Goal: Task Accomplishment & Management: Use online tool/utility

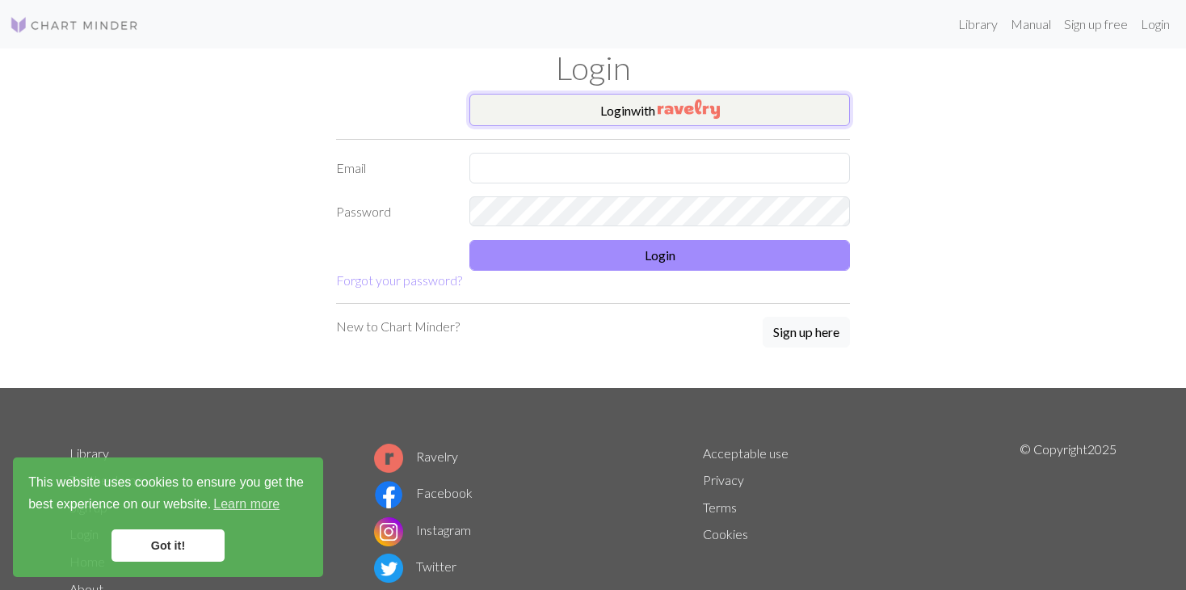
click at [687, 106] on img "button" at bounding box center [688, 108] width 62 height 19
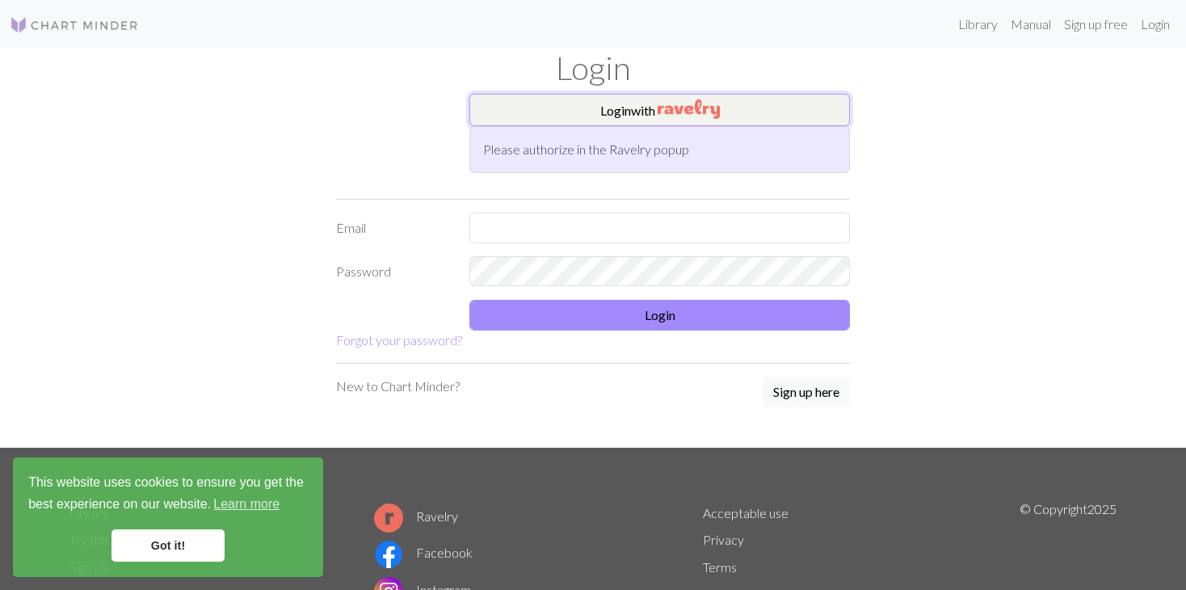
click at [607, 111] on button "Login with" at bounding box center [659, 110] width 380 height 32
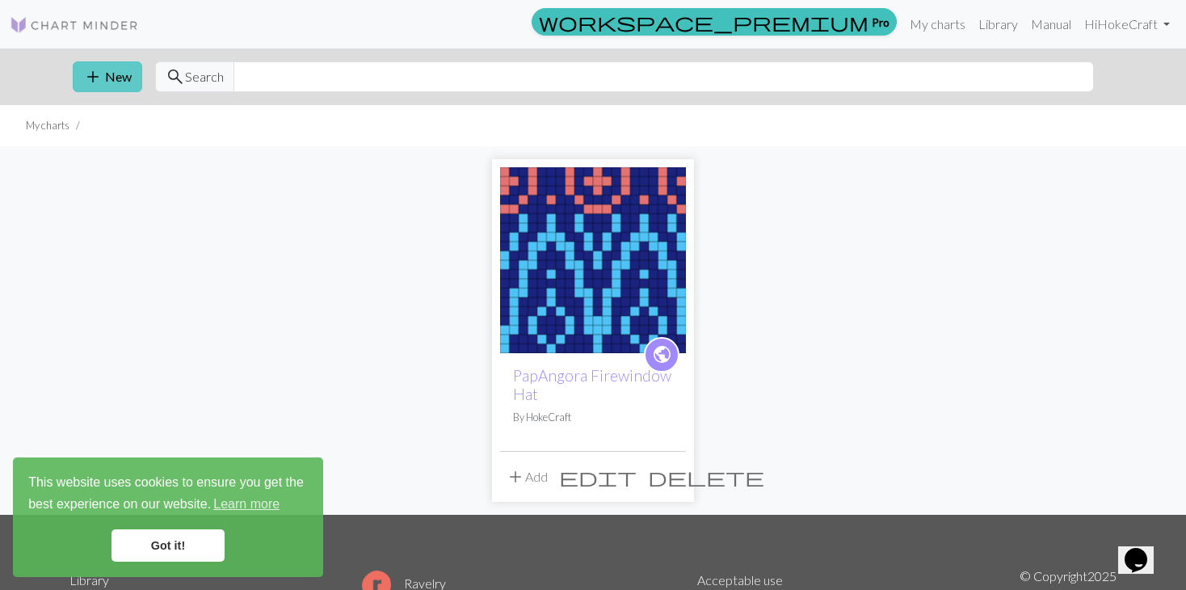
click at [96, 76] on span "add" at bounding box center [92, 76] width 19 height 23
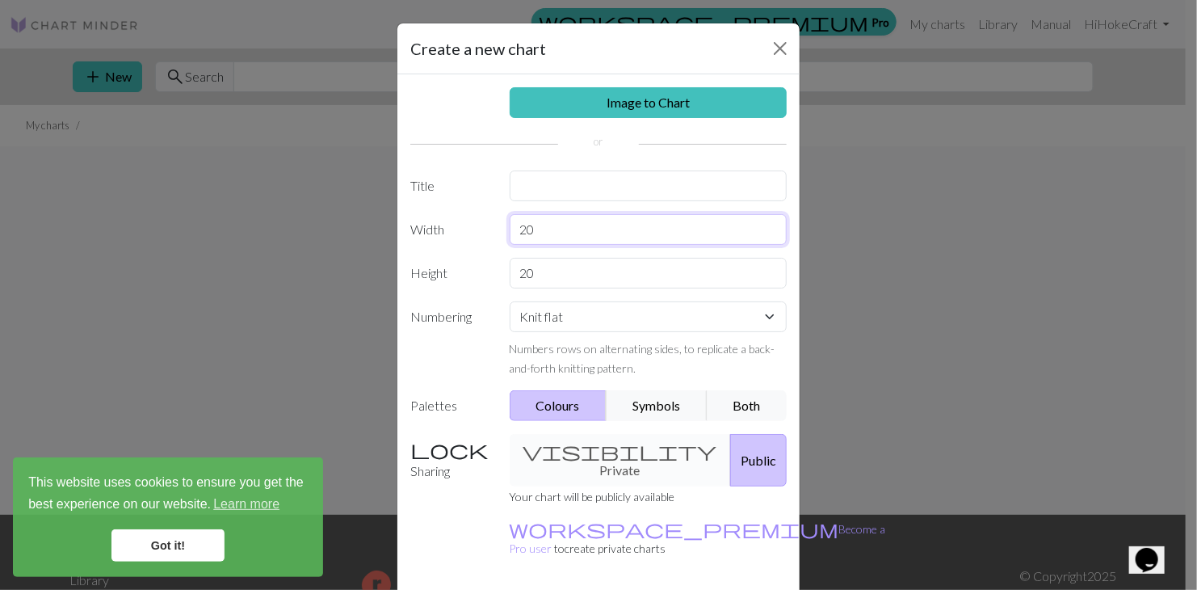
drag, startPoint x: 541, startPoint y: 229, endPoint x: 508, endPoint y: 229, distance: 33.1
click at [510, 229] on input "20" at bounding box center [649, 229] width 278 height 31
type input "24"
drag, startPoint x: 553, startPoint y: 267, endPoint x: 501, endPoint y: 267, distance: 52.5
click at [501, 267] on div "20" at bounding box center [648, 273] width 297 height 31
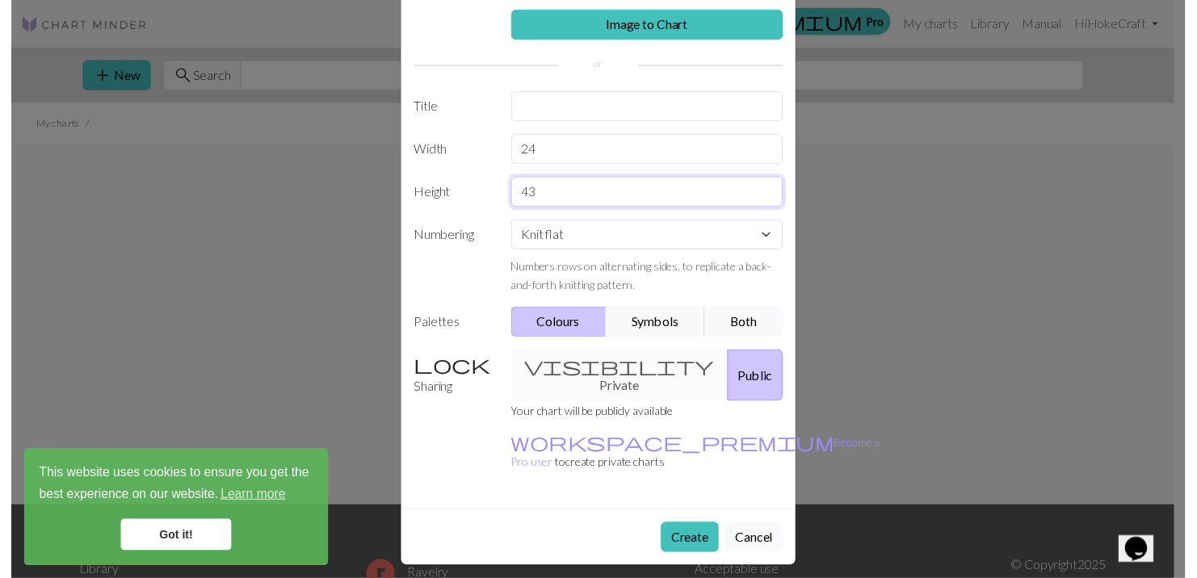
scroll to position [85, 0]
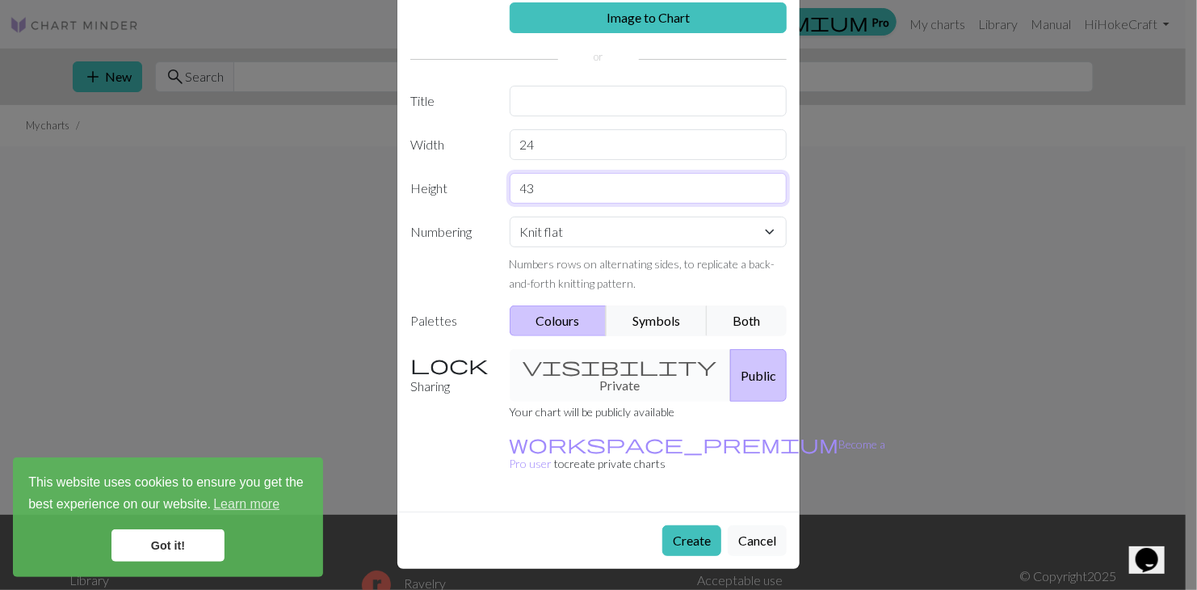
type input "43"
click at [621, 229] on select "Knit flat Knit in the round Lace knitting Cross stitch" at bounding box center [649, 231] width 278 height 31
select select "round"
click at [510, 216] on select "Knit flat Knit in the round Lace knitting Cross stitch" at bounding box center [649, 231] width 278 height 31
click at [758, 321] on button "Both" at bounding box center [747, 320] width 81 height 31
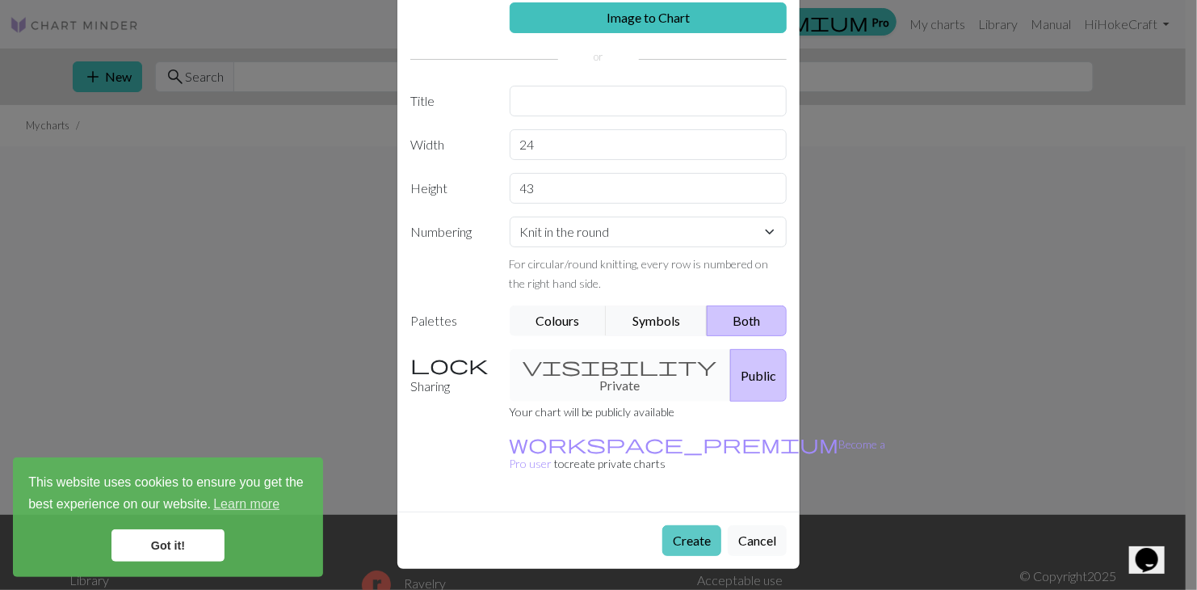
click at [672, 536] on button "Create" at bounding box center [691, 540] width 59 height 31
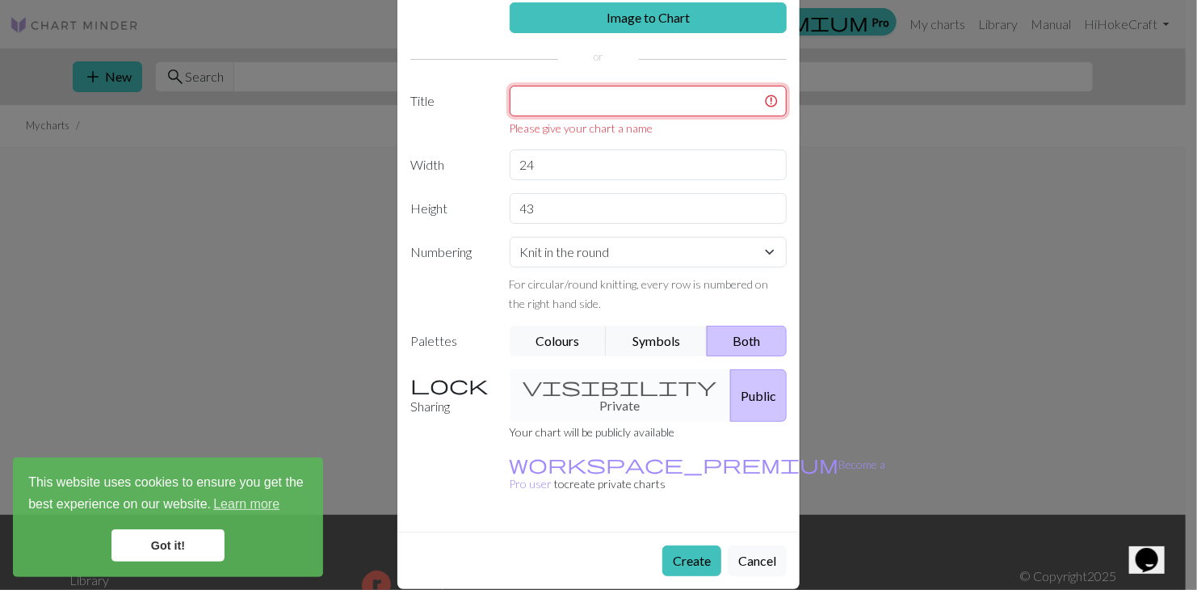
click at [552, 109] on input "text" at bounding box center [649, 101] width 278 height 31
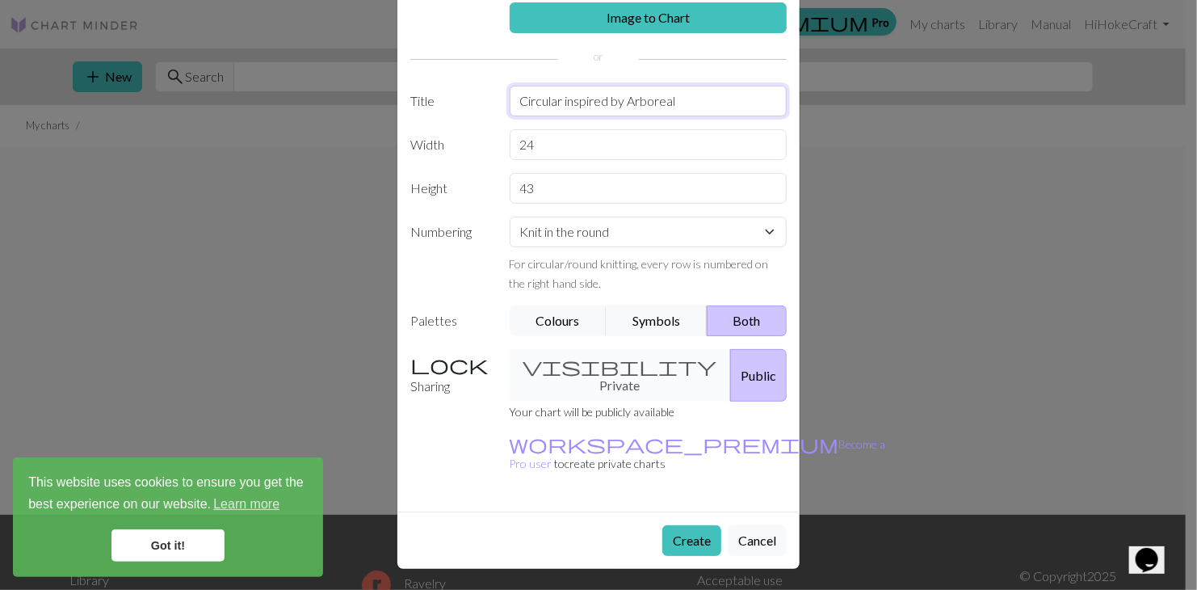
type input "Circular inspired by Arboreal"
click at [747, 68] on div "Image to Chart Title Circular inspired by Arboreal Width 24 Height 43 Numbering…" at bounding box center [598, 250] width 402 height 522
click at [704, 536] on button "Create" at bounding box center [691, 540] width 59 height 31
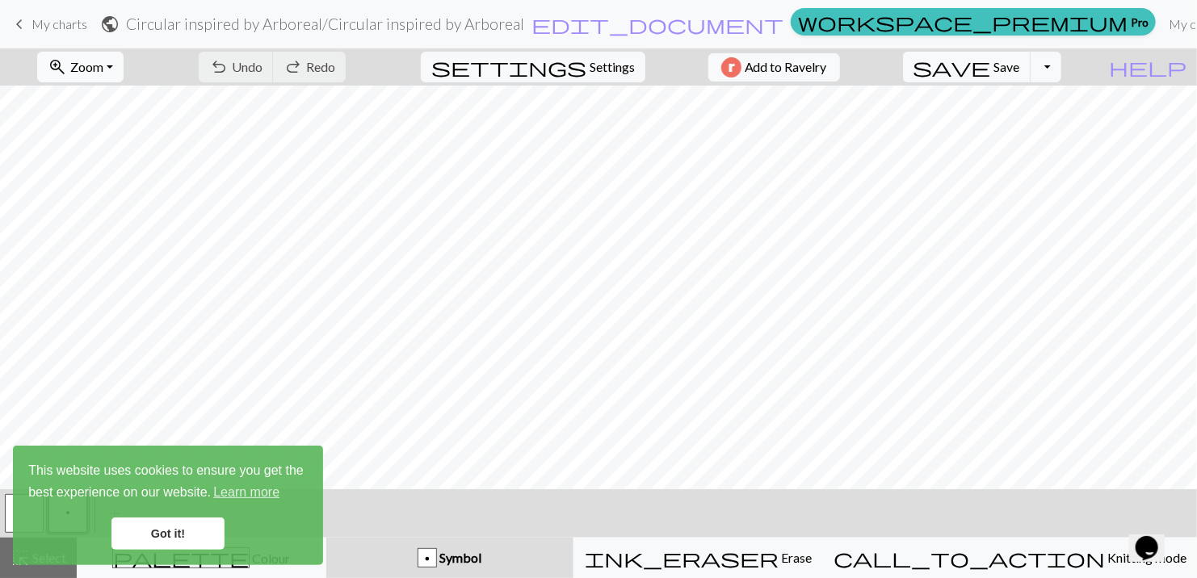
click at [92, 69] on span "Zoom" at bounding box center [86, 66] width 33 height 15
click at [78, 188] on button "50%" at bounding box center [103, 194] width 128 height 26
click at [489, 60] on span "settings" at bounding box center [508, 67] width 155 height 23
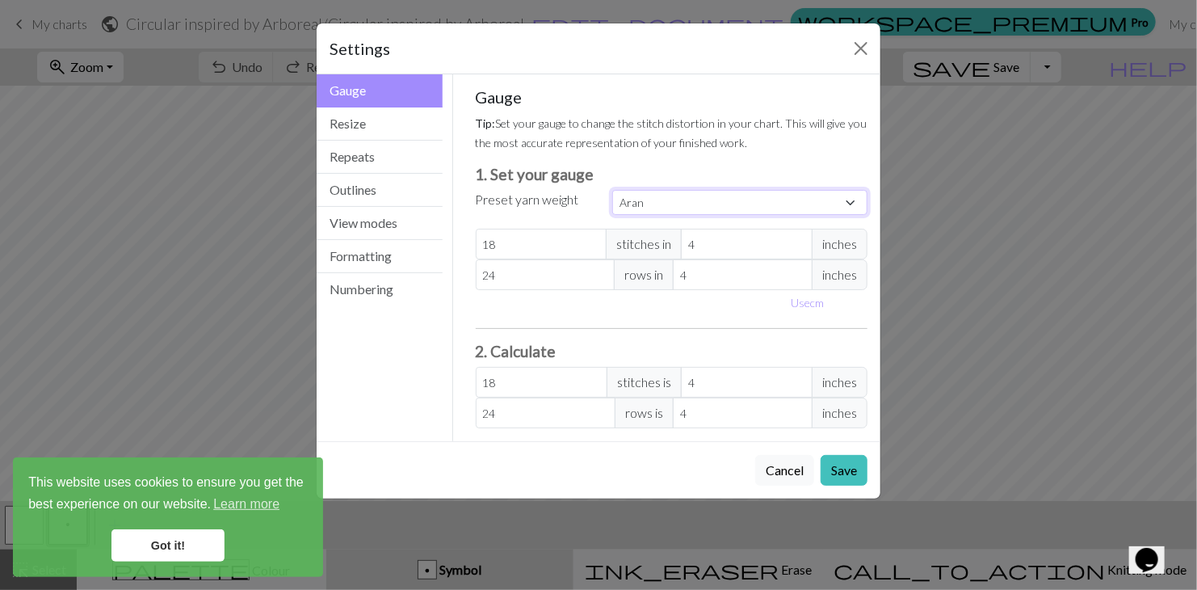
click at [637, 203] on select "Custom Square Lace Light Fingering Fingering Sport Double knit Worsted Aran Bul…" at bounding box center [739, 202] width 255 height 25
select select "dk"
click at [612, 190] on select "Custom Square Lace Light Fingering Fingering Sport Double knit Worsted Aran Bul…" at bounding box center [739, 202] width 255 height 25
type input "22"
type input "30"
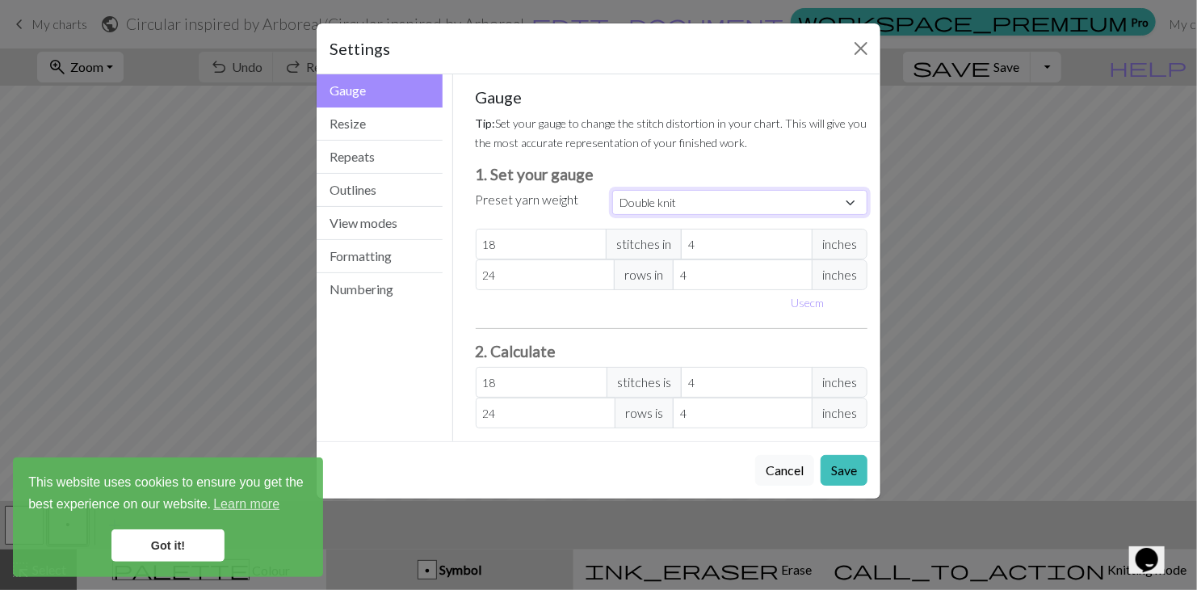
type input "22"
type input "30"
click at [673, 195] on select "Custom Square Lace Light Fingering Fingering Sport Double knit Worsted Aran Bul…" at bounding box center [739, 202] width 255 height 25
click at [612, 190] on select "Custom Square Lace Light Fingering Fingering Sport Double knit Worsted Aran Bul…" at bounding box center [739, 202] width 255 height 25
click at [687, 208] on select "Custom Square Lace Light Fingering Fingering Sport Double knit Worsted Aran Bul…" at bounding box center [739, 202] width 255 height 25
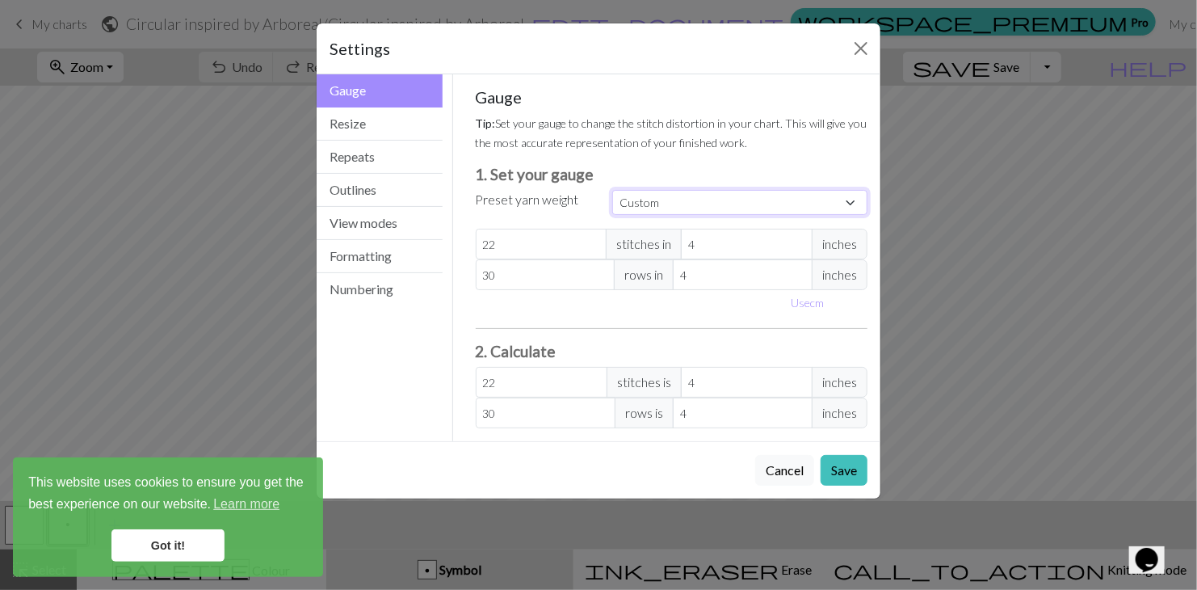
select select "lightfingering"
click at [612, 190] on select "Custom Square Lace Light Fingering Fingering Sport Double knit Worsted Aran Bul…" at bounding box center [739, 202] width 255 height 25
type input "32"
type input "38"
type input "32"
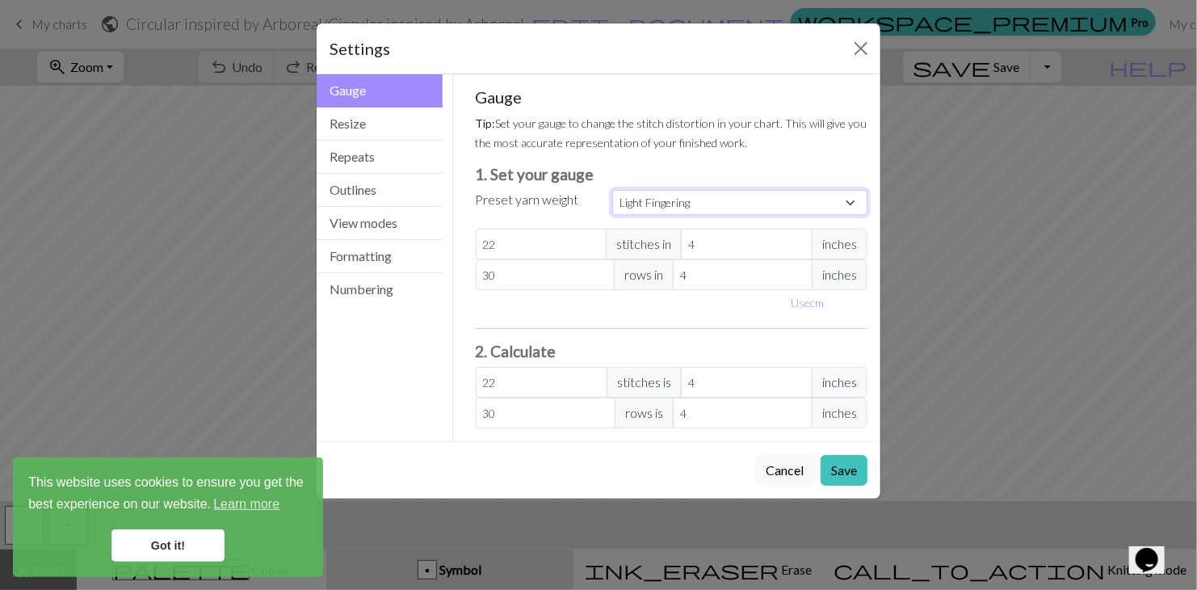
type input "38"
click at [678, 206] on select "Custom Square Lace Light Fingering Fingering Sport Double knit Worsted Aran Bul…" at bounding box center [739, 202] width 255 height 25
select select "dk"
click at [612, 190] on select "Custom Square Lace Light Fingering Fingering Sport Double knit Worsted Aran Bul…" at bounding box center [739, 202] width 255 height 25
type input "22"
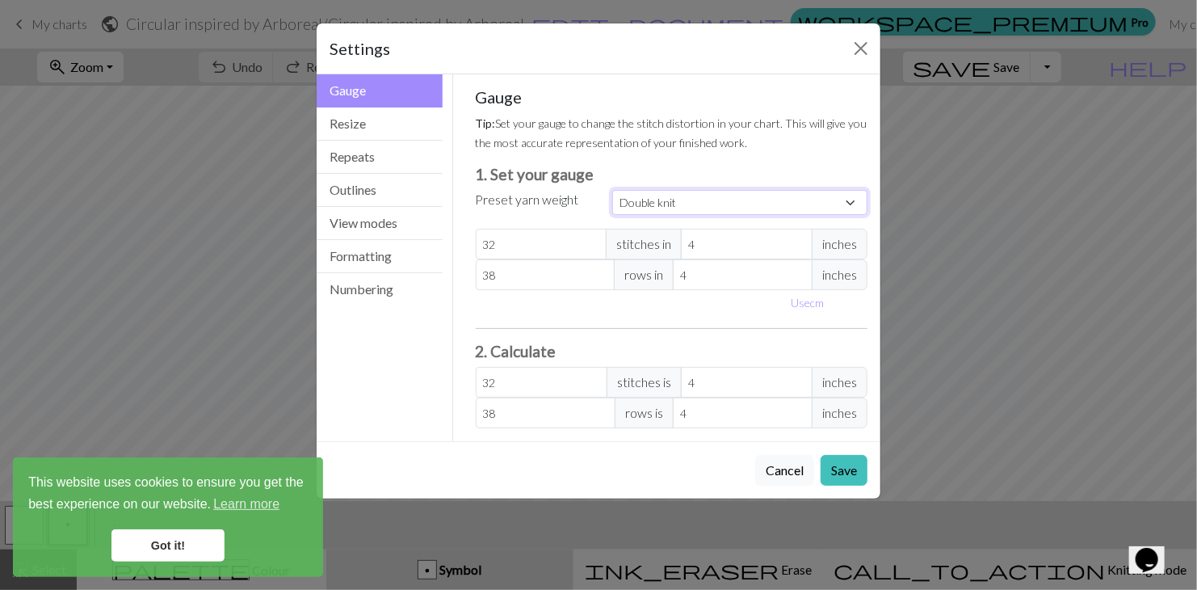
type input "30"
type input "22"
type input "30"
click at [400, 128] on button "Resize" at bounding box center [380, 123] width 126 height 33
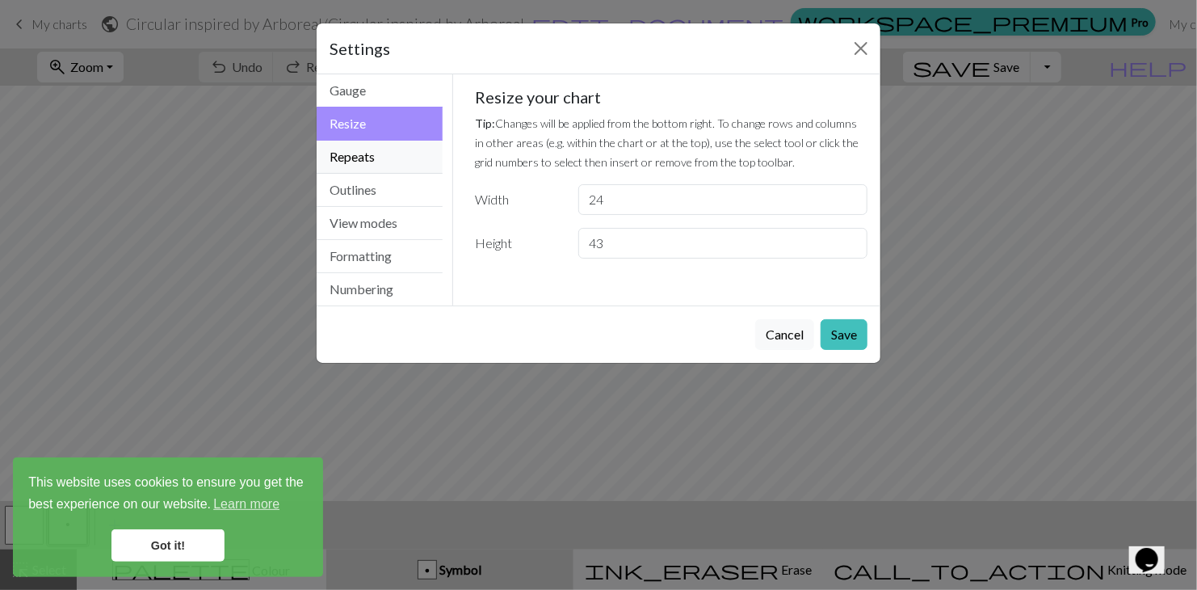
click at [395, 145] on button "Repeats" at bounding box center [380, 157] width 126 height 33
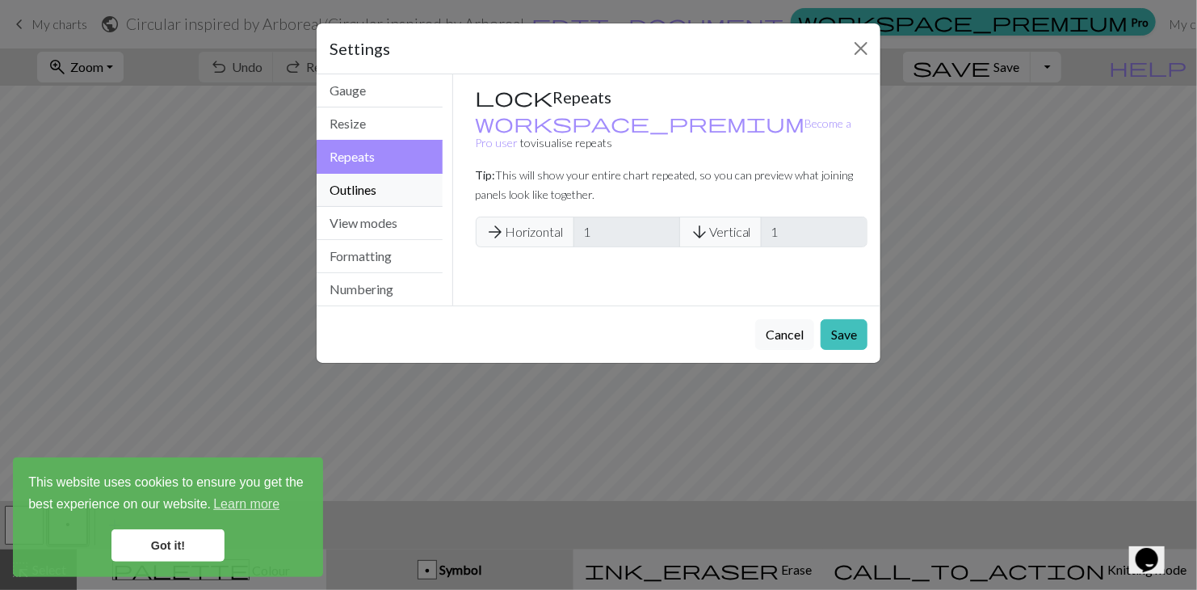
click at [374, 196] on button "Outlines" at bounding box center [380, 190] width 126 height 33
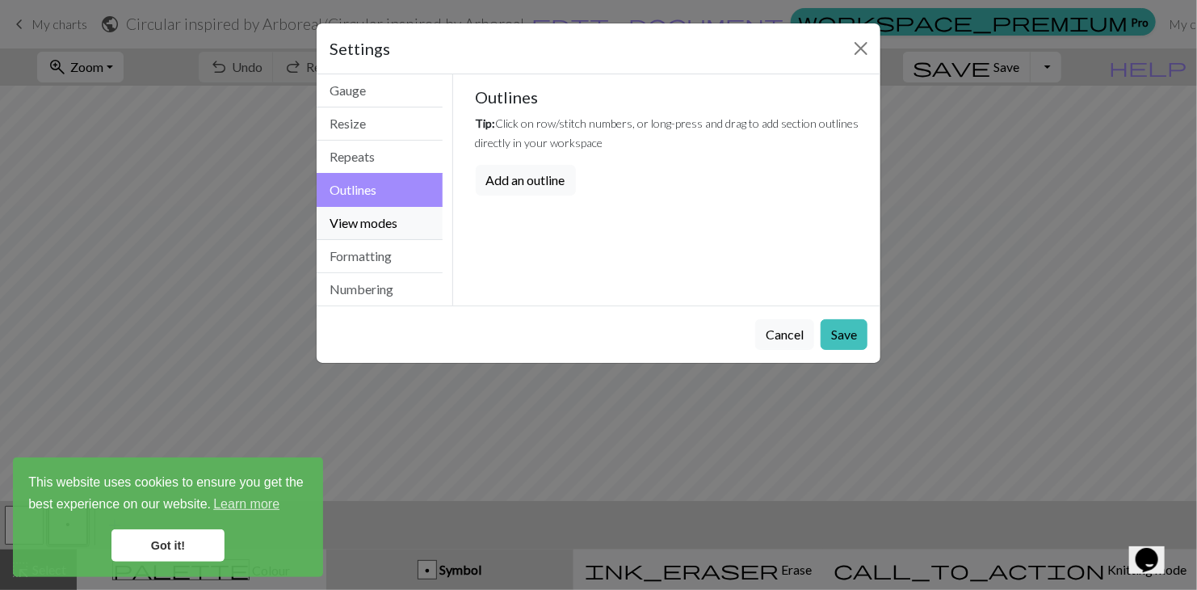
click at [371, 216] on button "View modes" at bounding box center [380, 223] width 126 height 33
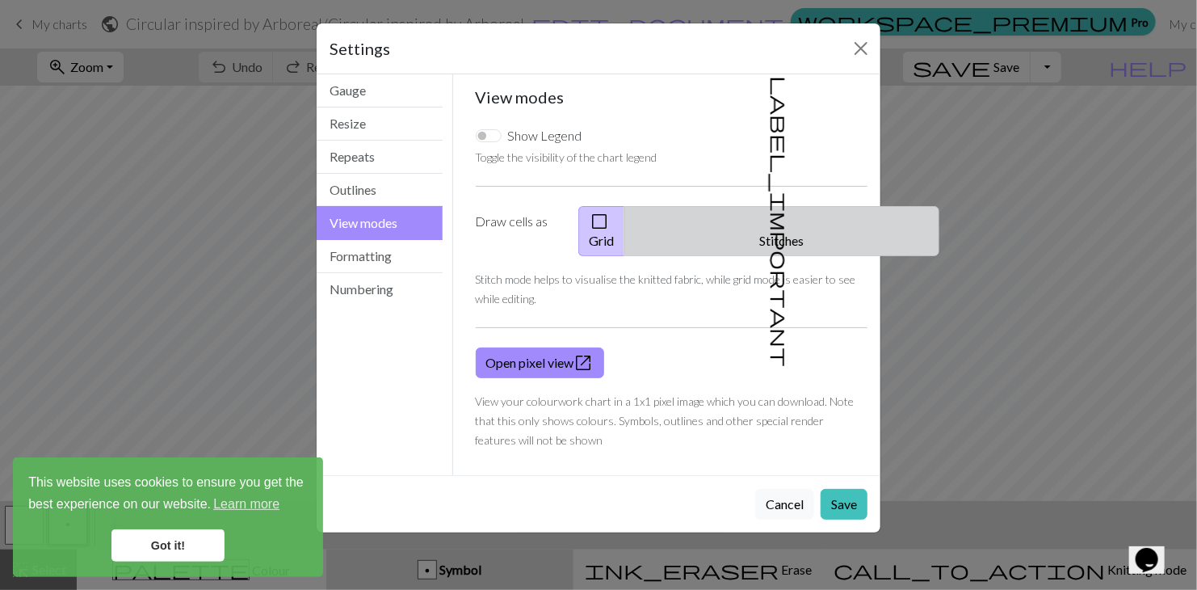
click at [716, 215] on button "label_important Stitches" at bounding box center [781, 231] width 315 height 50
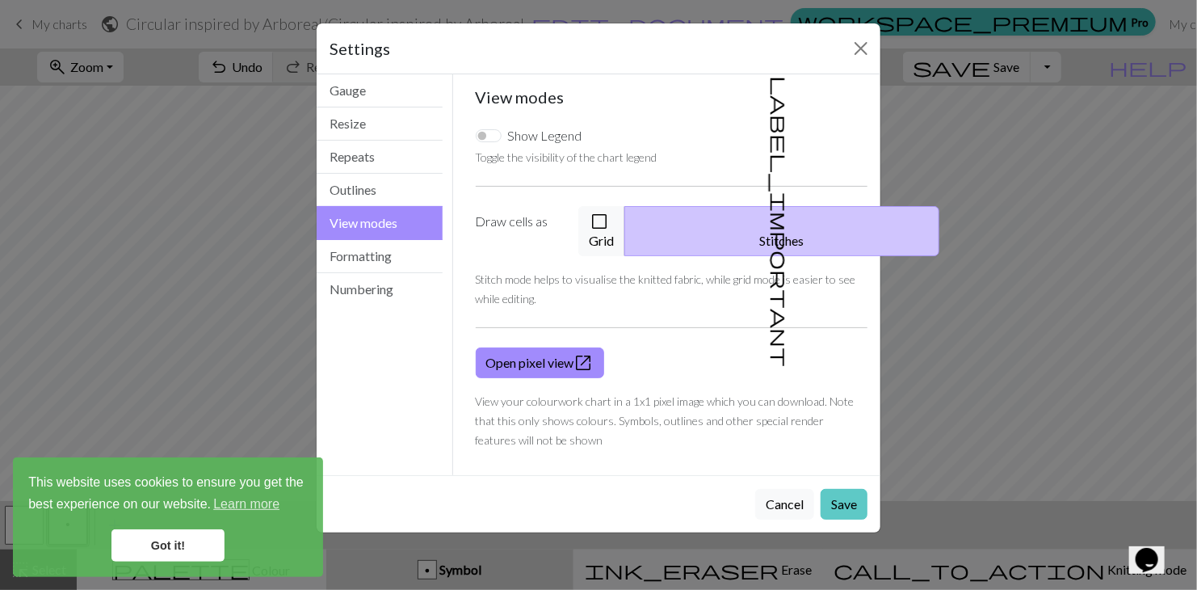
click at [845, 500] on button "Save" at bounding box center [844, 504] width 47 height 31
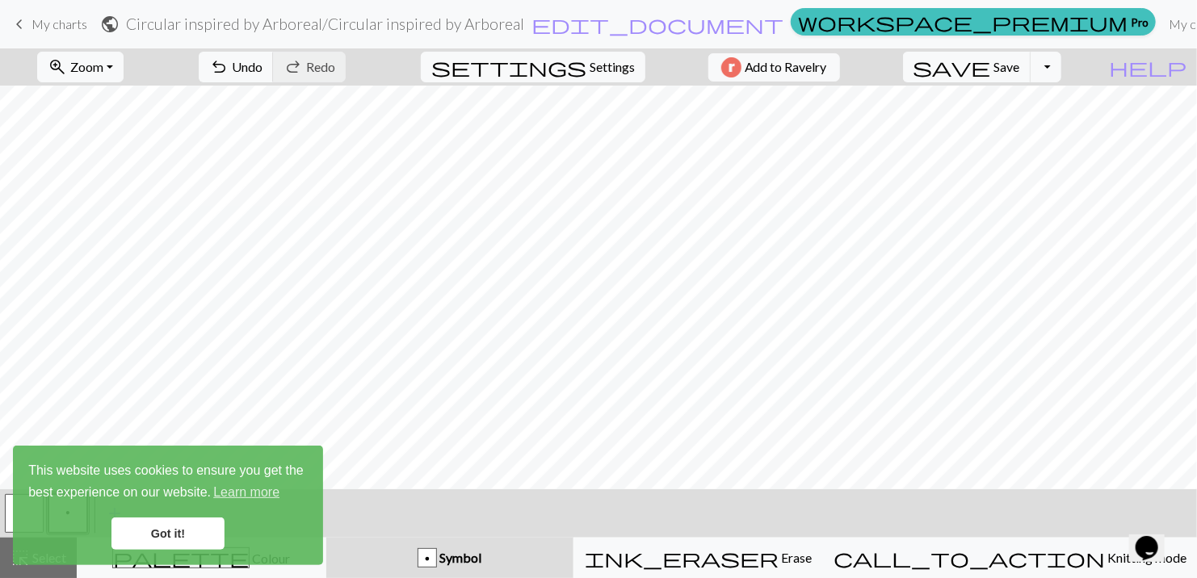
click at [196, 526] on link "Got it!" at bounding box center [167, 534] width 113 height 32
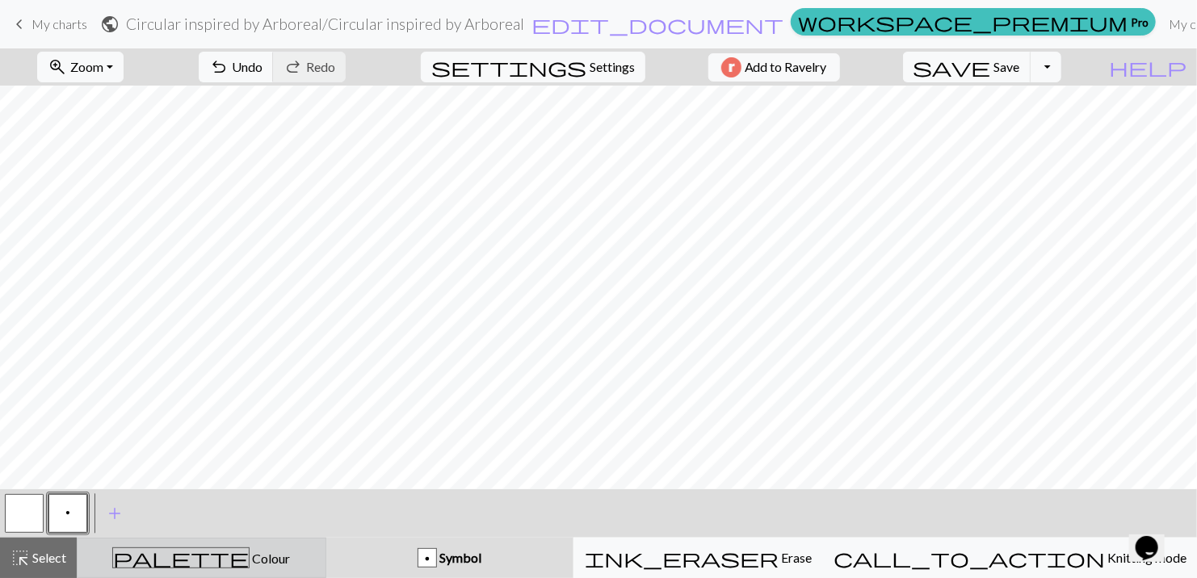
click at [200, 563] on span "palette" at bounding box center [181, 558] width 136 height 23
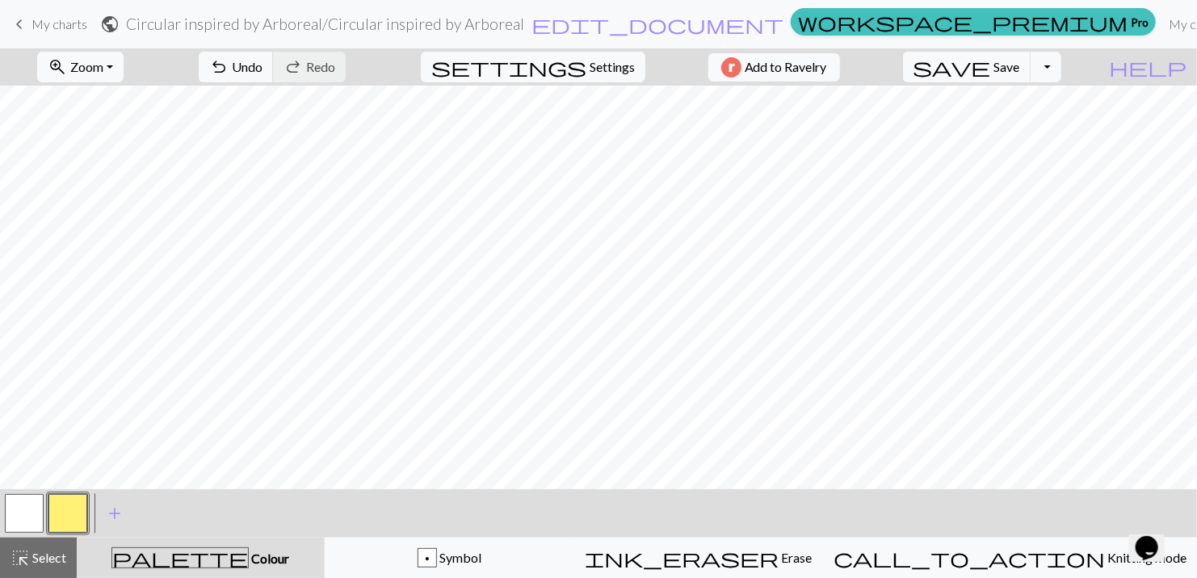
click at [241, 557] on span "palette" at bounding box center [180, 558] width 136 height 23
click at [120, 516] on span "add" at bounding box center [114, 513] width 19 height 23
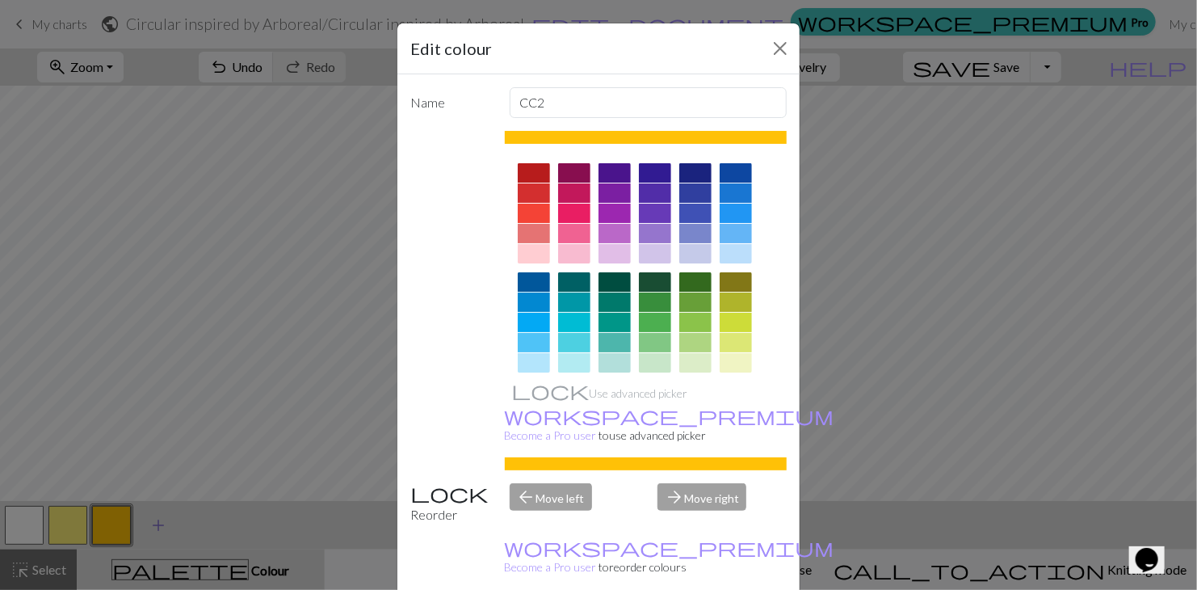
click at [156, 523] on div "Edit colour Name CC2 Use advanced picker workspace_premium Become a Pro user to…" at bounding box center [598, 295] width 1197 height 590
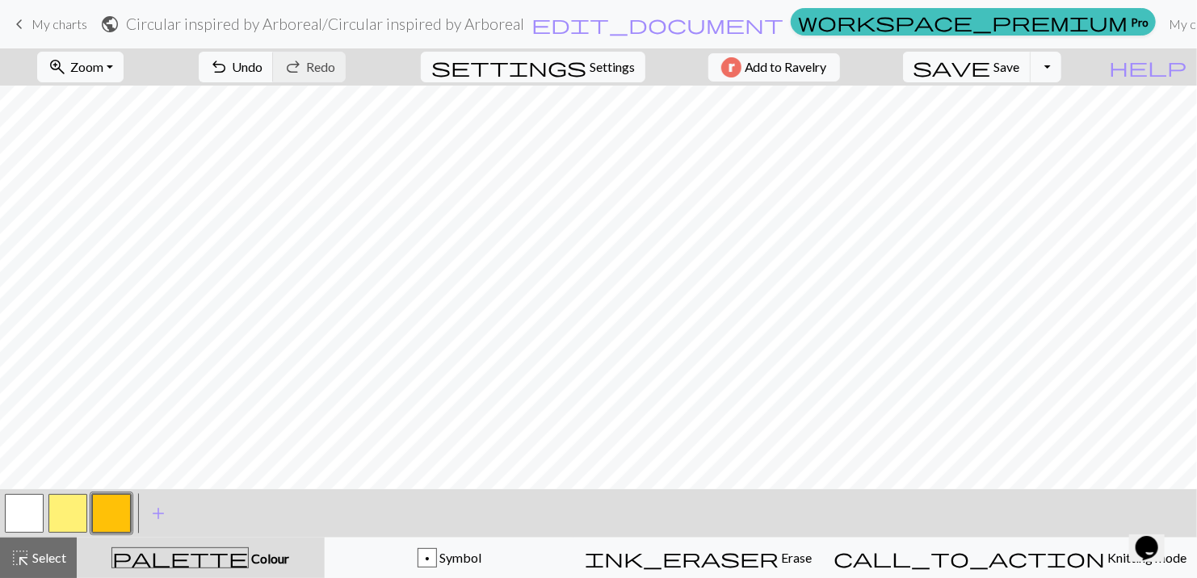
click at [70, 510] on button "button" at bounding box center [67, 513] width 39 height 39
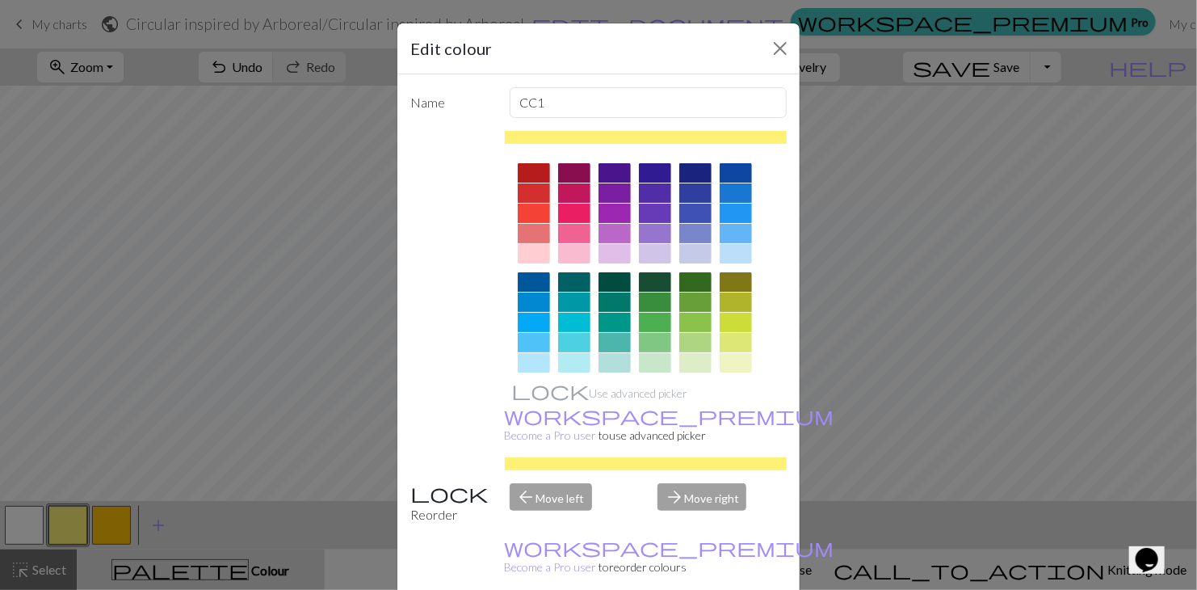
click at [610, 303] on div at bounding box center [615, 301] width 32 height 19
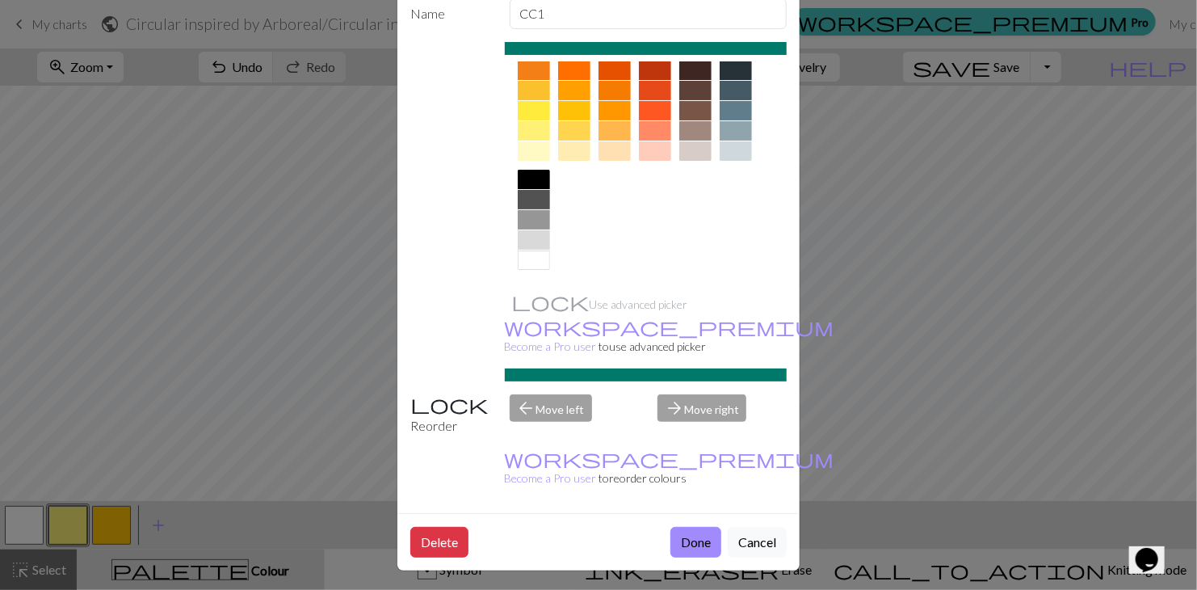
scroll to position [92, 0]
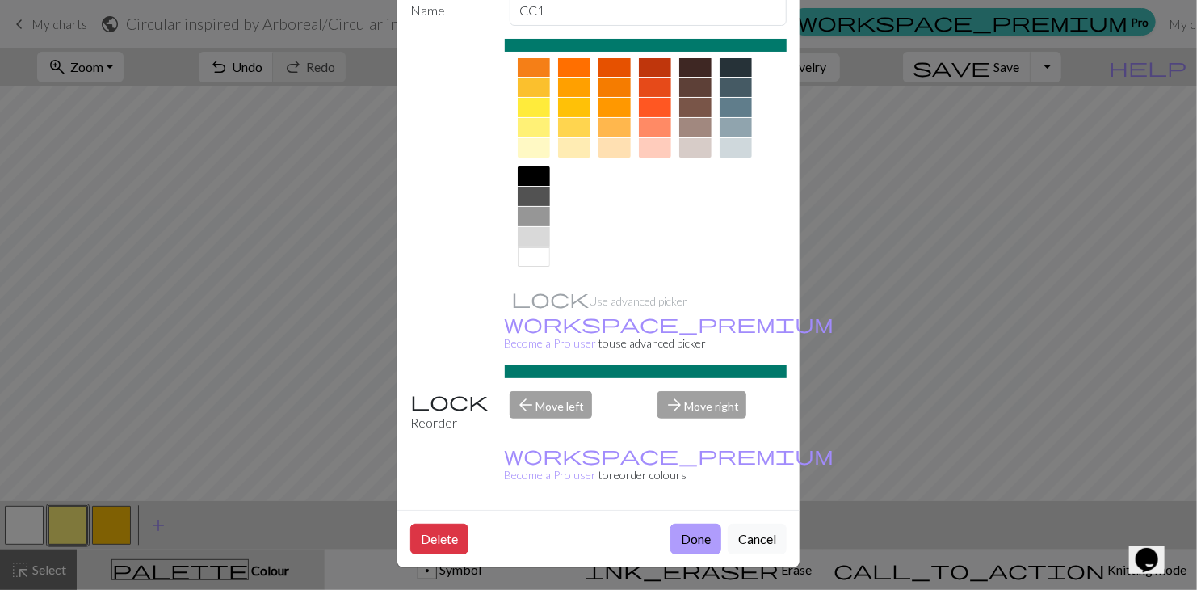
click at [702, 544] on button "Done" at bounding box center [695, 538] width 51 height 31
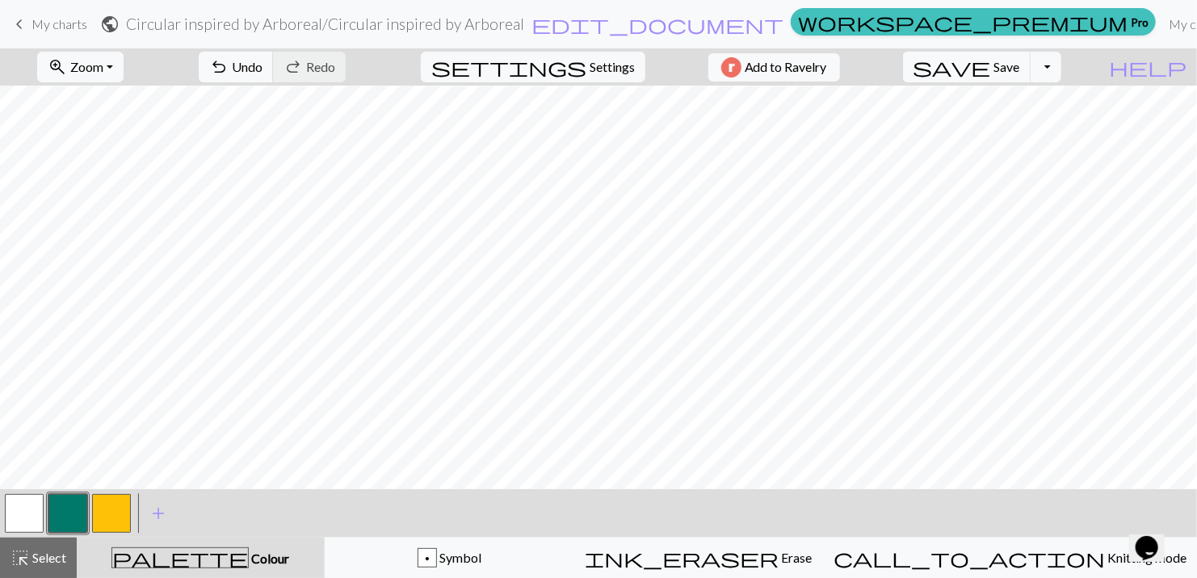
click at [116, 513] on button "button" at bounding box center [111, 513] width 39 height 39
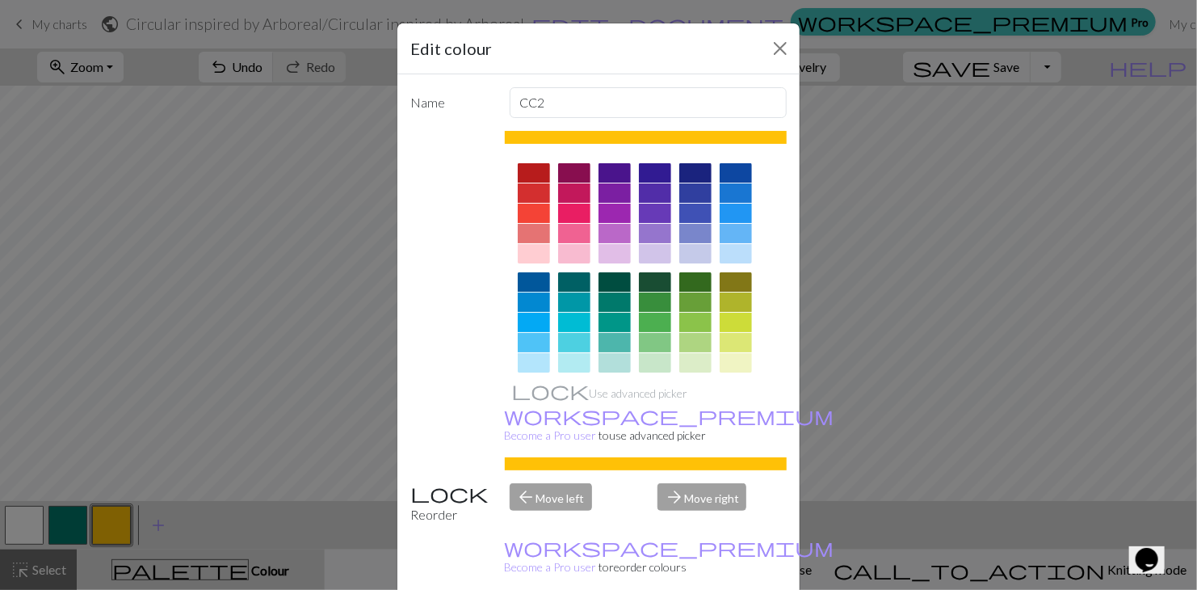
scroll to position [232, 0]
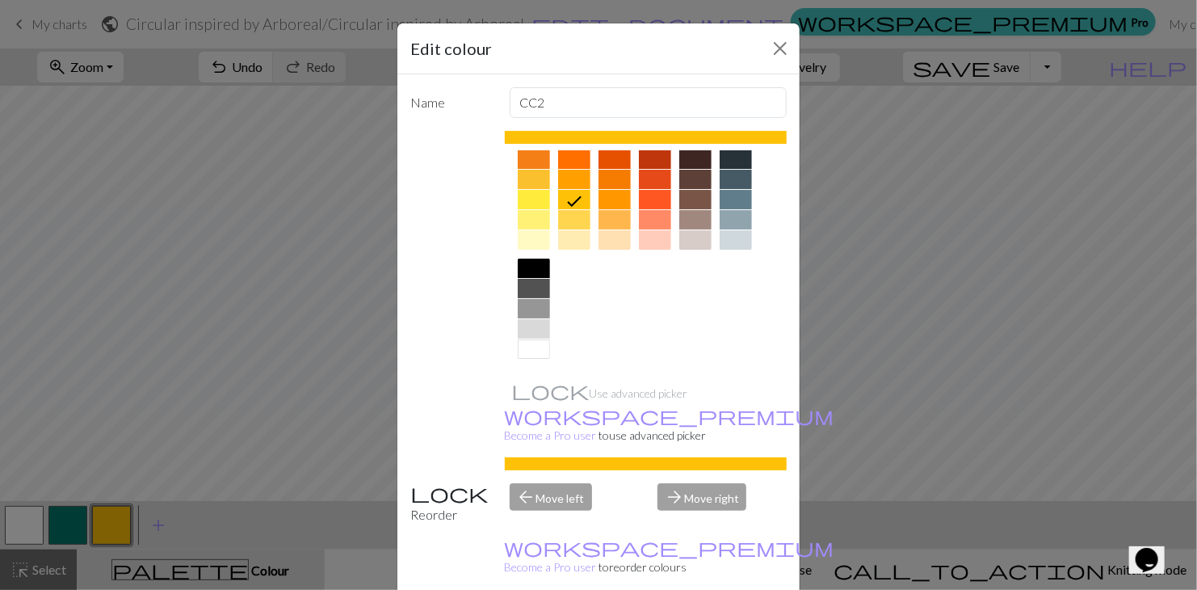
click at [729, 158] on div at bounding box center [736, 158] width 32 height 19
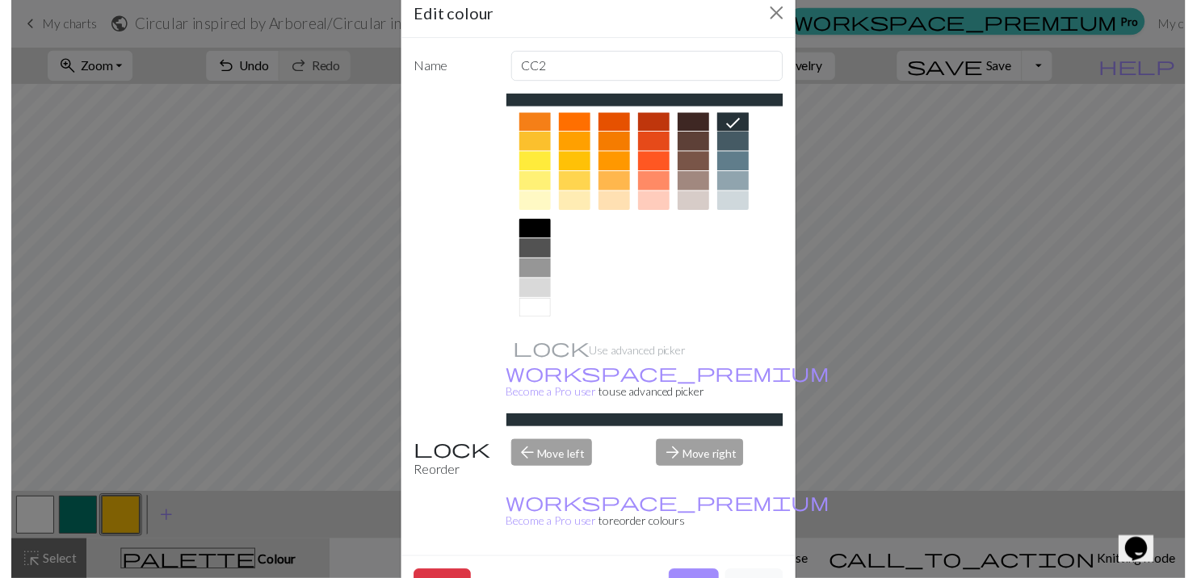
scroll to position [92, 0]
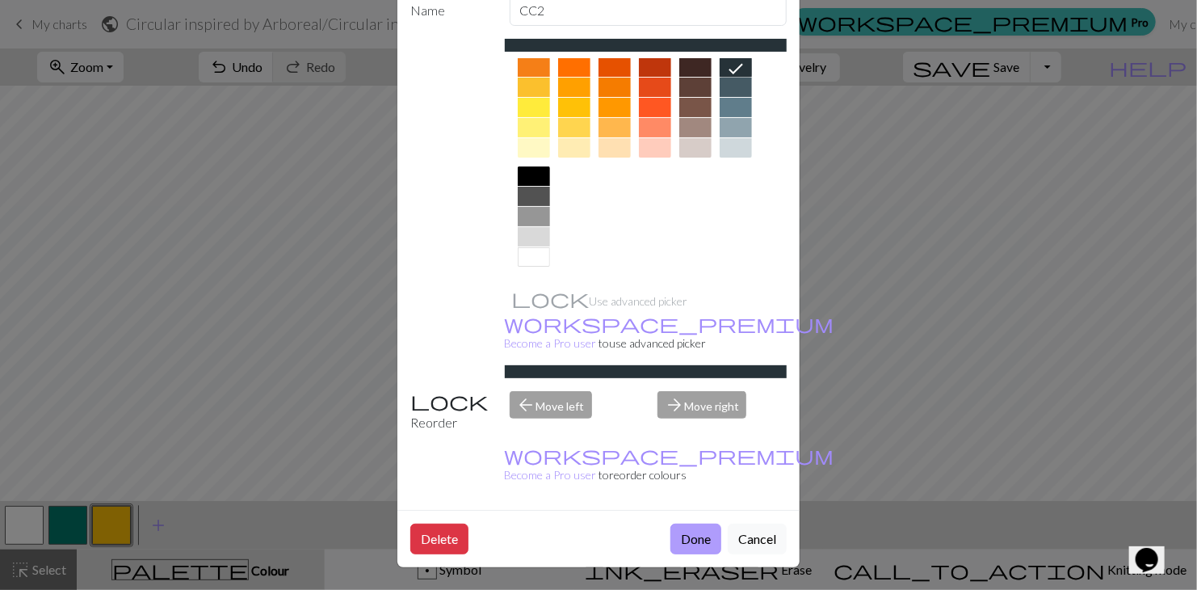
click at [691, 543] on button "Done" at bounding box center [695, 538] width 51 height 31
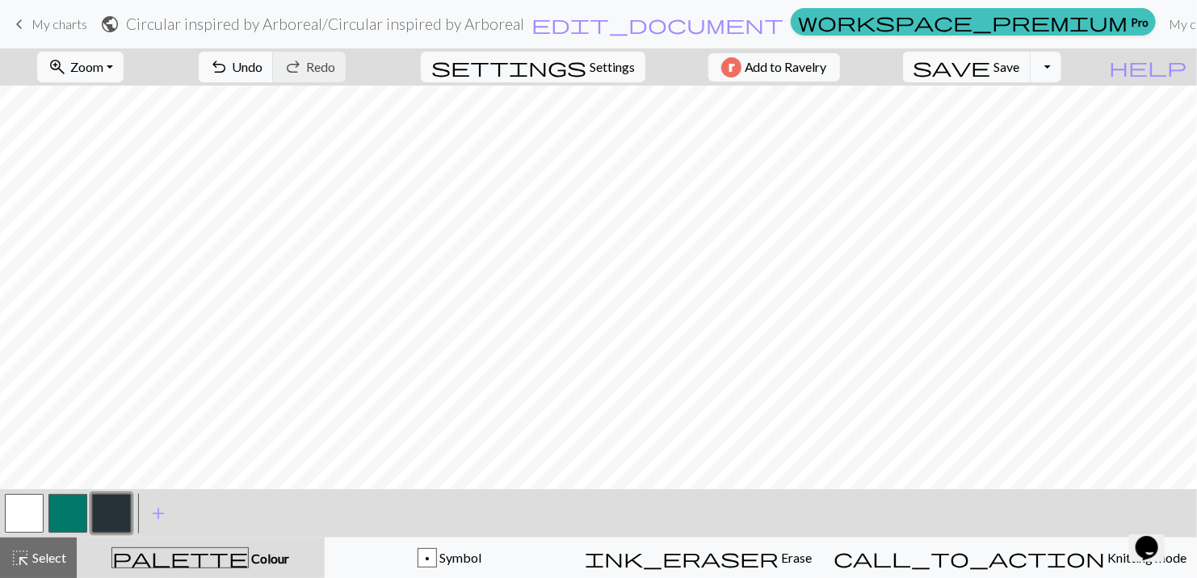
click at [117, 523] on button "button" at bounding box center [111, 513] width 39 height 39
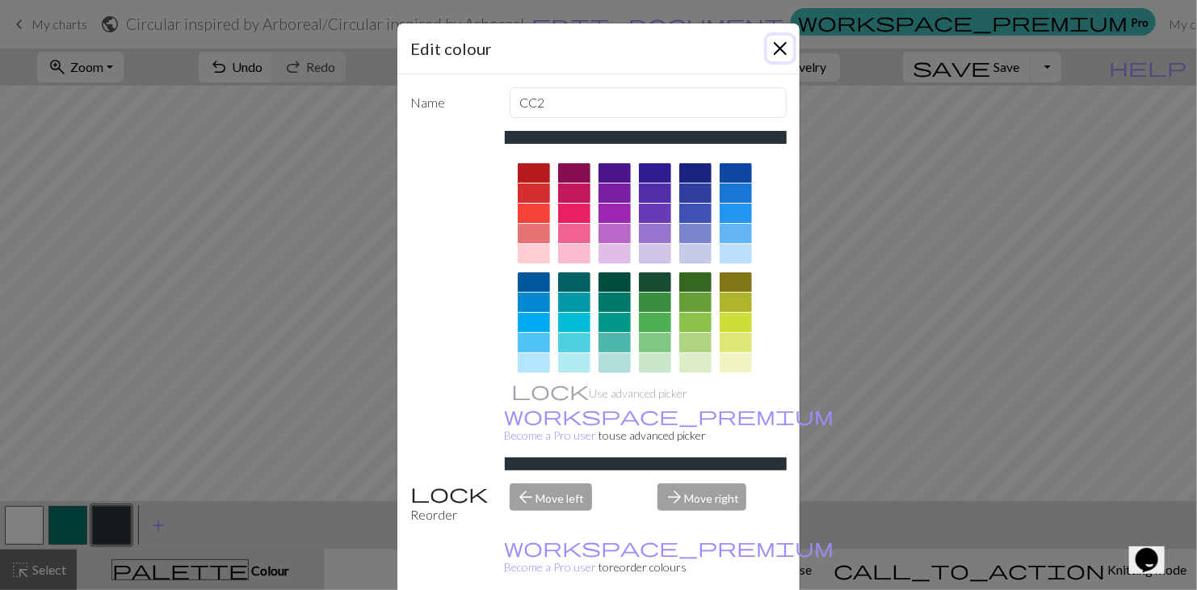
click at [770, 42] on button "Close" at bounding box center [780, 49] width 26 height 26
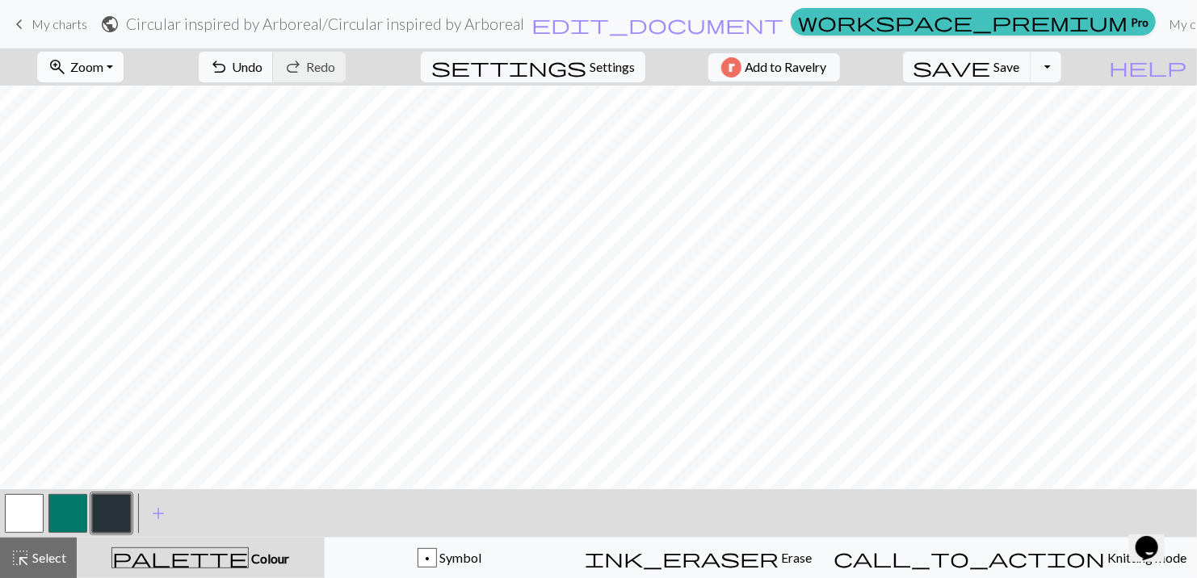
click at [99, 63] on span "Zoom" at bounding box center [86, 66] width 33 height 15
click at [74, 104] on button "Fit all" at bounding box center [103, 103] width 128 height 26
click at [112, 63] on button "zoom_in Zoom Zoom" at bounding box center [80, 67] width 86 height 31
click at [92, 147] on button "Fit height" at bounding box center [103, 154] width 128 height 26
click at [79, 61] on span "Zoom" at bounding box center [86, 66] width 33 height 15
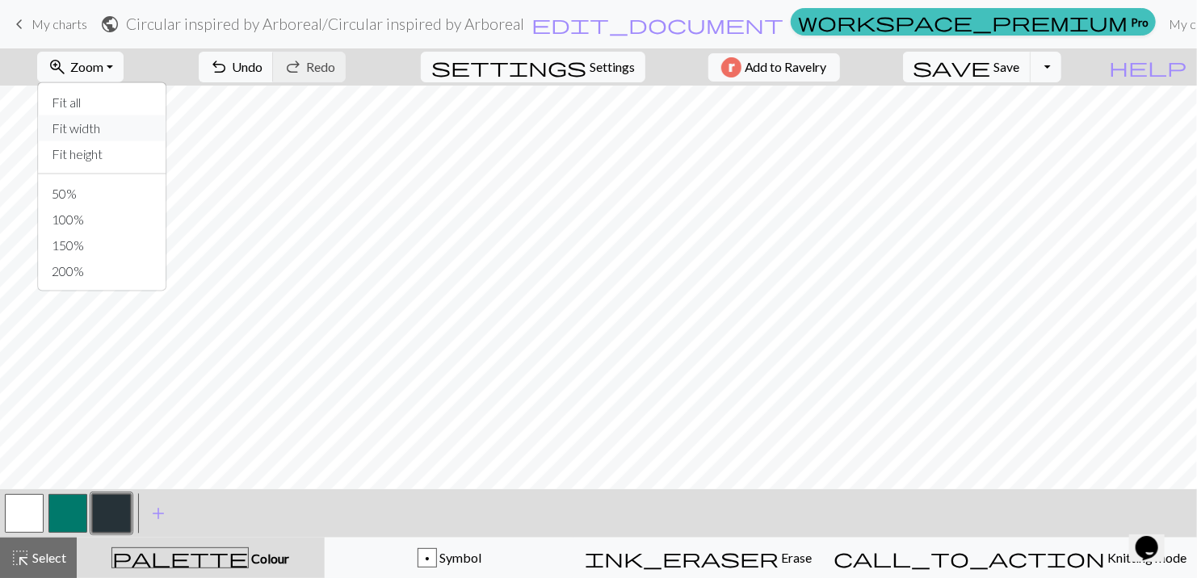
click at [78, 135] on button "Fit width" at bounding box center [103, 129] width 128 height 26
click at [109, 70] on button "zoom_in Zoom Zoom" at bounding box center [80, 67] width 86 height 31
click at [86, 213] on button "100%" at bounding box center [103, 220] width 128 height 26
click at [22, 507] on button "button" at bounding box center [24, 513] width 39 height 39
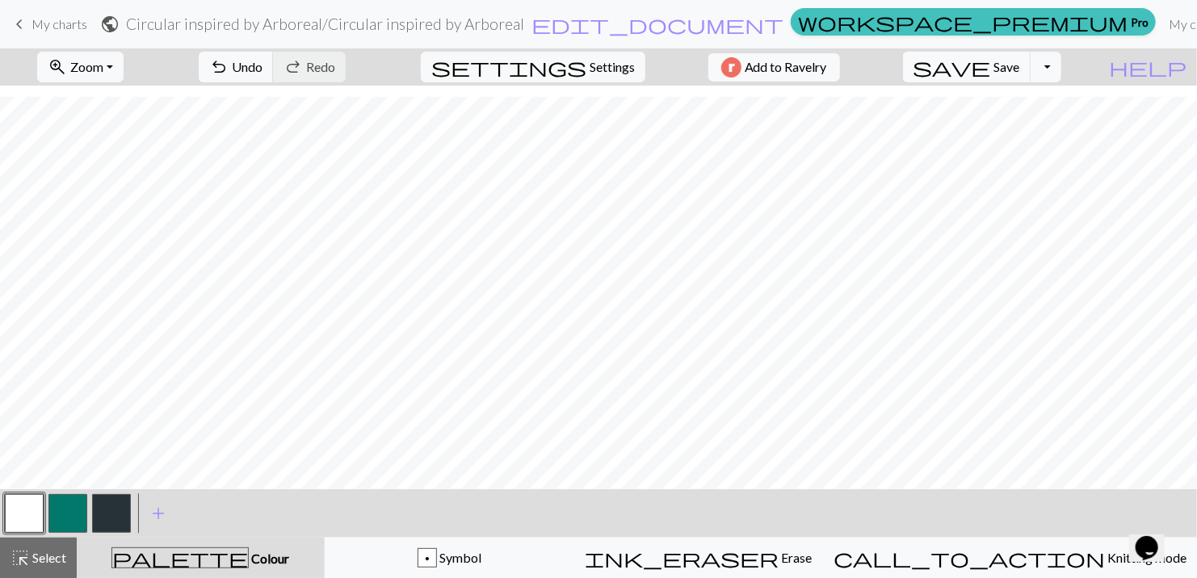
click at [110, 504] on button "button" at bounding box center [111, 513] width 39 height 39
click at [53, 513] on button "button" at bounding box center [67, 513] width 39 height 39
click at [21, 512] on button "button" at bounding box center [24, 513] width 39 height 39
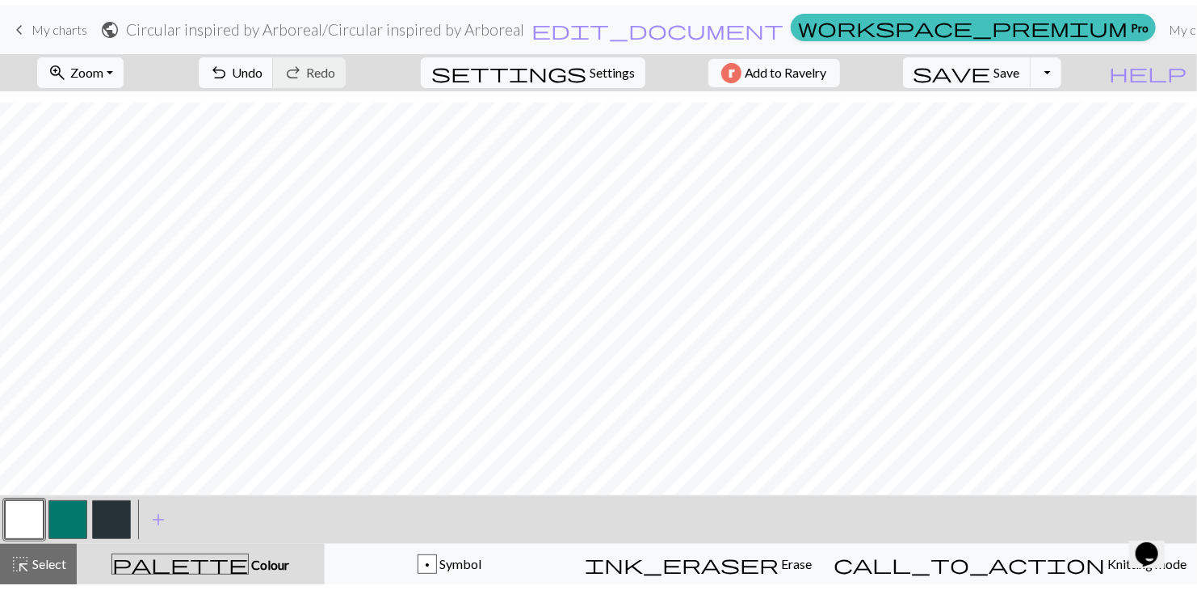
scroll to position [363, 0]
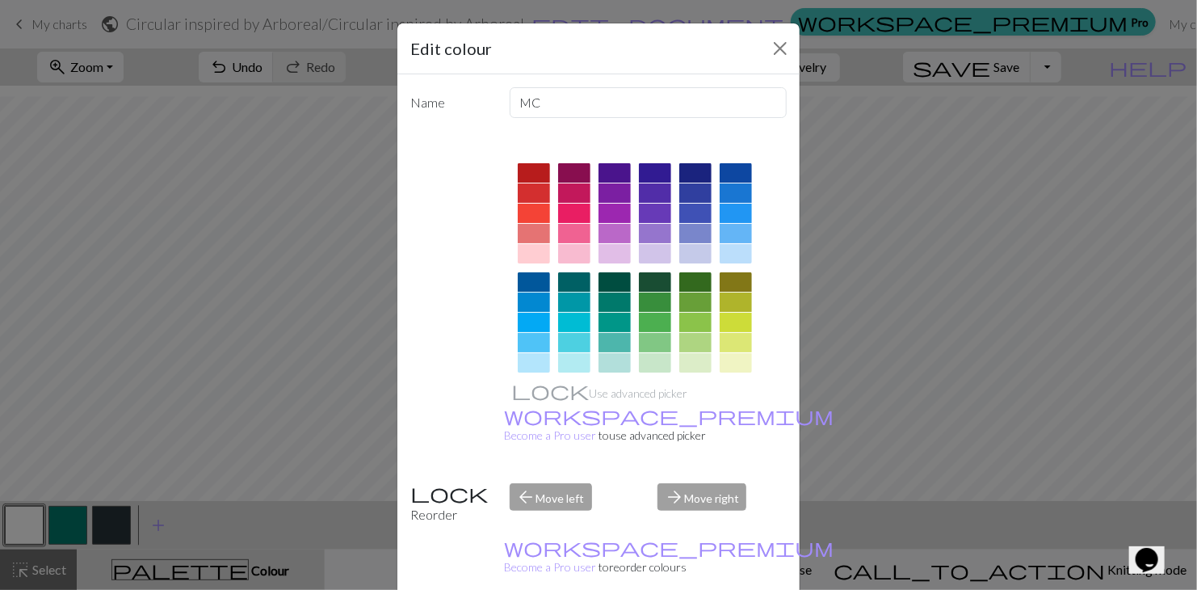
click at [608, 300] on div at bounding box center [615, 301] width 32 height 19
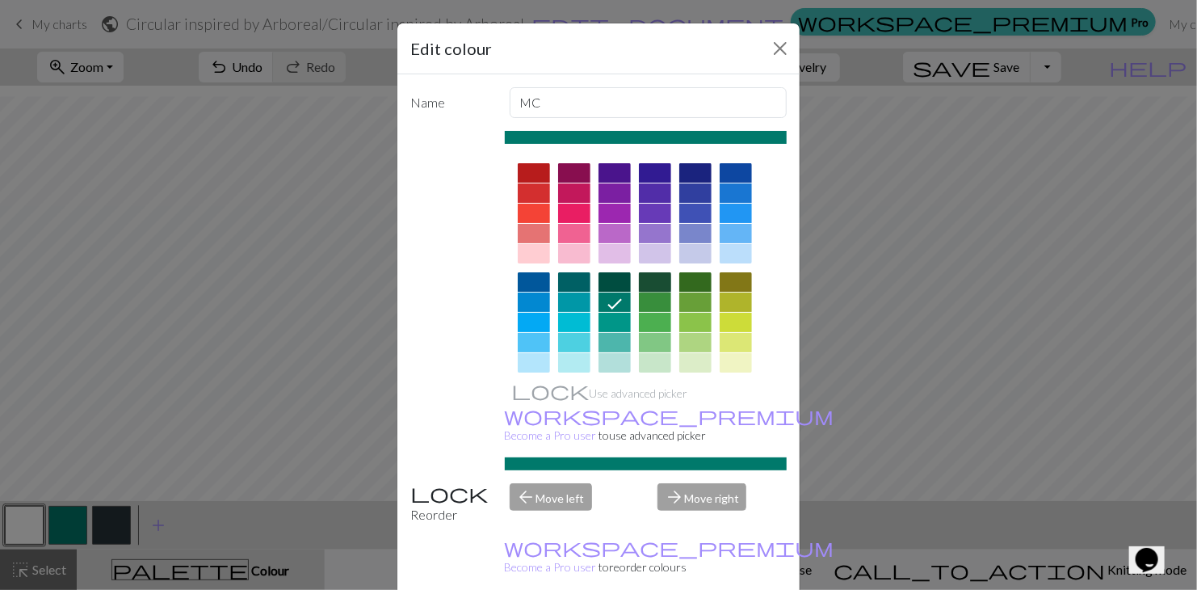
click at [649, 281] on div at bounding box center [655, 281] width 32 height 19
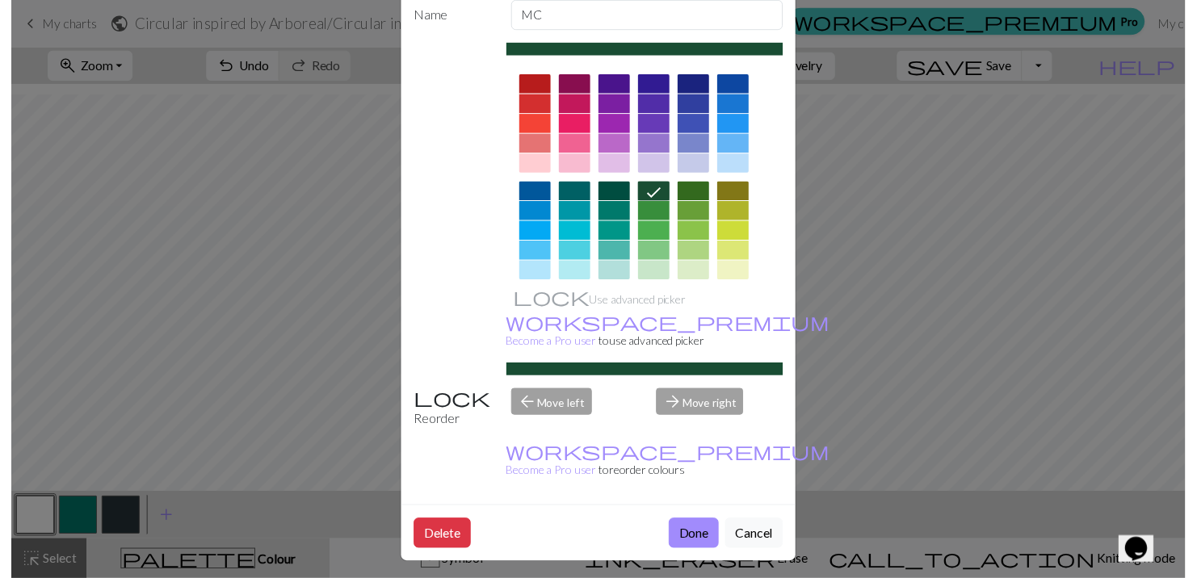
scroll to position [92, 0]
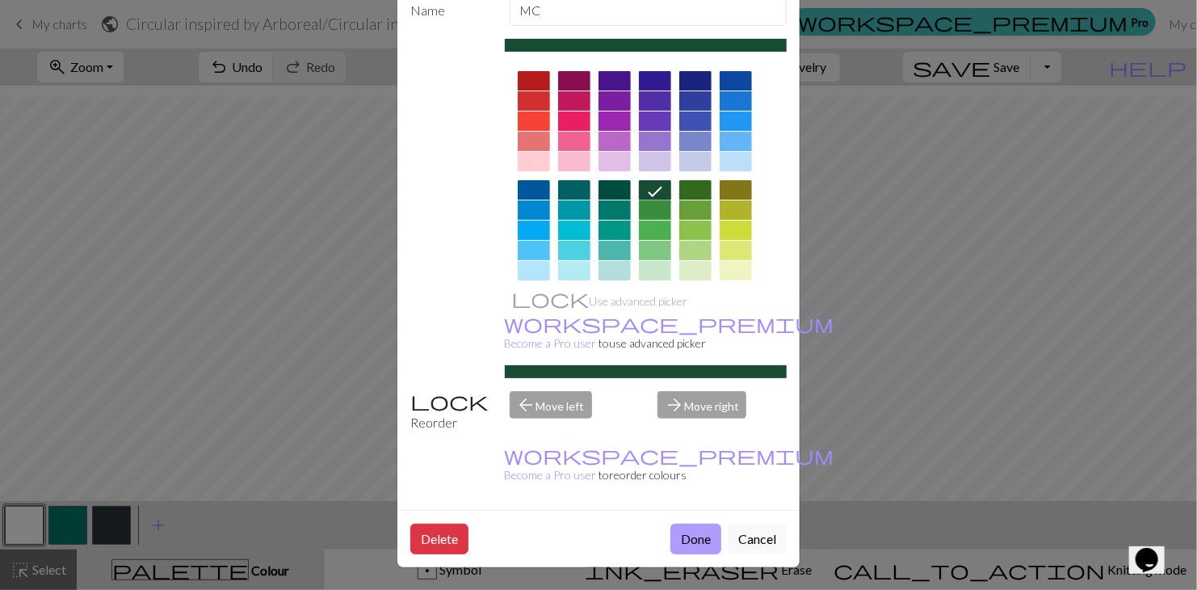
click at [704, 537] on button "Done" at bounding box center [695, 538] width 51 height 31
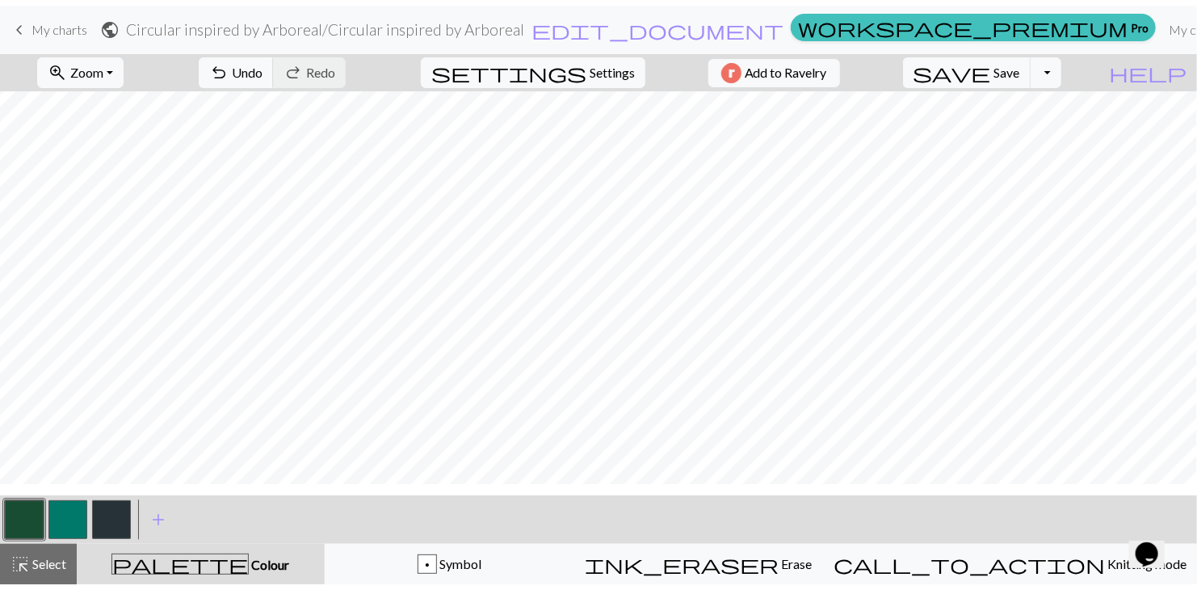
scroll to position [0, 0]
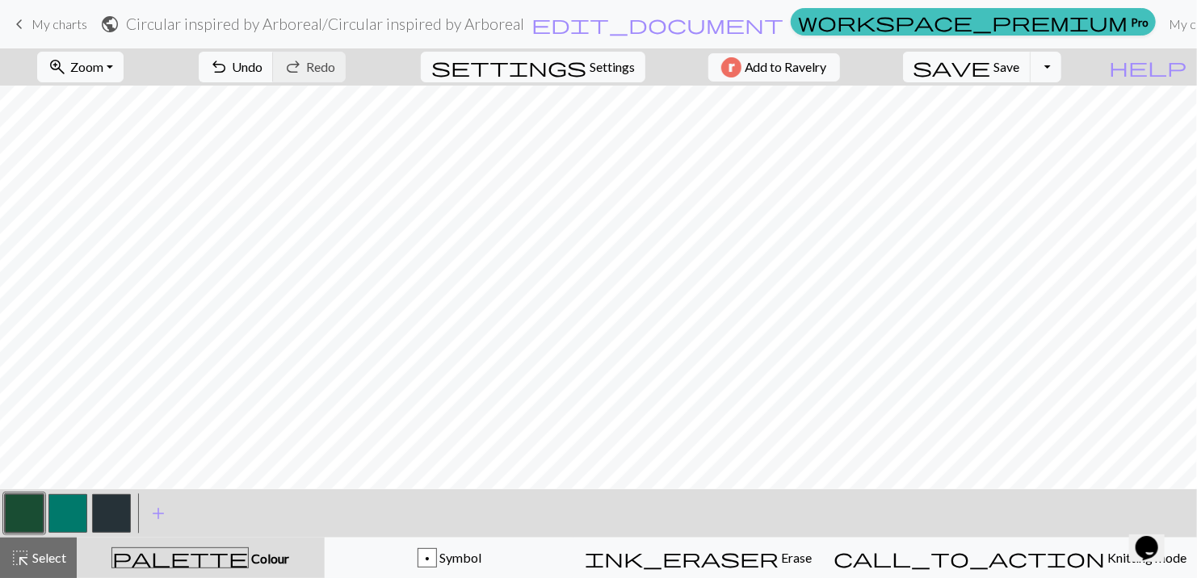
click at [111, 506] on button "button" at bounding box center [111, 513] width 39 height 39
click at [114, 505] on button "button" at bounding box center [111, 513] width 39 height 39
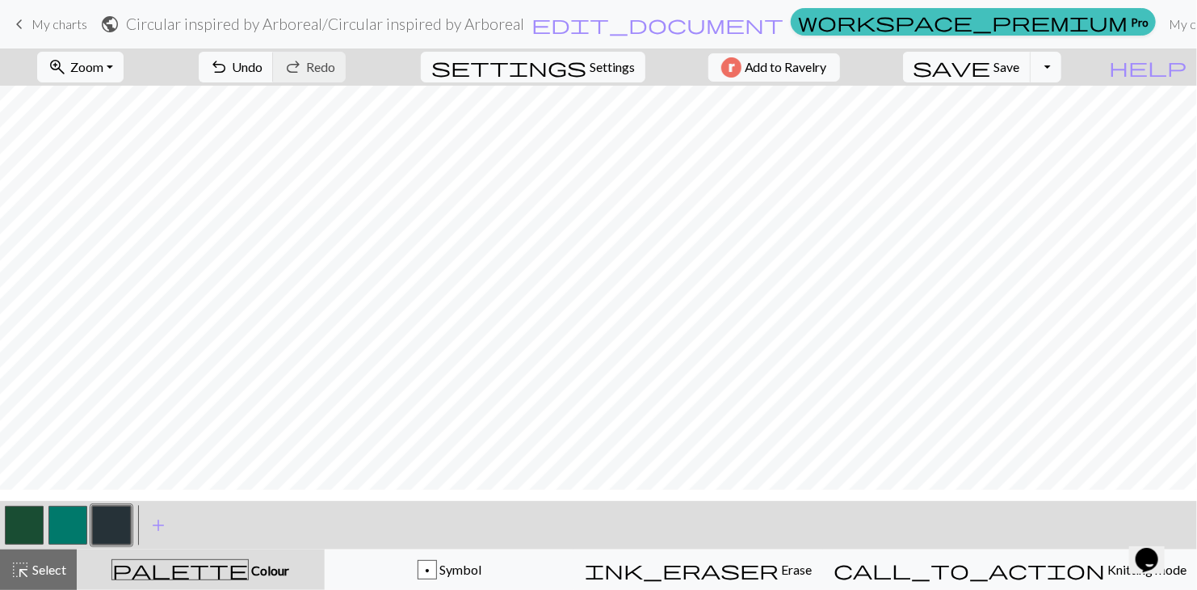
click at [114, 505] on div "Edit colour Name CC2 Use advanced picker workspace_premium Become a Pro user to…" at bounding box center [598, 295] width 1197 height 590
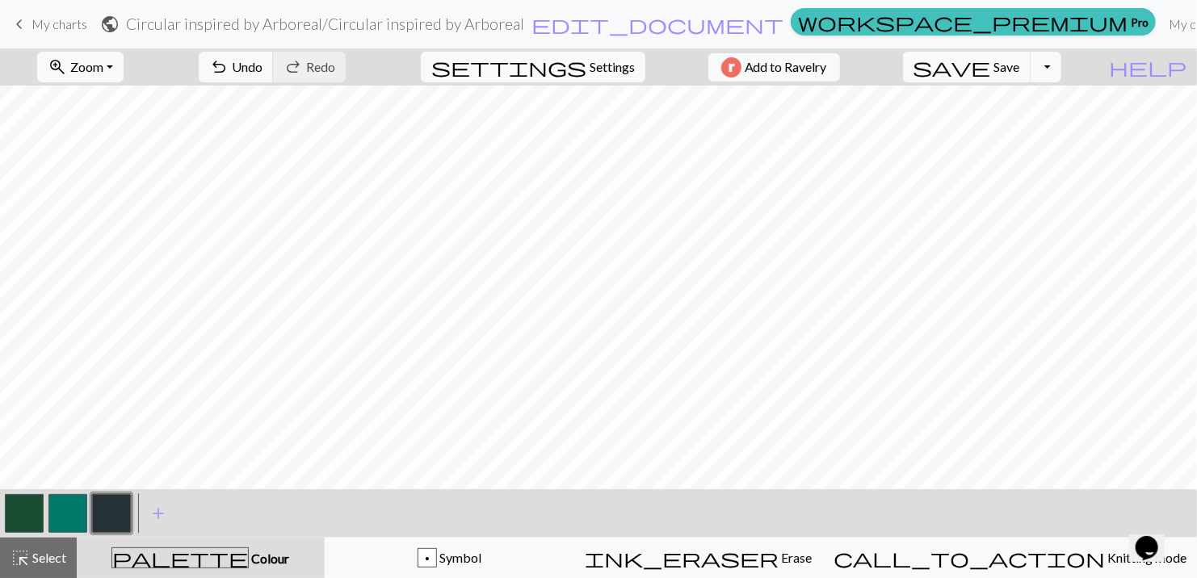
click at [110, 515] on button "button" at bounding box center [111, 513] width 39 height 39
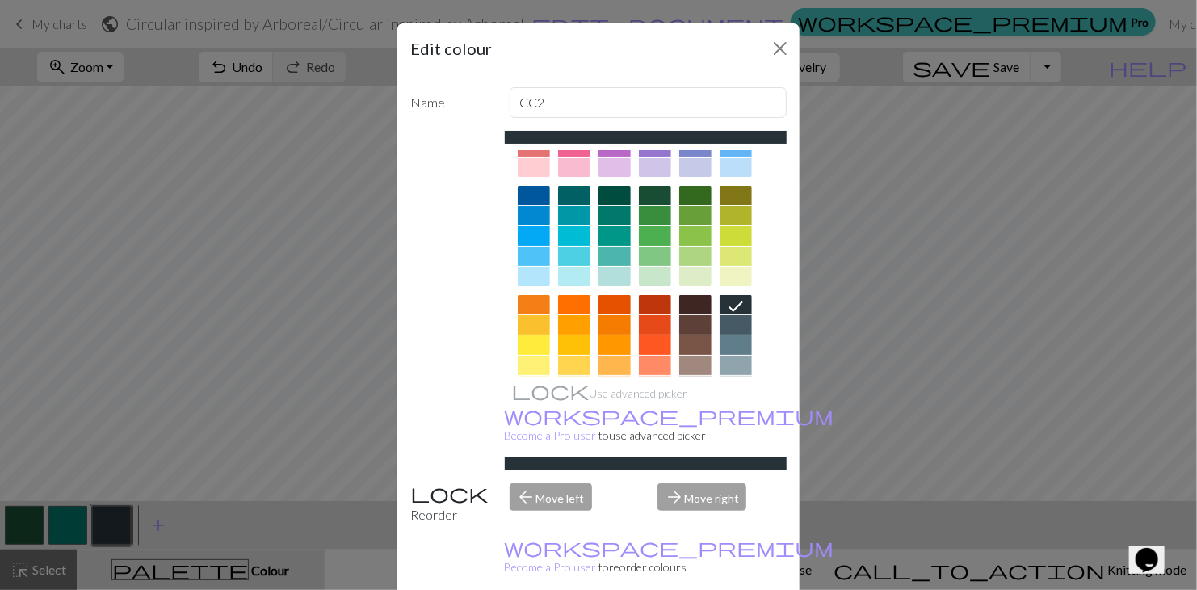
scroll to position [232, 0]
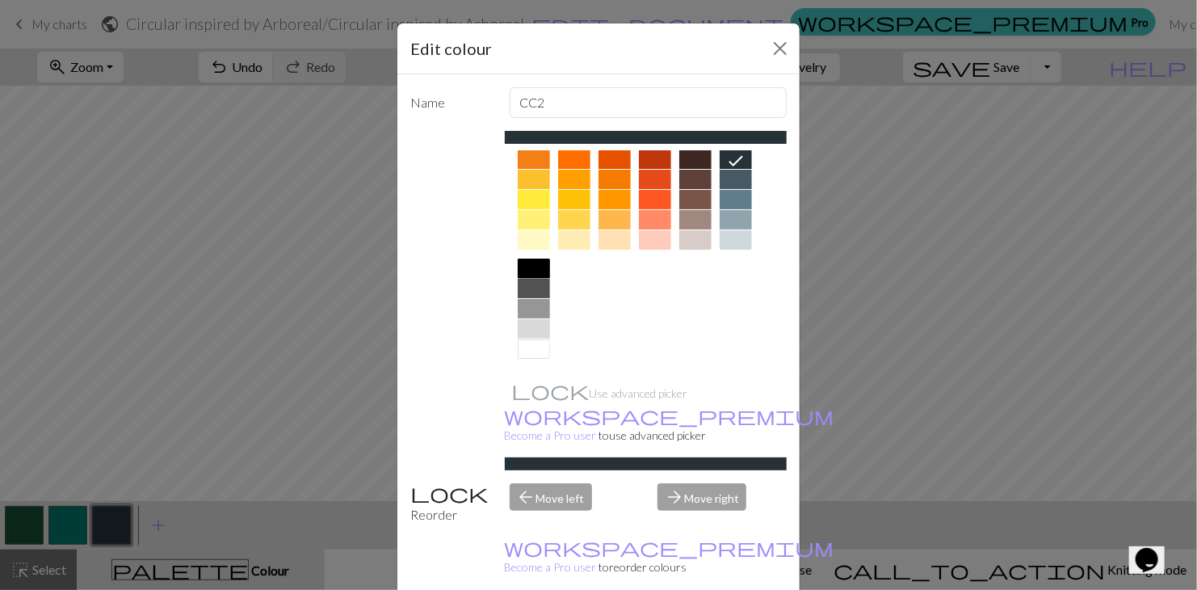
click at [531, 272] on div at bounding box center [534, 267] width 32 height 19
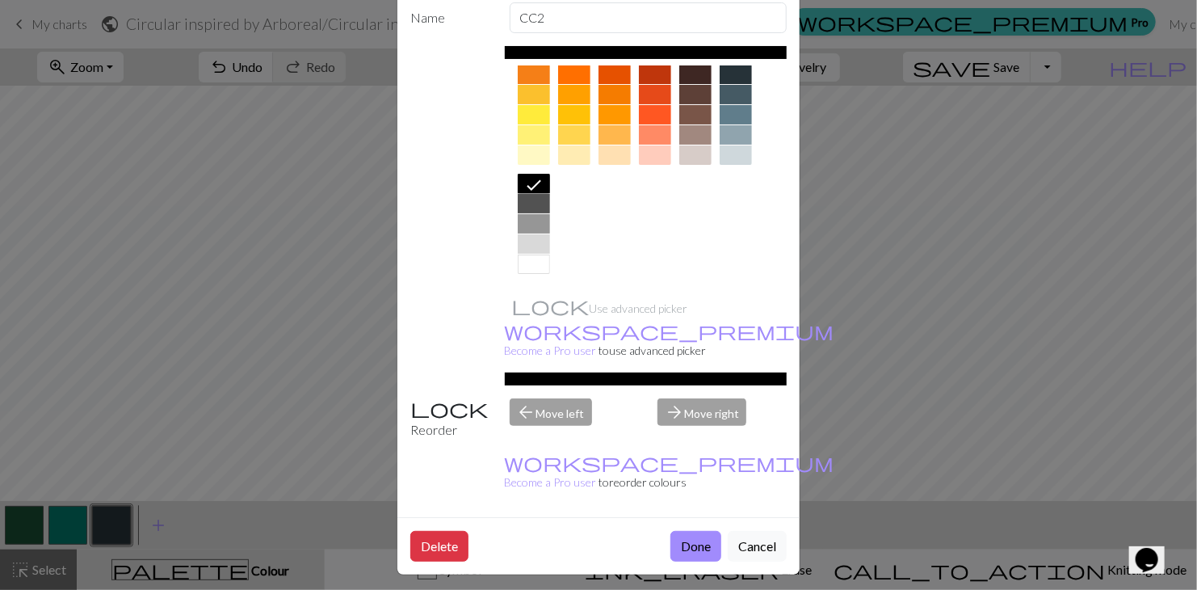
scroll to position [92, 0]
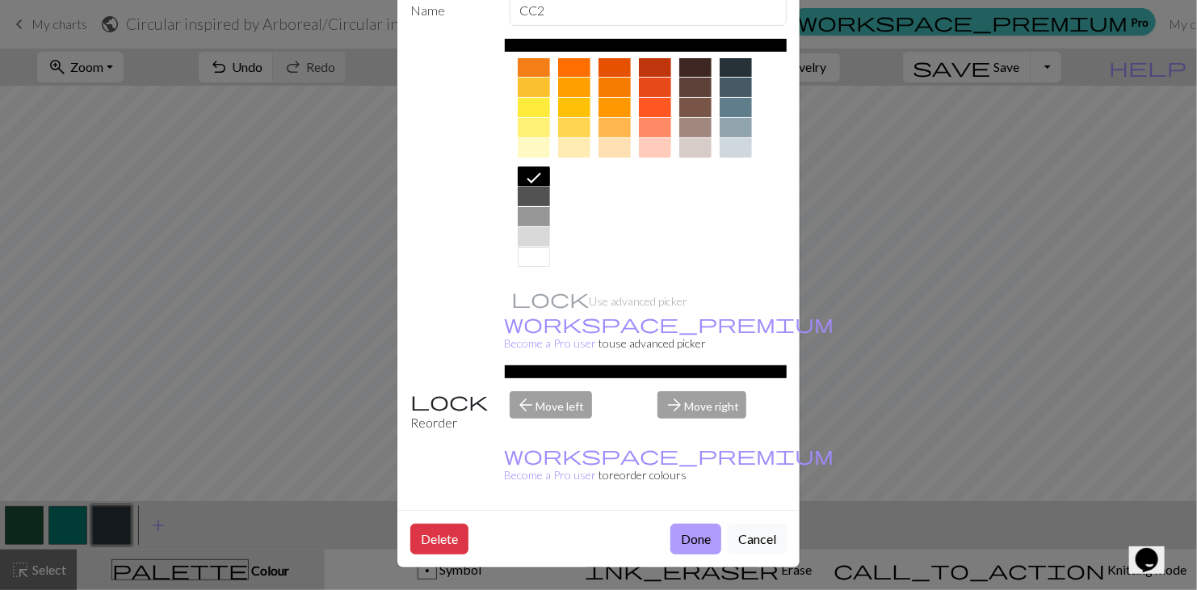
click at [697, 541] on button "Done" at bounding box center [695, 538] width 51 height 31
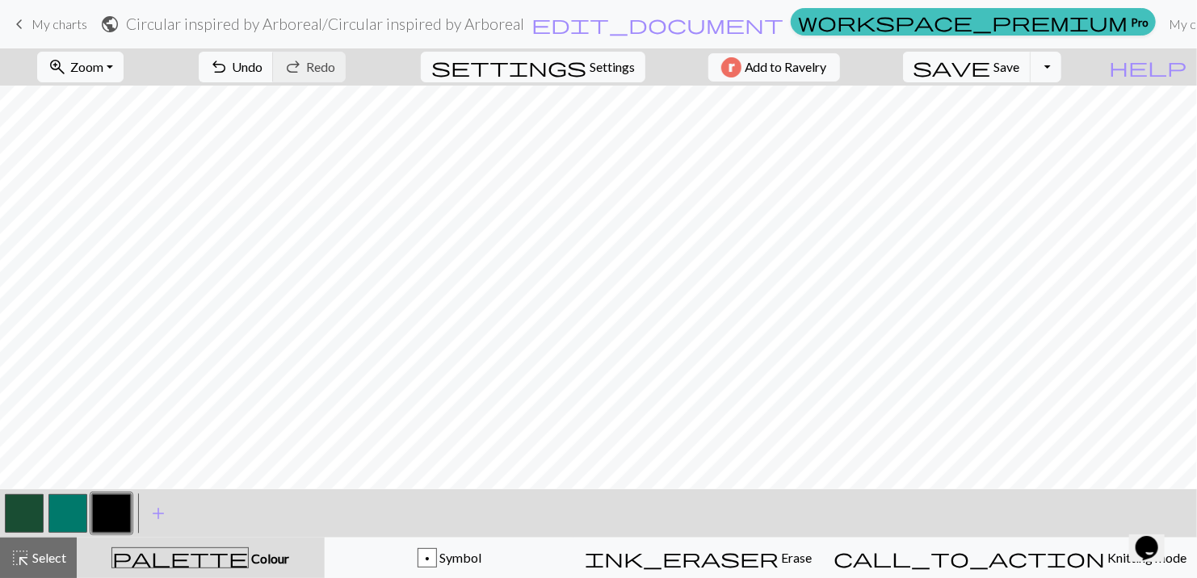
click at [59, 510] on button "button" at bounding box center [67, 513] width 39 height 39
click at [66, 506] on button "button" at bounding box center [67, 513] width 39 height 39
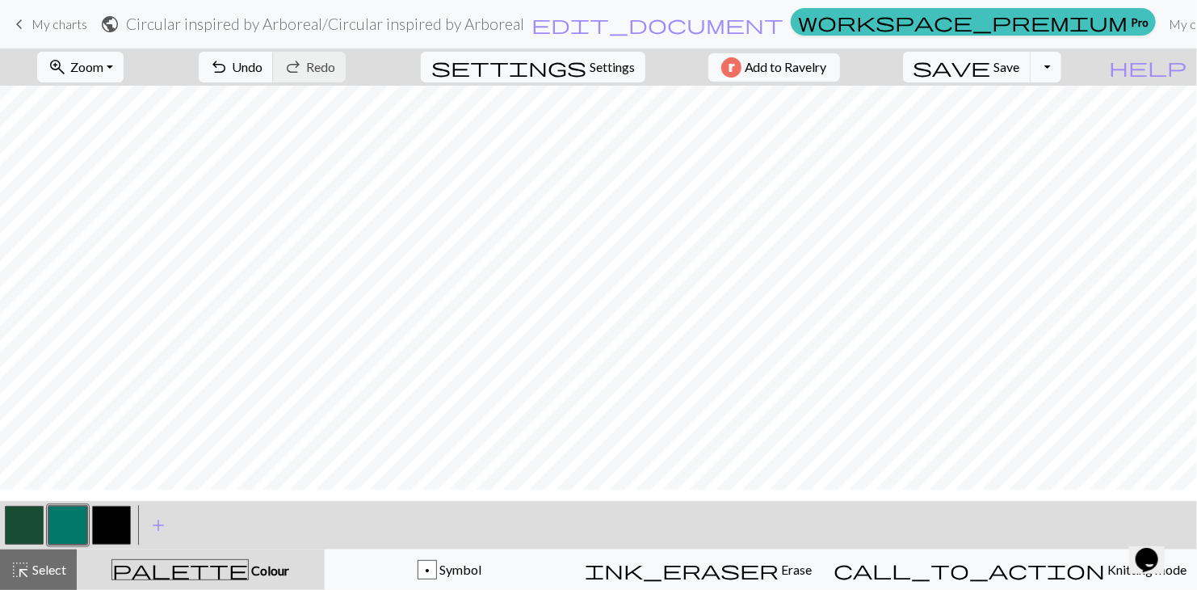
click at [66, 506] on div "Edit colour Name CC1 Use advanced picker workspace_premium Become a Pro user to…" at bounding box center [598, 295] width 1197 height 590
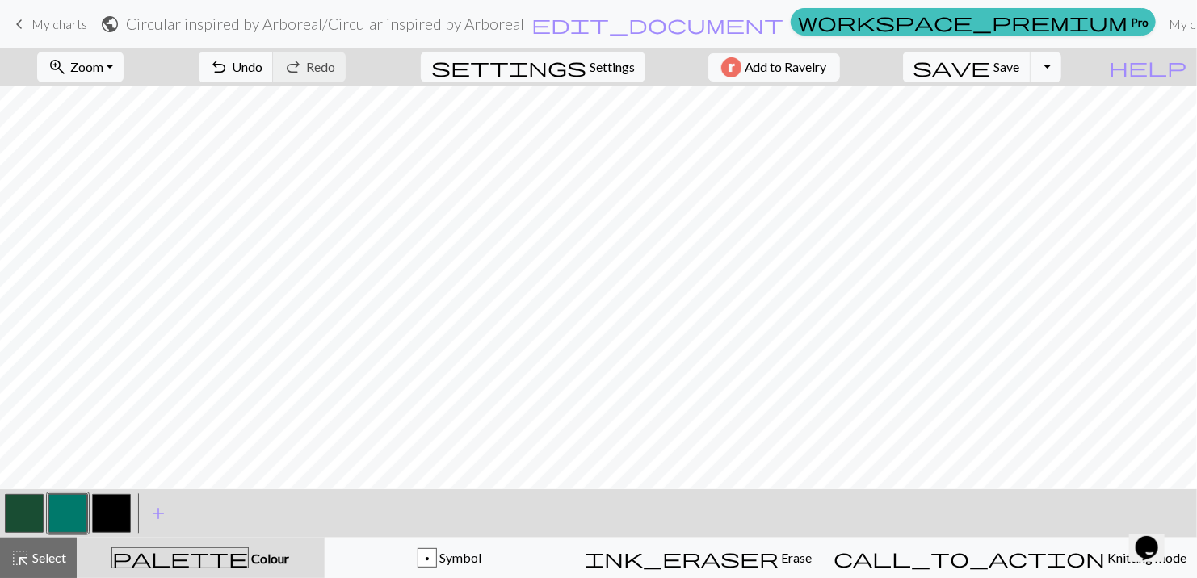
click at [69, 515] on button "button" at bounding box center [67, 513] width 39 height 39
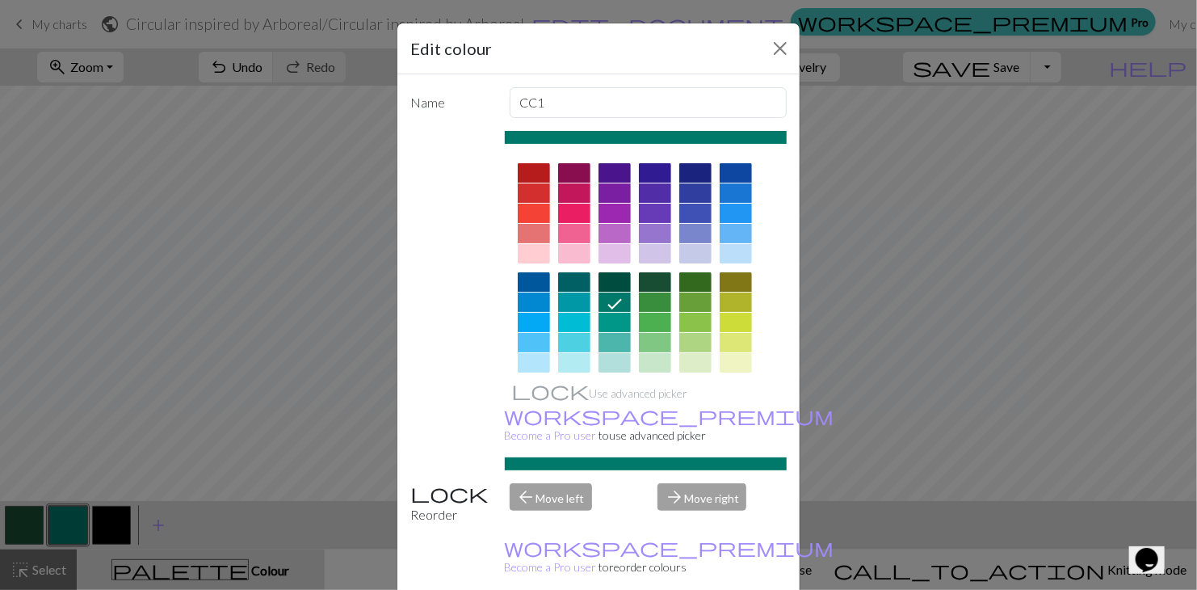
click at [686, 298] on div at bounding box center [695, 301] width 32 height 19
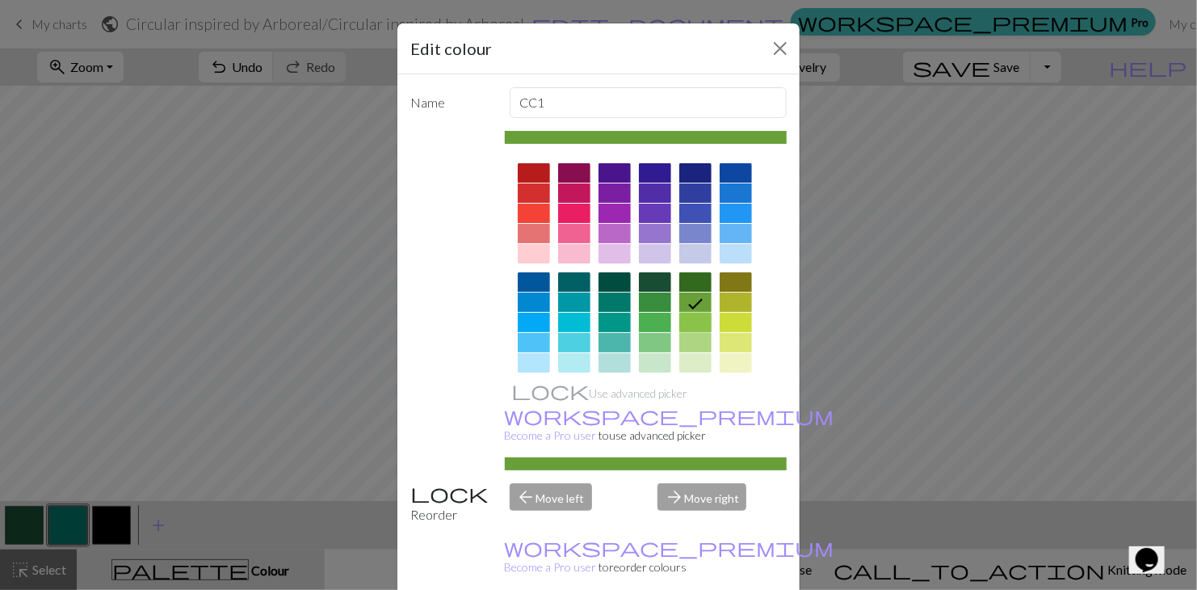
click at [689, 313] on div at bounding box center [695, 322] width 32 height 19
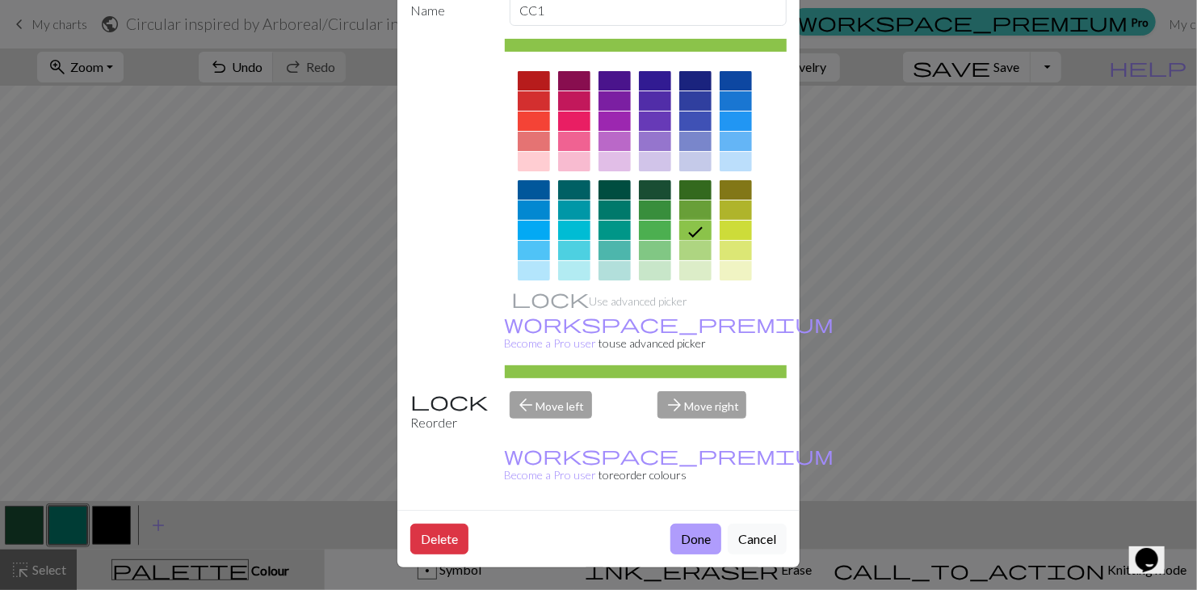
click at [691, 538] on button "Done" at bounding box center [695, 538] width 51 height 31
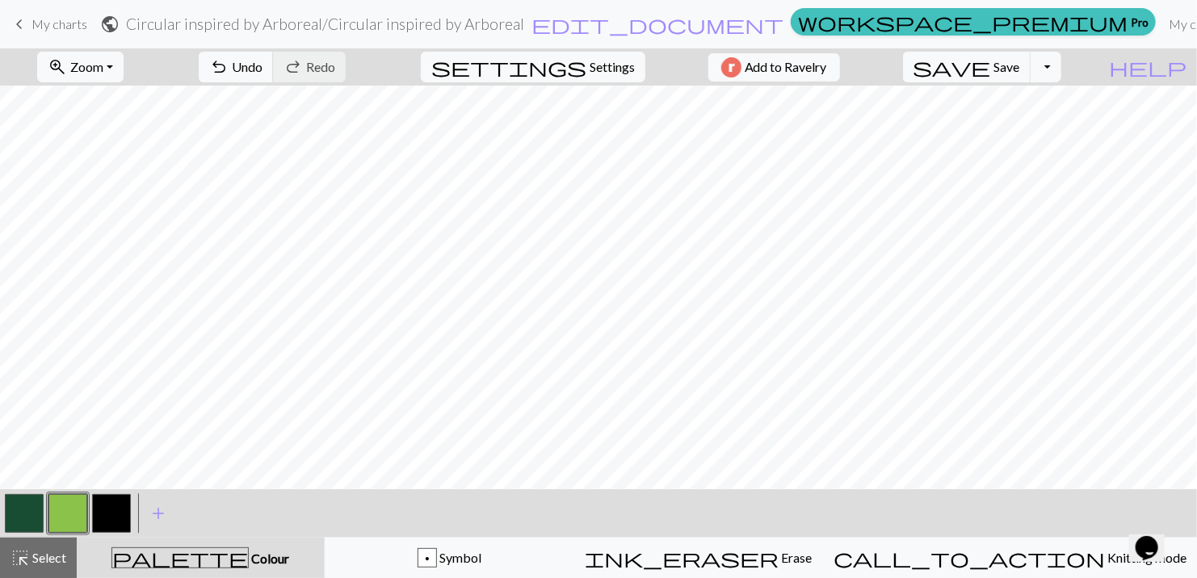
click at [24, 512] on button "button" at bounding box center [24, 513] width 39 height 39
click at [61, 510] on button "button" at bounding box center [67, 513] width 39 height 39
click at [30, 516] on button "button" at bounding box center [24, 513] width 39 height 39
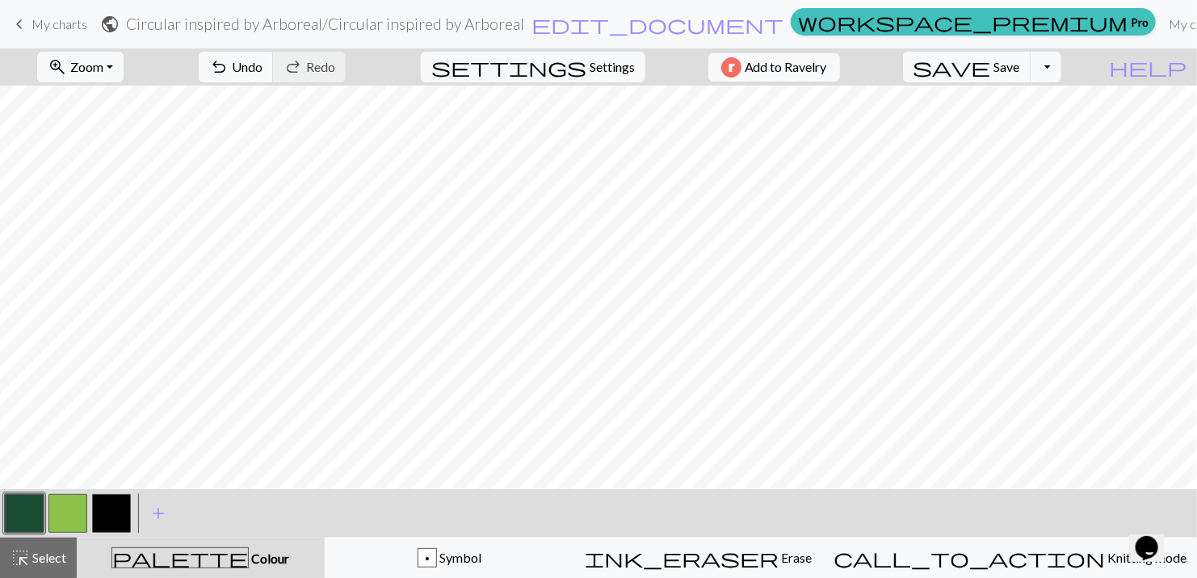
drag, startPoint x: 60, startPoint y: 510, endPoint x: 77, endPoint y: 494, distance: 23.4
click at [61, 510] on button "button" at bounding box center [67, 513] width 39 height 39
drag, startPoint x: 23, startPoint y: 506, endPoint x: 122, endPoint y: 478, distance: 103.3
click at [25, 502] on button "button" at bounding box center [24, 513] width 39 height 39
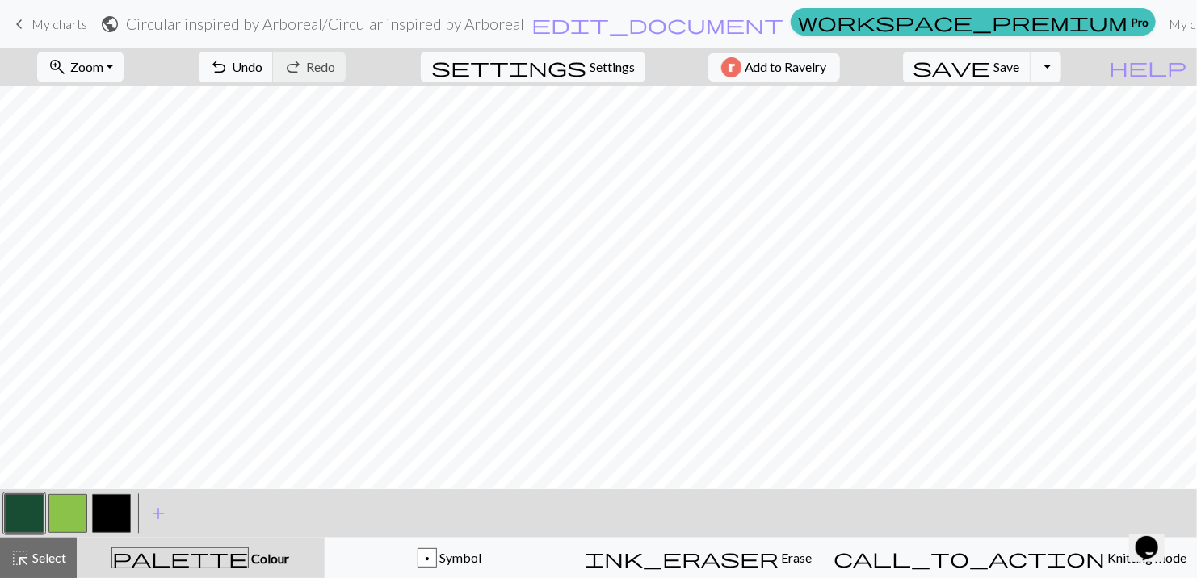
click at [67, 504] on button "button" at bounding box center [67, 513] width 39 height 39
click at [36, 508] on button "button" at bounding box center [24, 513] width 39 height 39
click at [74, 504] on button "button" at bounding box center [67, 513] width 39 height 39
click at [31, 519] on button "button" at bounding box center [24, 513] width 39 height 39
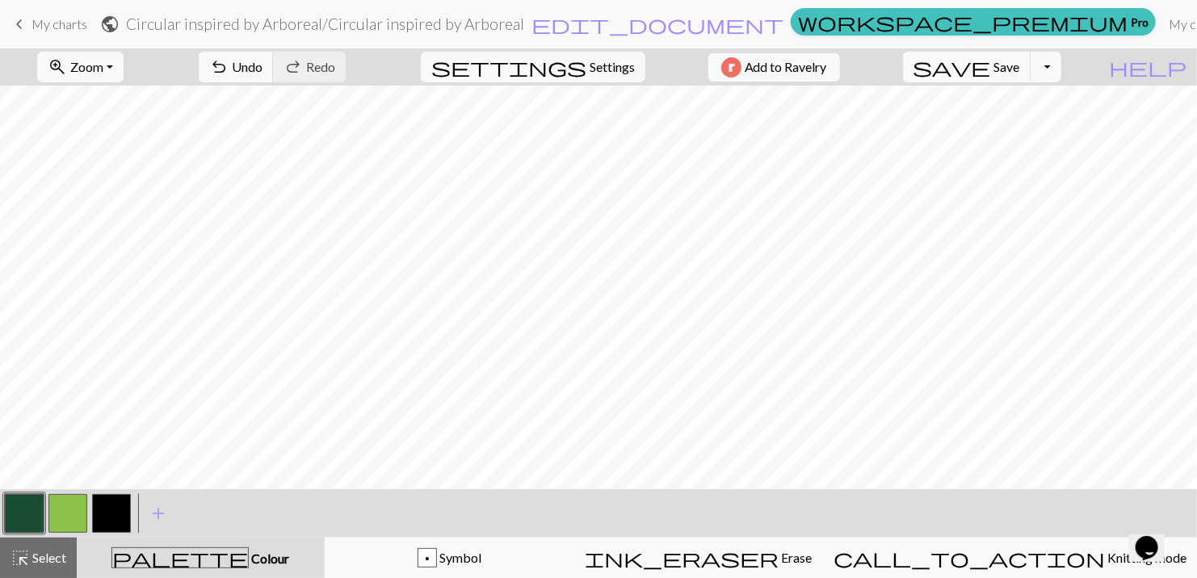
click at [54, 509] on button "button" at bounding box center [67, 513] width 39 height 39
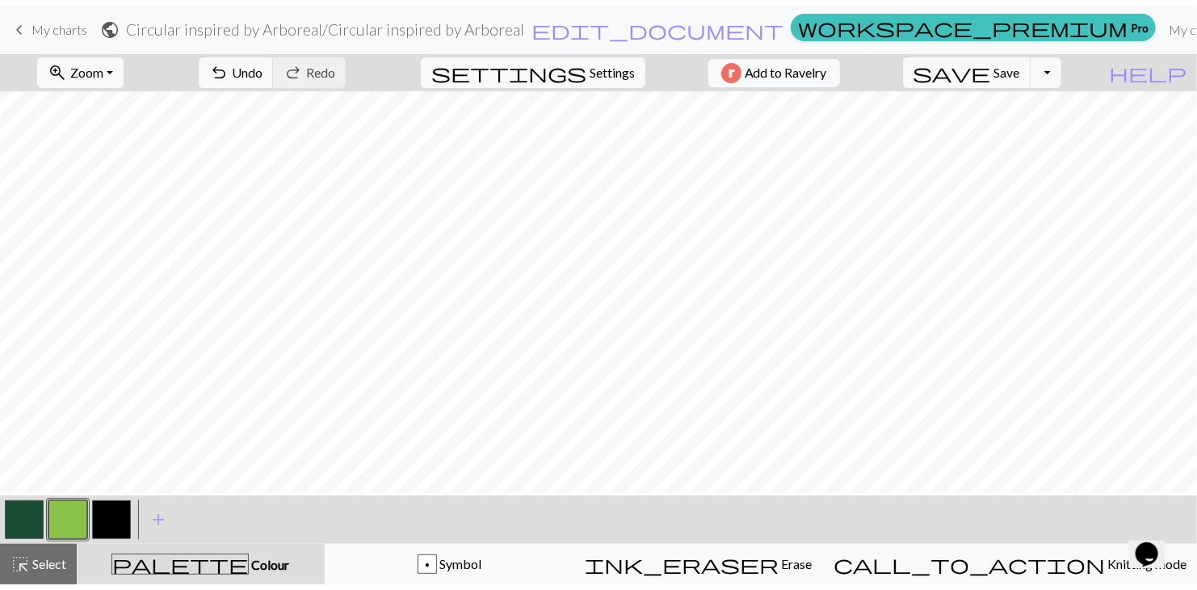
scroll to position [0, 0]
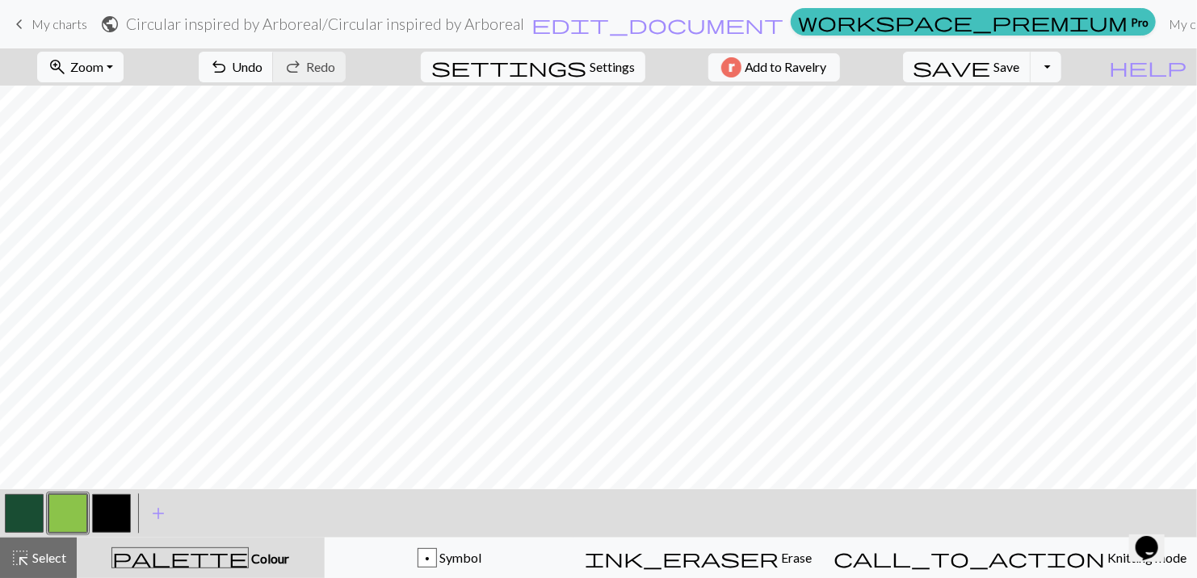
drag, startPoint x: 31, startPoint y: 503, endPoint x: 73, endPoint y: 483, distance: 46.6
click at [32, 504] on button "button" at bounding box center [24, 513] width 39 height 39
click at [15, 506] on button "button" at bounding box center [24, 513] width 39 height 39
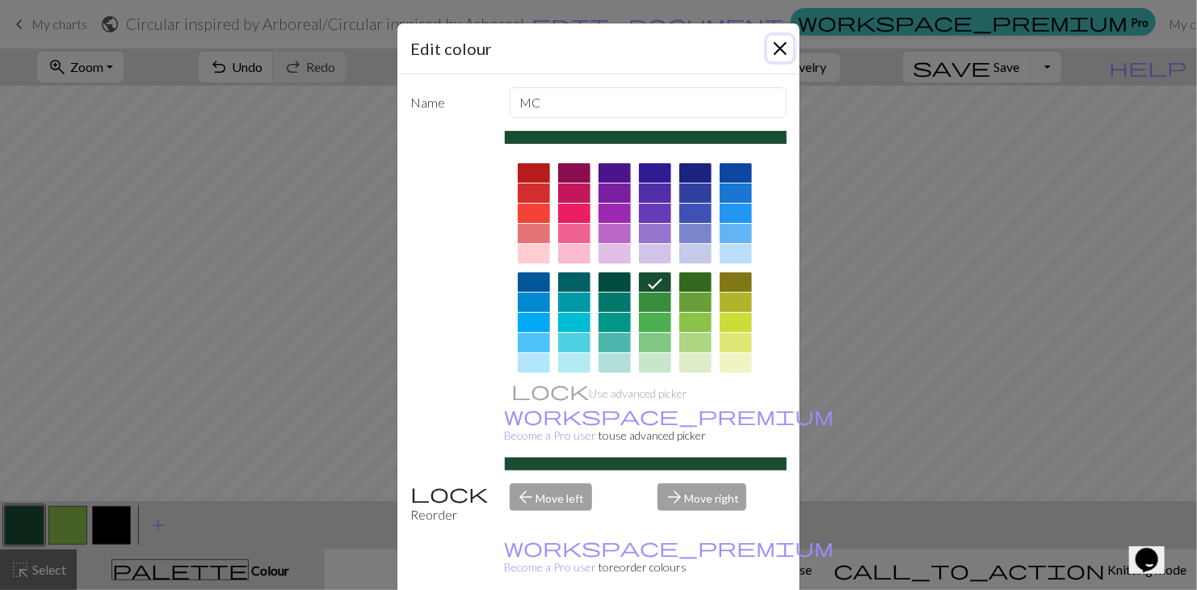
click at [773, 47] on button "Close" at bounding box center [780, 49] width 26 height 26
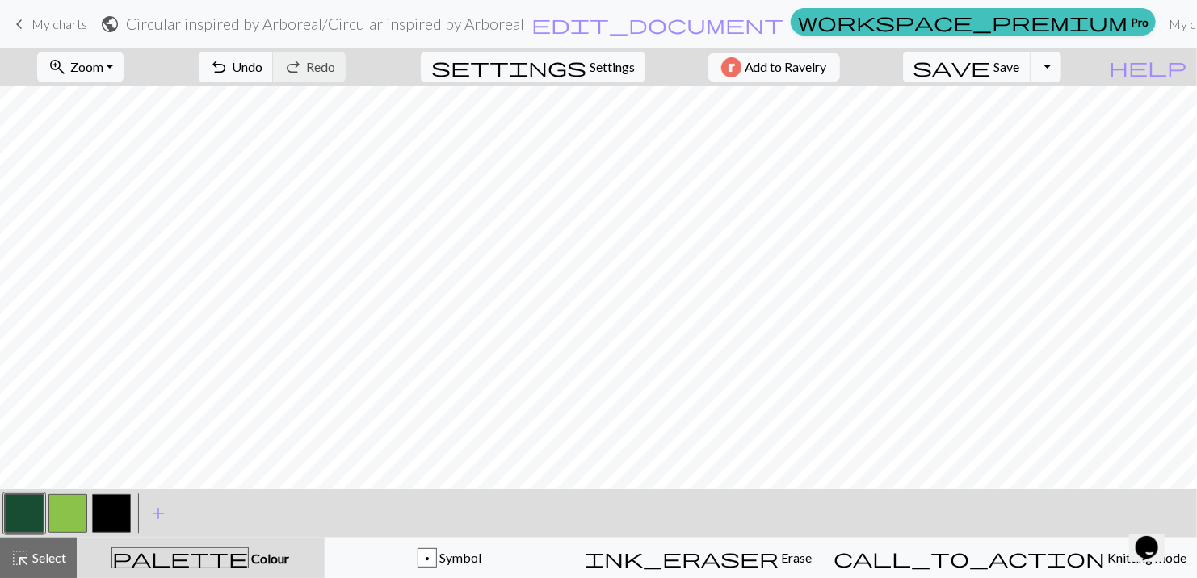
click at [67, 512] on button "button" at bounding box center [67, 513] width 39 height 39
click at [95, 66] on span "Zoom" at bounding box center [86, 66] width 33 height 15
click at [68, 187] on button "50%" at bounding box center [103, 194] width 128 height 26
click at [571, 65] on span "settings" at bounding box center [508, 67] width 155 height 23
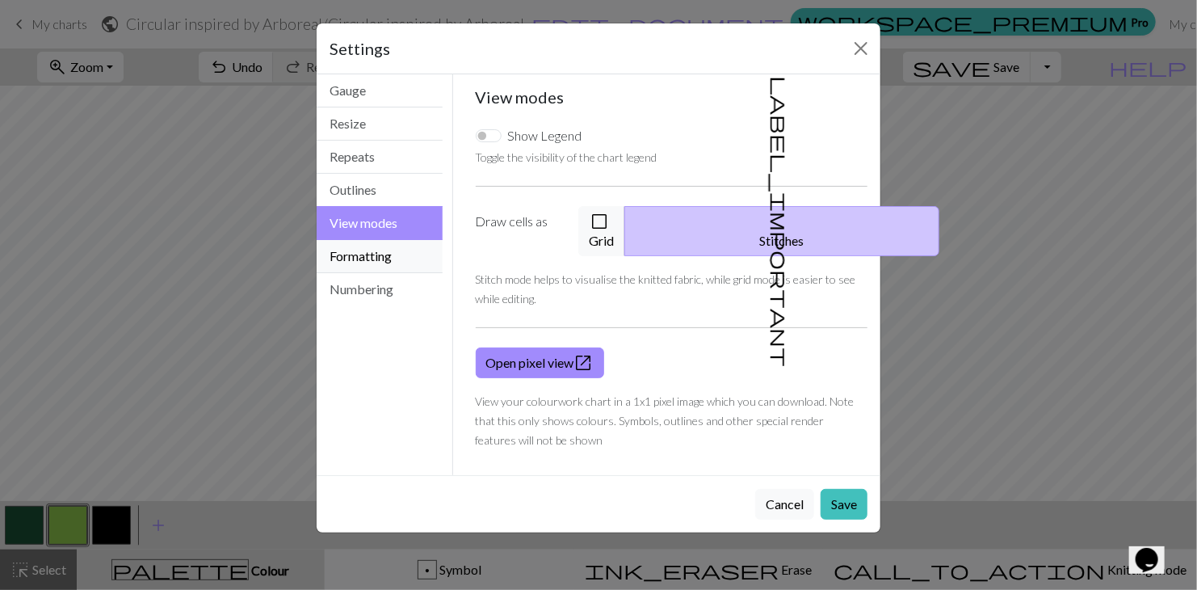
click at [404, 252] on button "Formatting" at bounding box center [380, 256] width 126 height 33
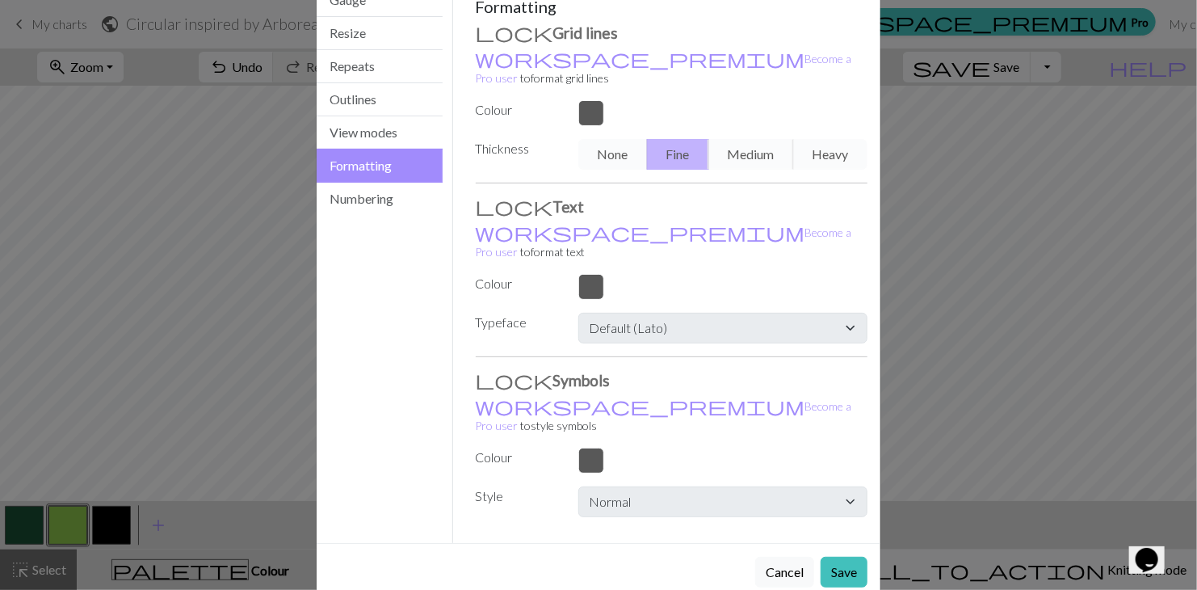
scroll to position [124, 0]
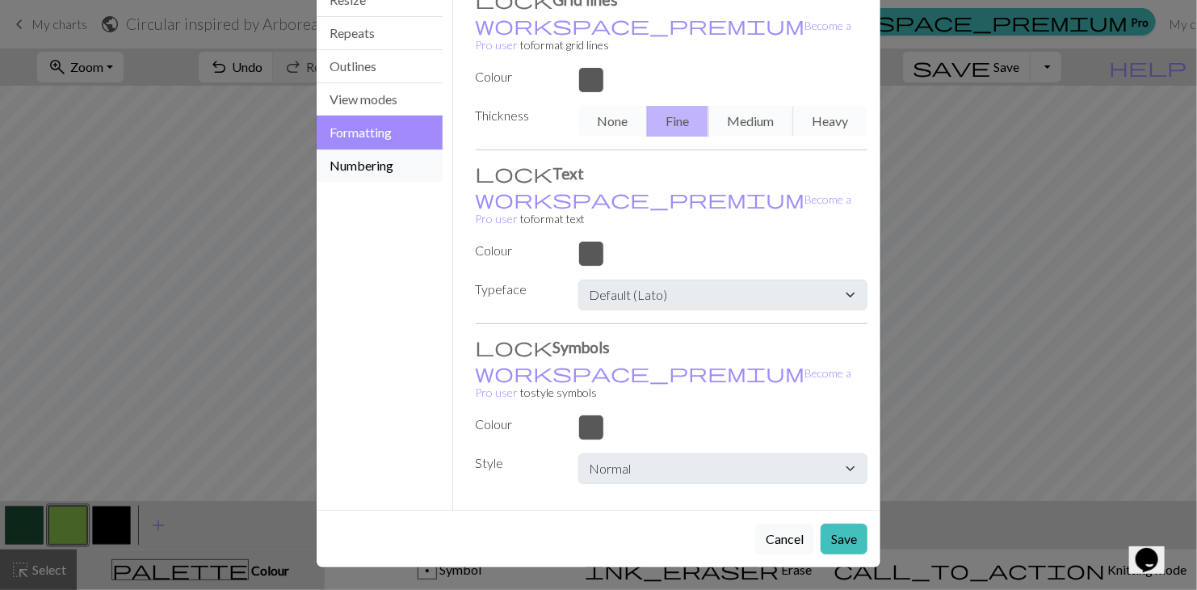
click at [366, 163] on button "Numbering" at bounding box center [380, 165] width 126 height 32
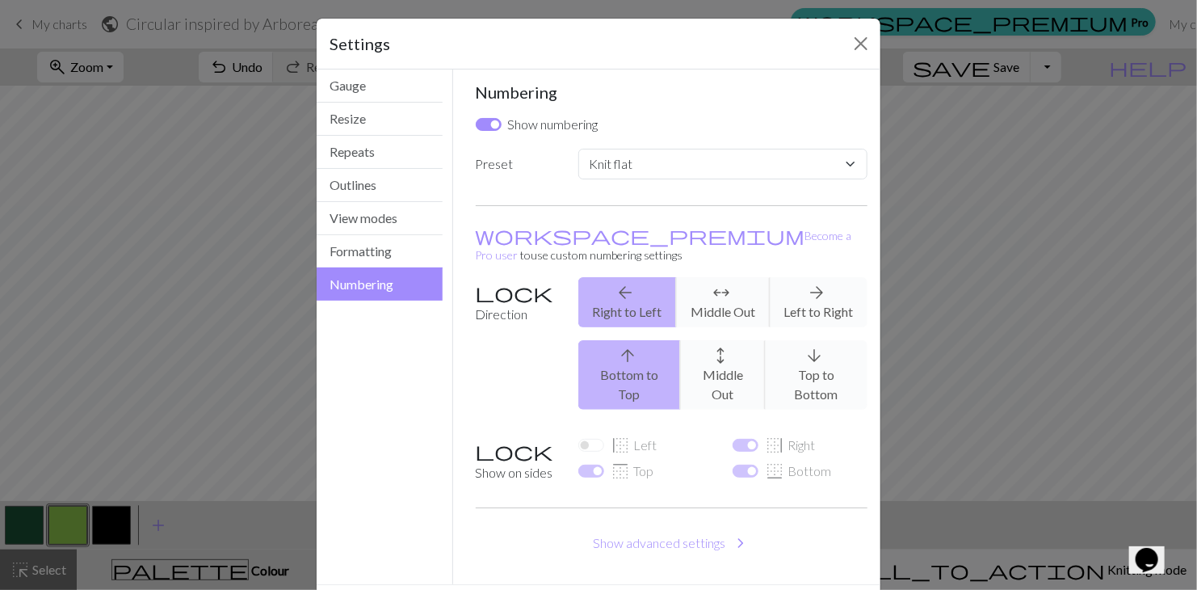
scroll to position [0, 0]
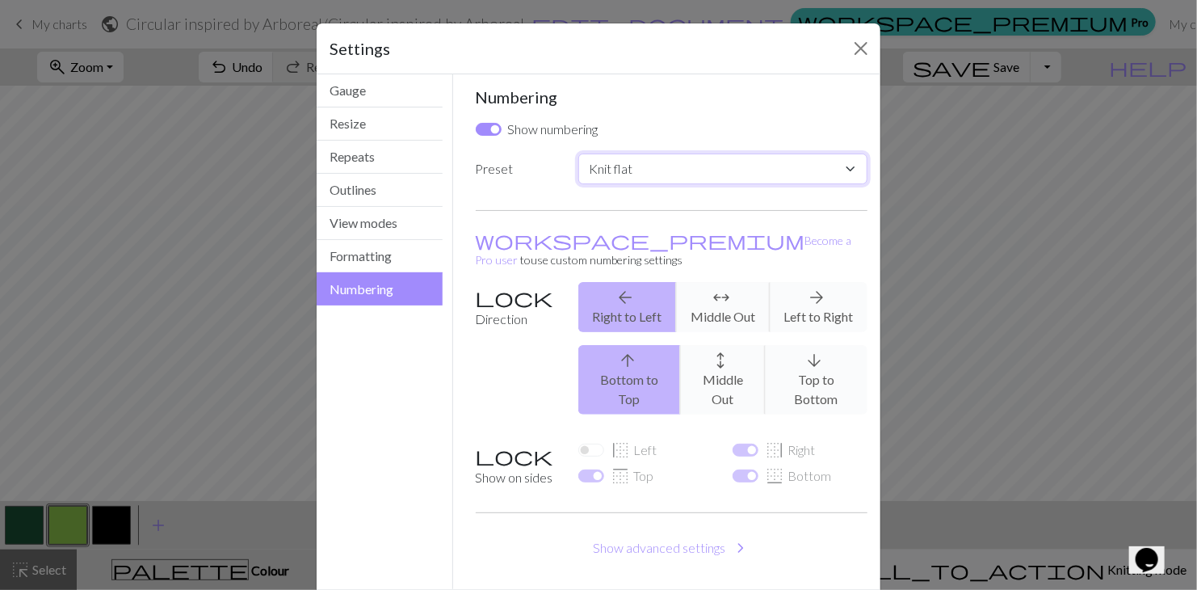
click at [634, 173] on select "Custom Knit flat Knit in the round Lace knitting Cross stitch" at bounding box center [722, 168] width 289 height 31
select select "round"
click at [578, 153] on select "Custom Knit flat Knit in the round Lace knitting Cross stitch" at bounding box center [722, 168] width 289 height 31
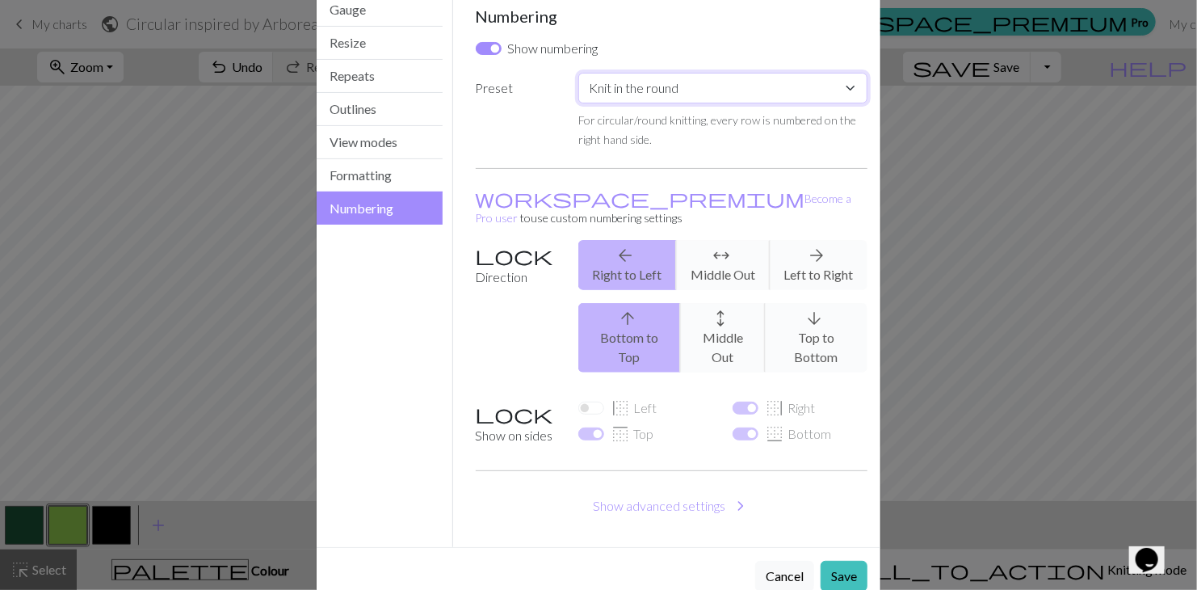
scroll to position [97, 0]
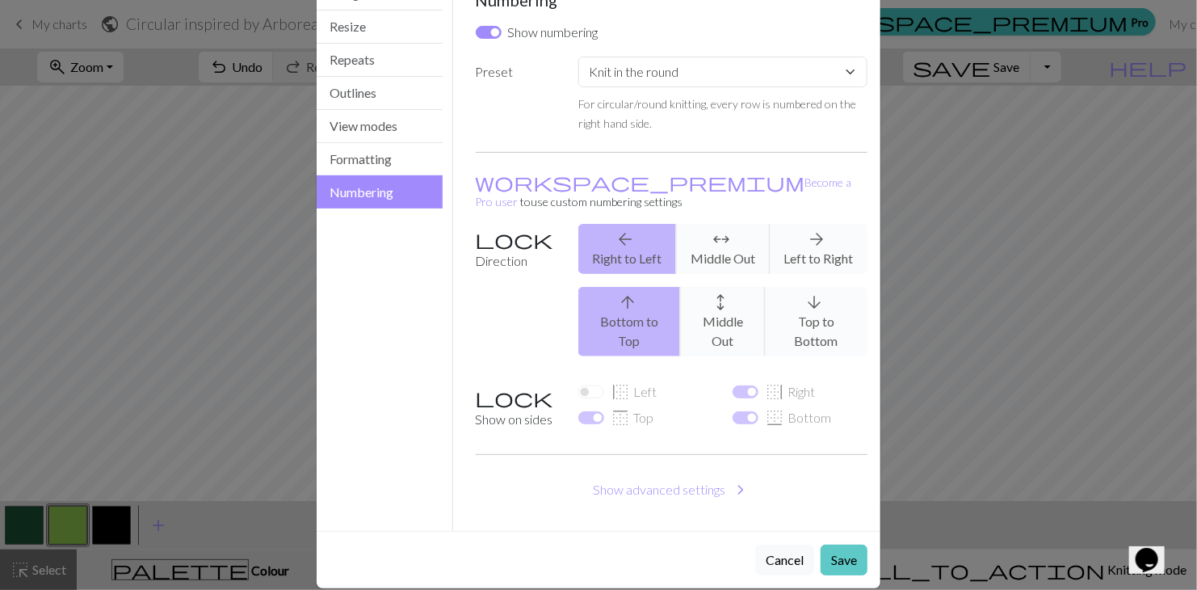
click at [825, 544] on button "Save" at bounding box center [844, 559] width 47 height 31
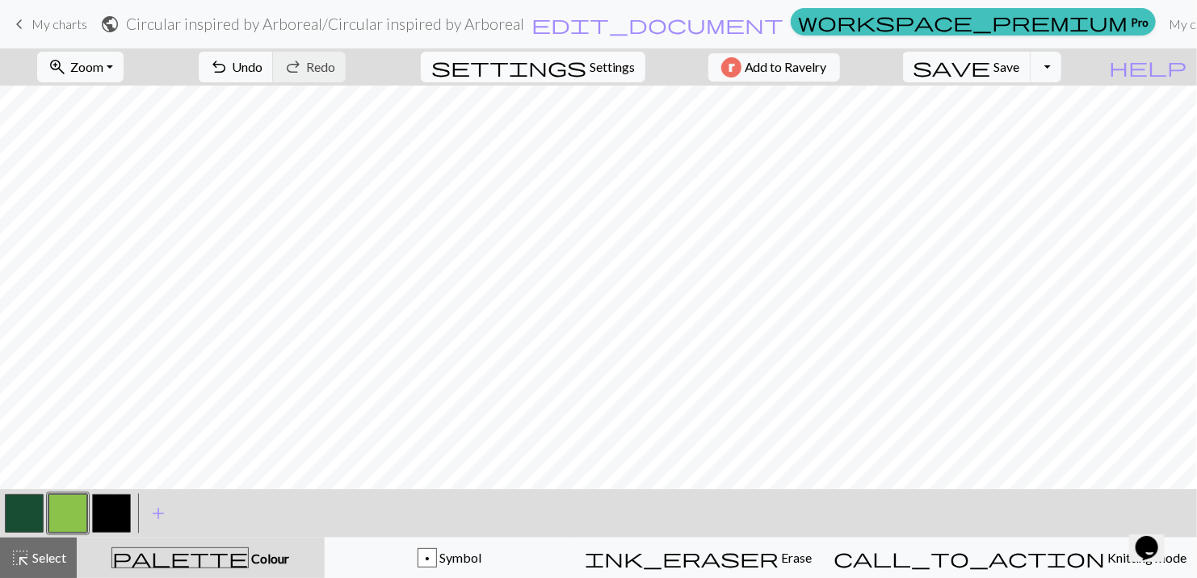
click at [578, 62] on span "settings" at bounding box center [508, 67] width 155 height 23
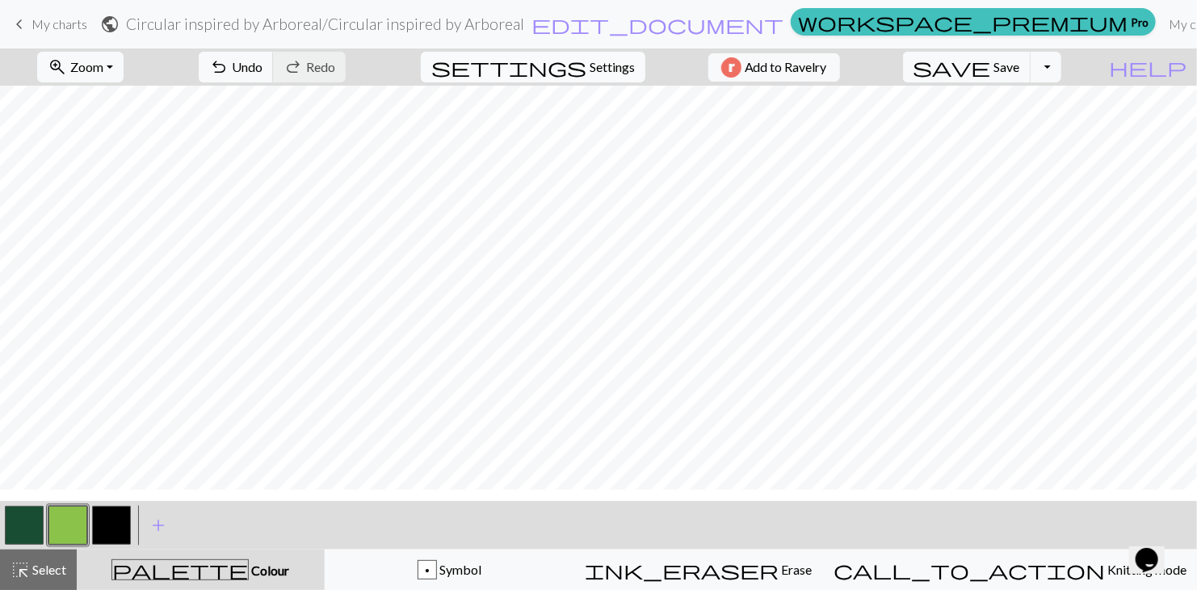
select select "dk"
select select "round"
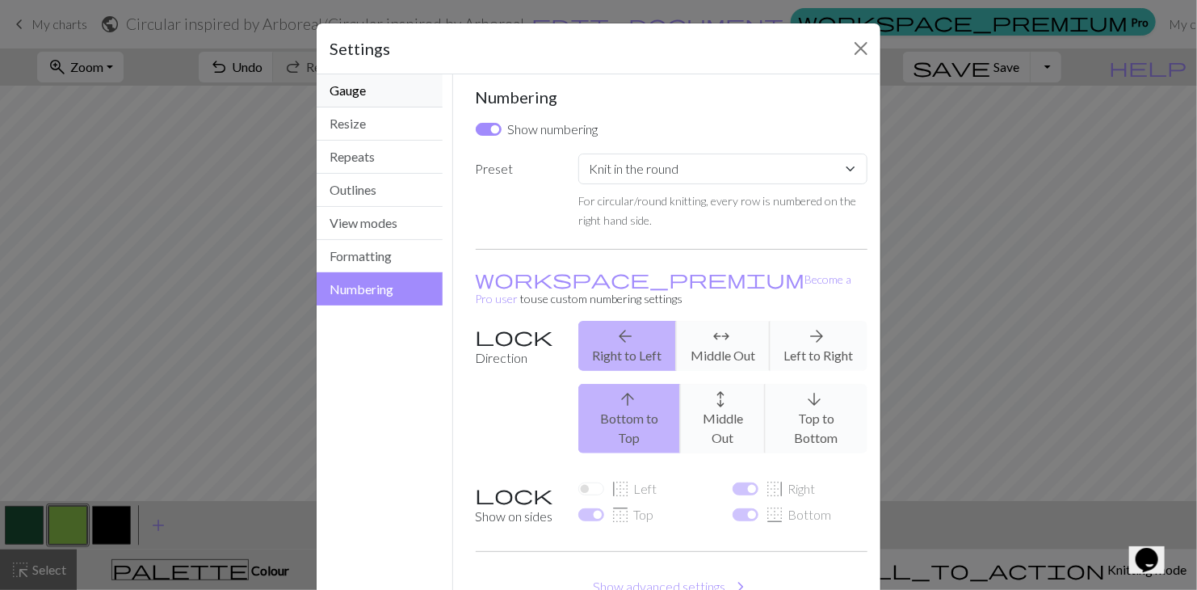
click at [355, 88] on button "Gauge" at bounding box center [380, 90] width 126 height 33
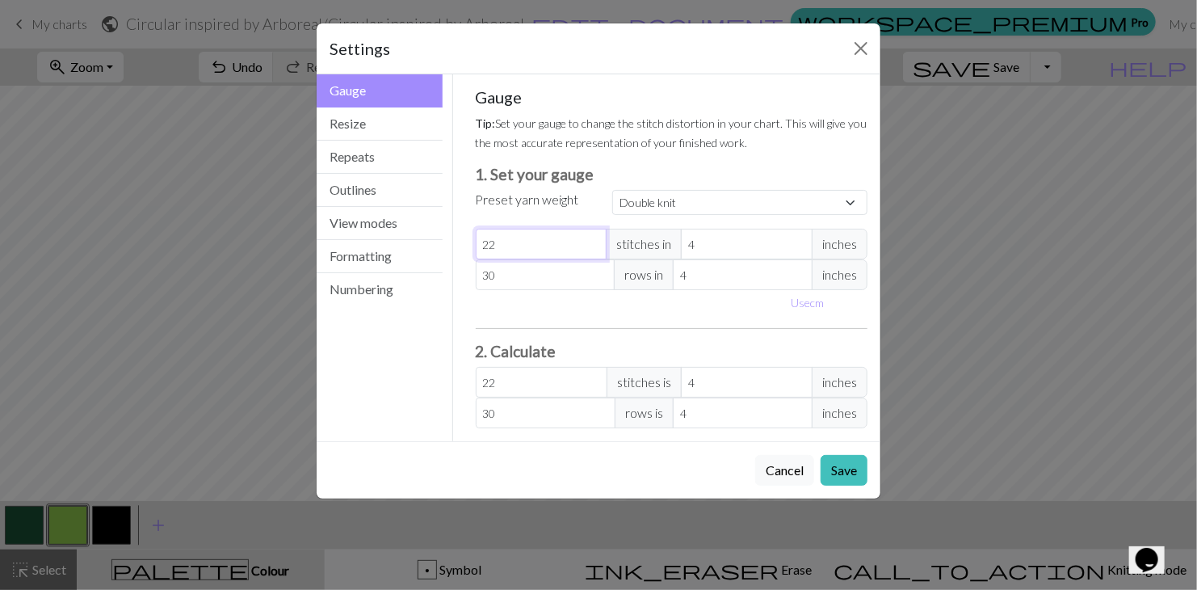
drag, startPoint x: 519, startPoint y: 243, endPoint x: 487, endPoint y: 243, distance: 32.3
click at [487, 243] on input "22" at bounding box center [542, 244] width 132 height 31
select select "custom"
type input "20"
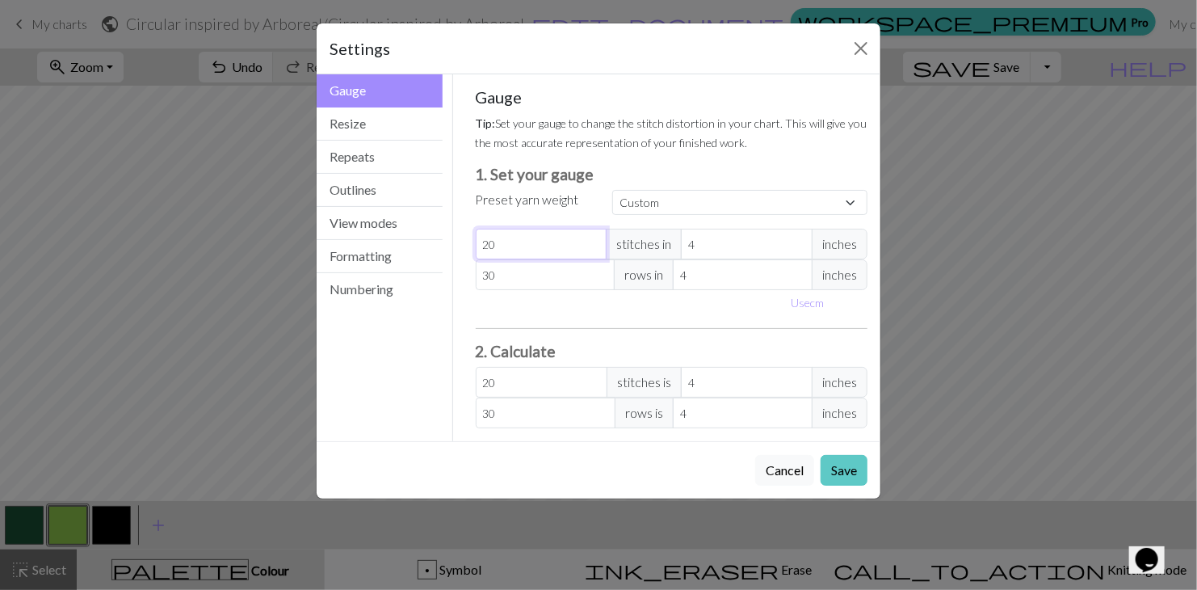
type input "20"
drag, startPoint x: 839, startPoint y: 468, endPoint x: 848, endPoint y: 477, distance: 13.1
click at [840, 468] on button "Save" at bounding box center [844, 470] width 47 height 31
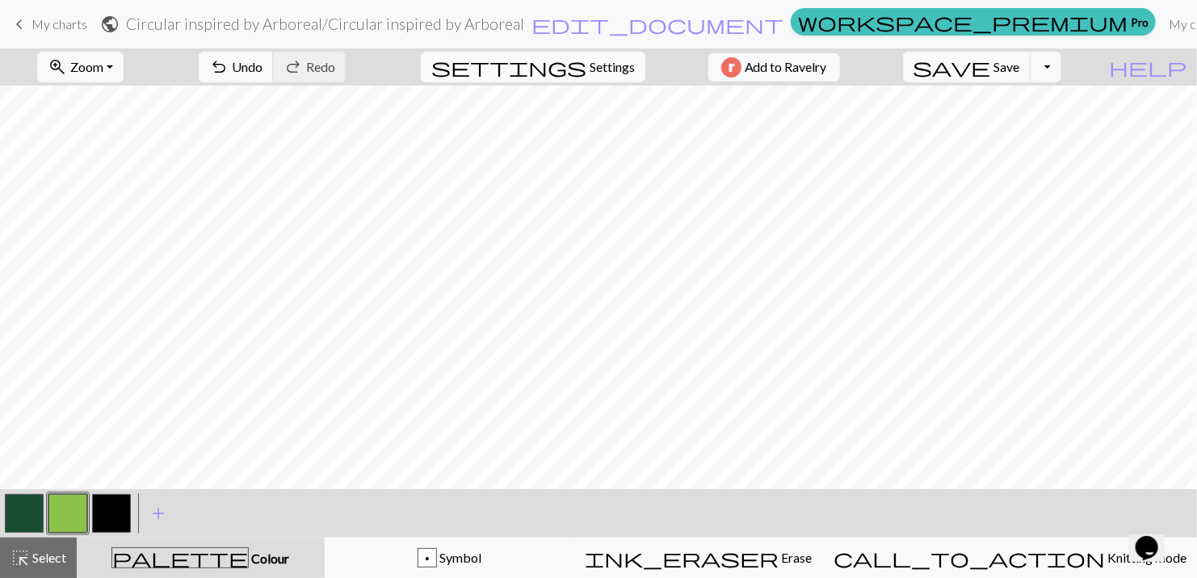
click at [536, 74] on span "settings" at bounding box center [508, 67] width 155 height 23
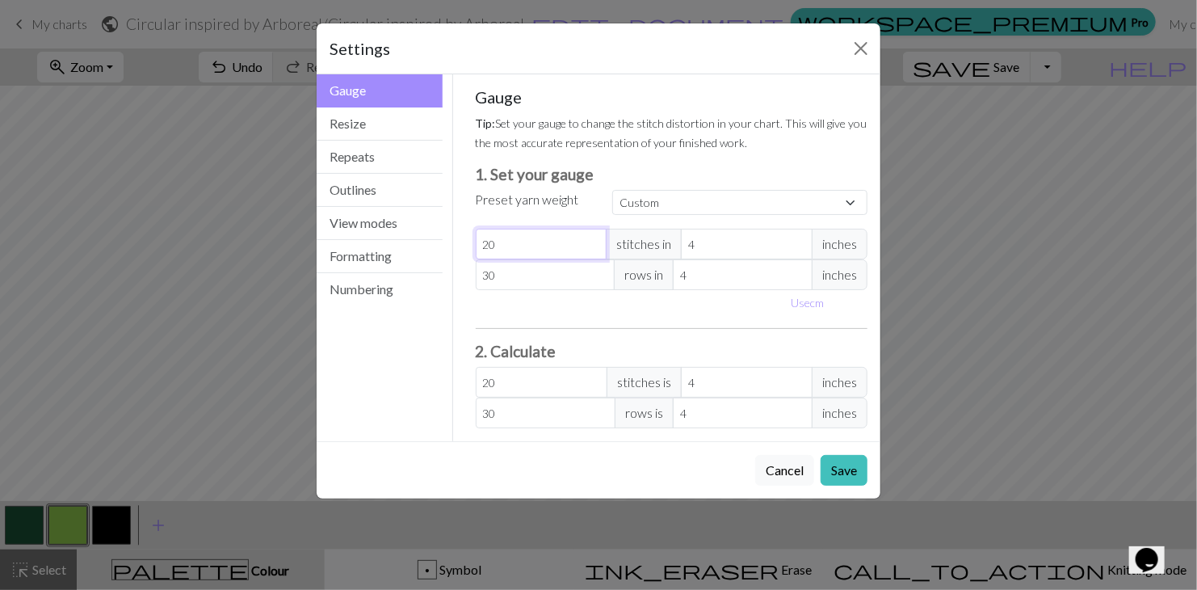
drag, startPoint x: 518, startPoint y: 244, endPoint x: 468, endPoint y: 243, distance: 50.1
click at [468, 243] on div "Gauge Tip: Set your gauge to change the stitch distortion in your chart. This w…" at bounding box center [672, 257] width 418 height 367
type input "2"
type input "22"
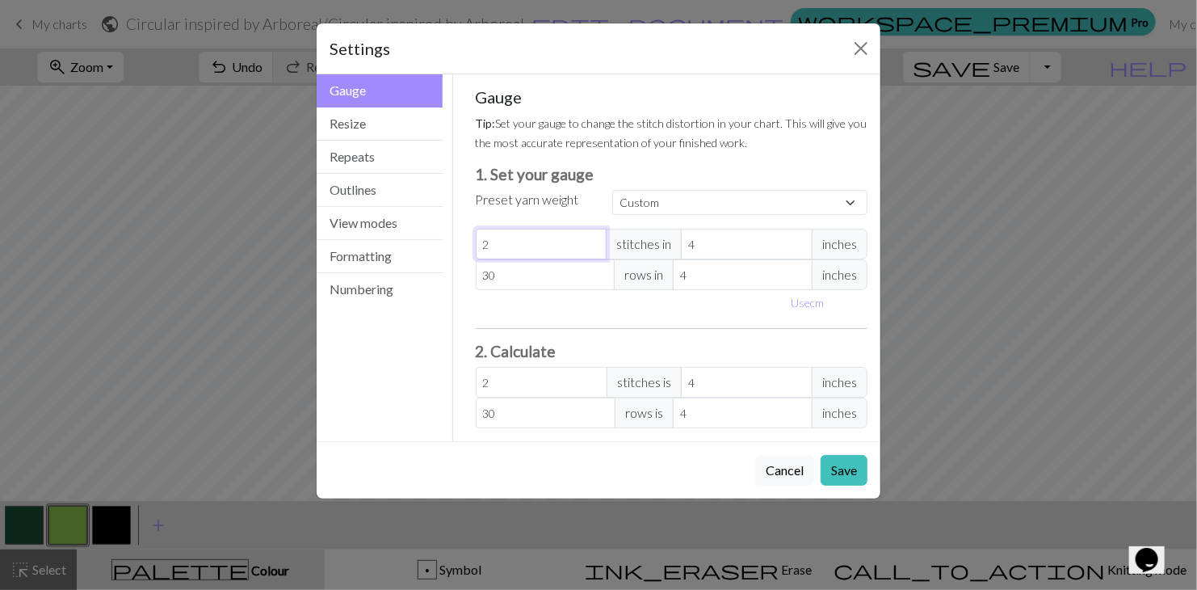
type input "22"
drag, startPoint x: 508, startPoint y: 277, endPoint x: 485, endPoint y: 274, distance: 23.6
click at [485, 274] on input "30" at bounding box center [546, 274] width 140 height 31
type input "3"
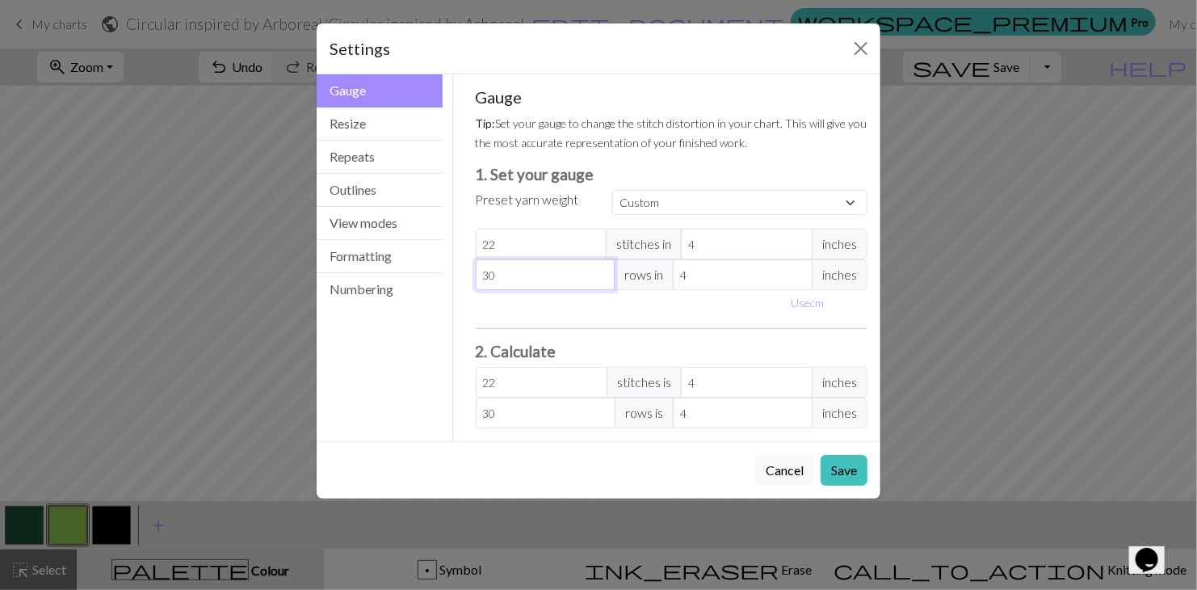
type input "3"
type input "32"
click at [850, 468] on button "Save" at bounding box center [844, 470] width 47 height 31
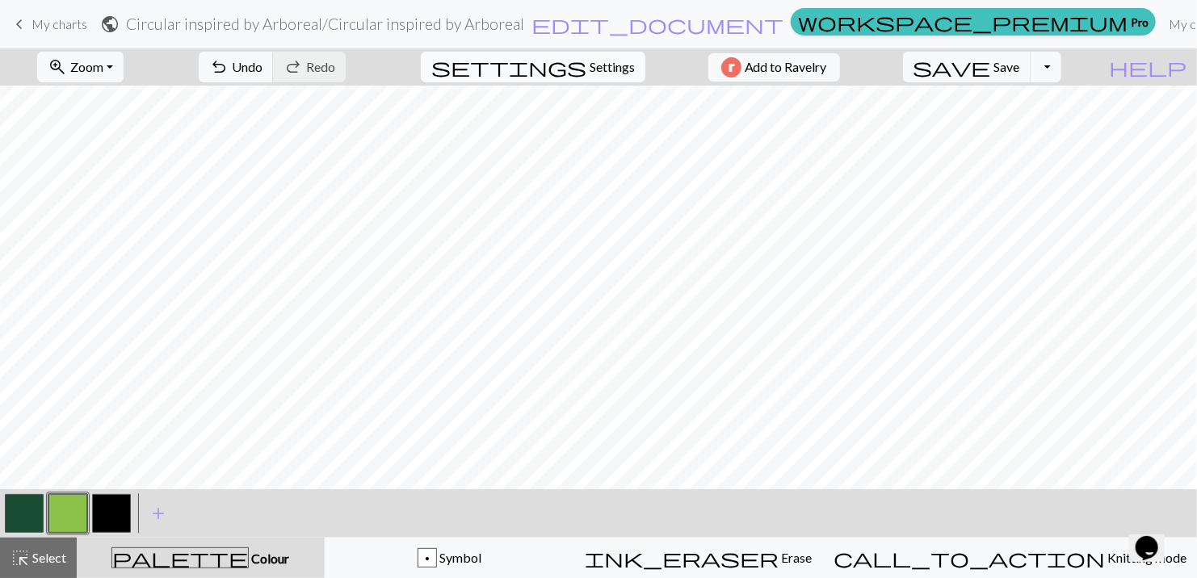
click at [581, 75] on span "settings" at bounding box center [508, 67] width 155 height 23
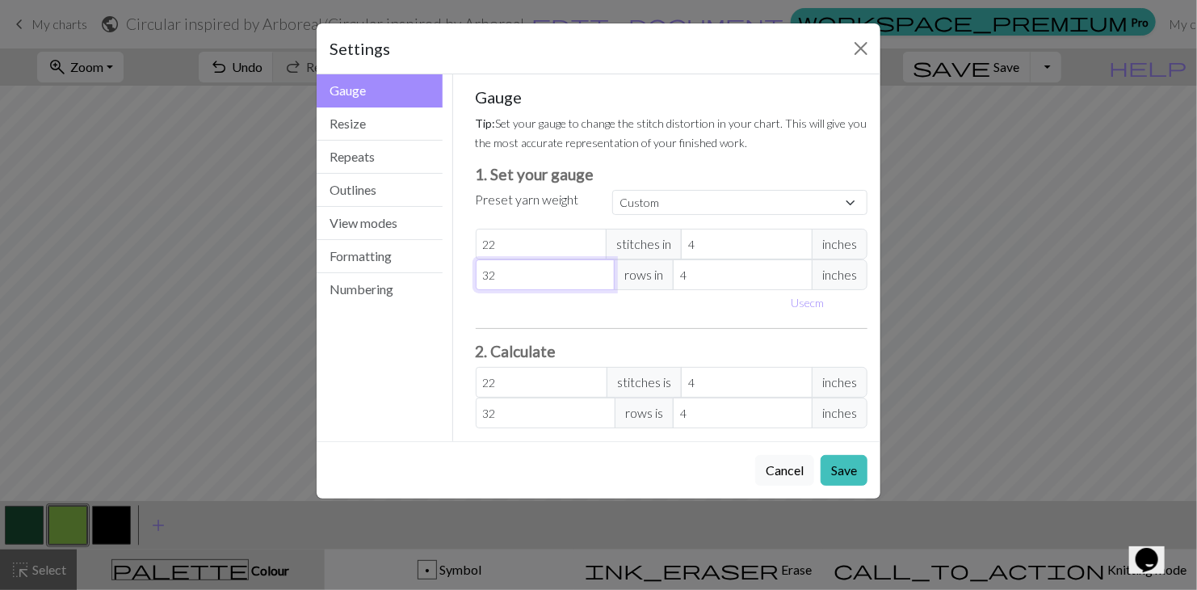
drag, startPoint x: 481, startPoint y: 271, endPoint x: 447, endPoint y: 271, distance: 33.9
click at [447, 271] on div "Gauge Gauge Resize Repeats Outlines View modes Formatting Numbering Gauge Resiz…" at bounding box center [598, 257] width 583 height 367
type input "4"
type input "40"
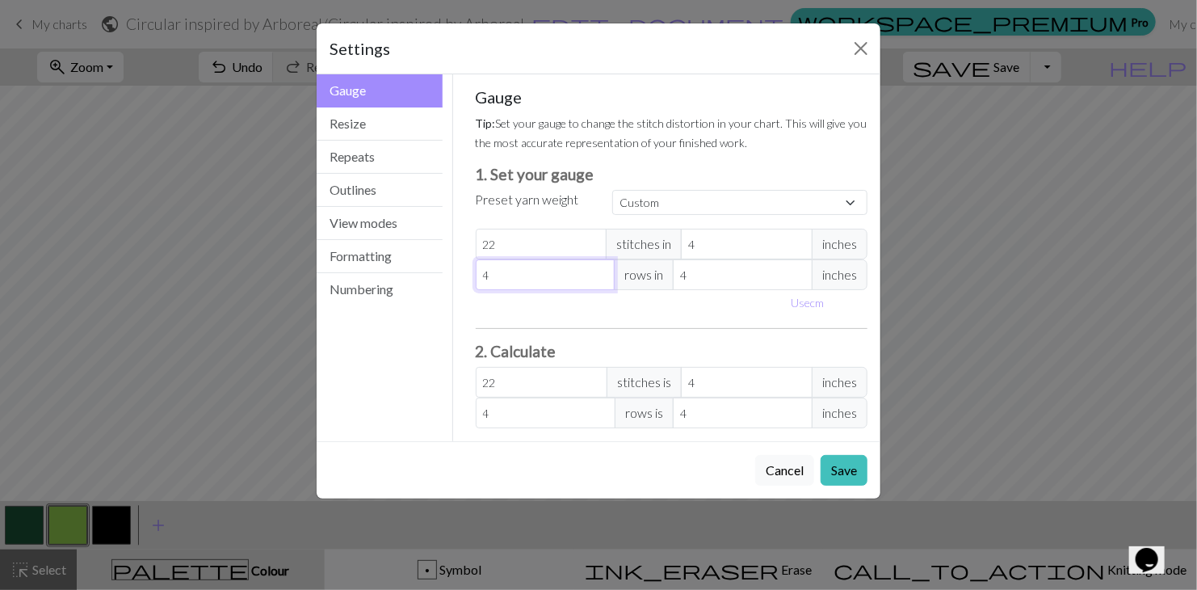
type input "40"
click at [856, 477] on button "Save" at bounding box center [844, 470] width 47 height 31
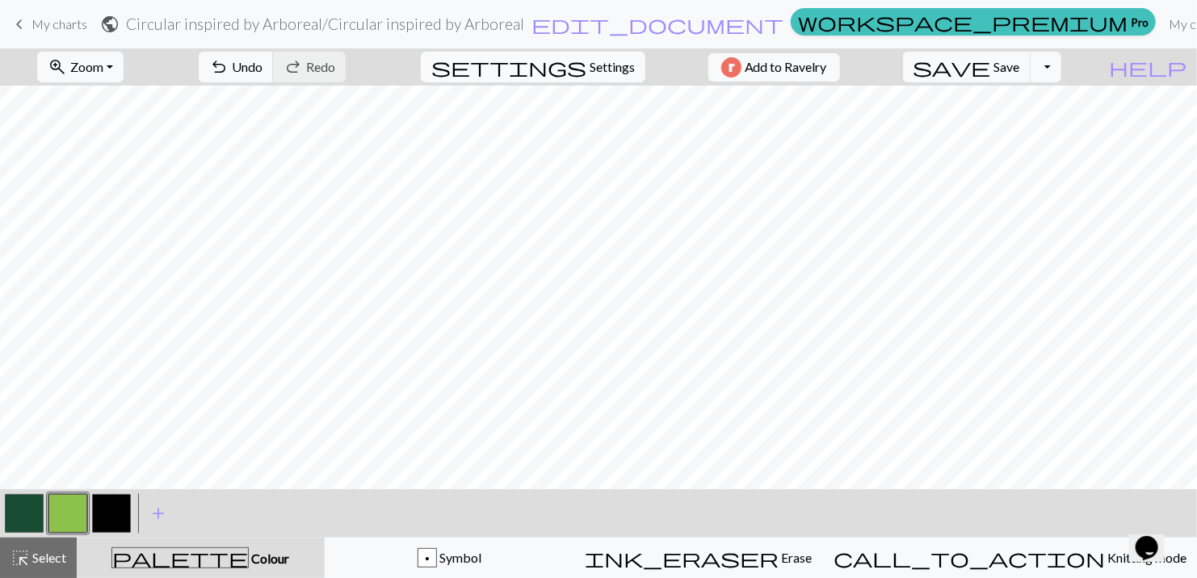
click at [522, 80] on button "settings Settings" at bounding box center [533, 67] width 225 height 31
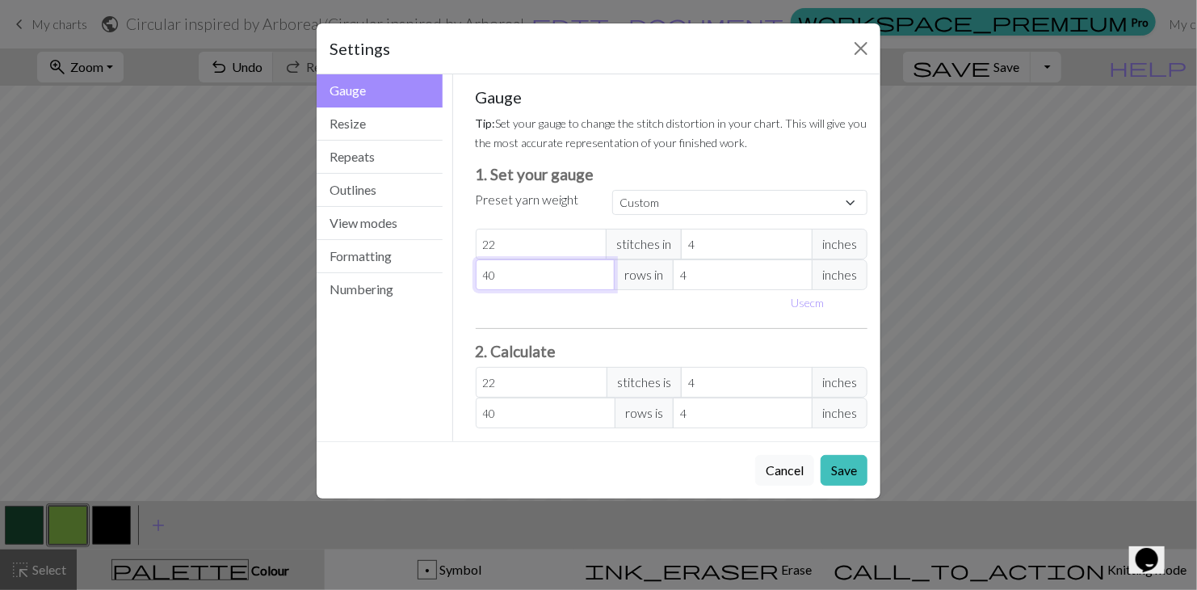
drag, startPoint x: 506, startPoint y: 276, endPoint x: 452, endPoint y: 274, distance: 54.2
click at [452, 274] on div "Gauge Gauge Resize Repeats Outlines View modes Formatting Numbering Gauge Resiz…" at bounding box center [598, 257] width 583 height 367
type input "2"
type input "25"
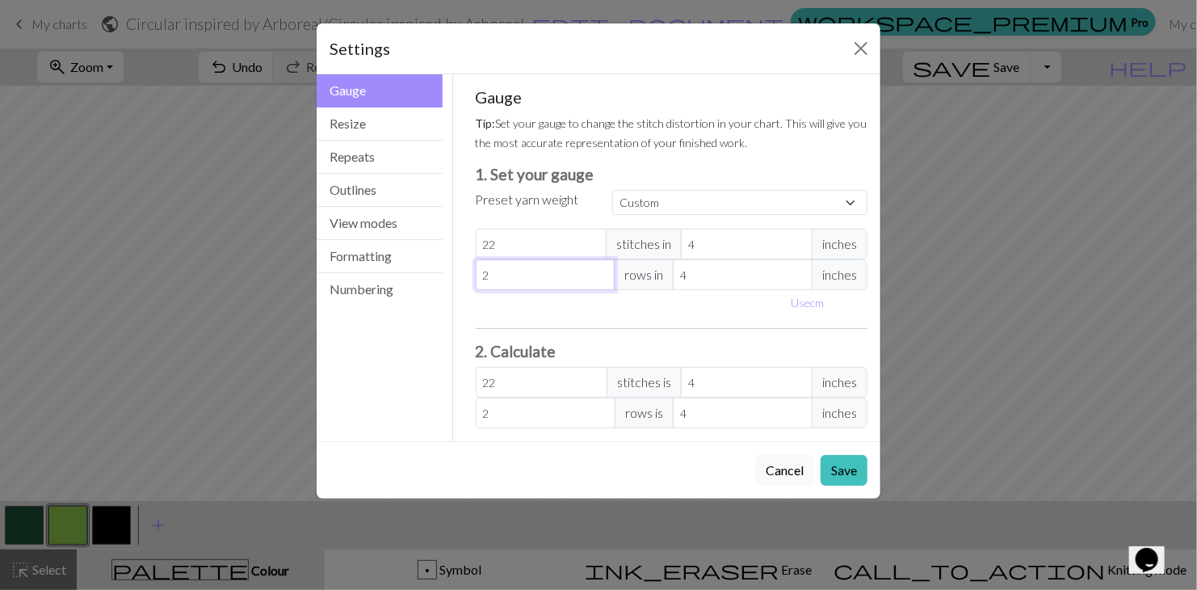
type input "25"
click at [838, 468] on button "Save" at bounding box center [844, 470] width 47 height 31
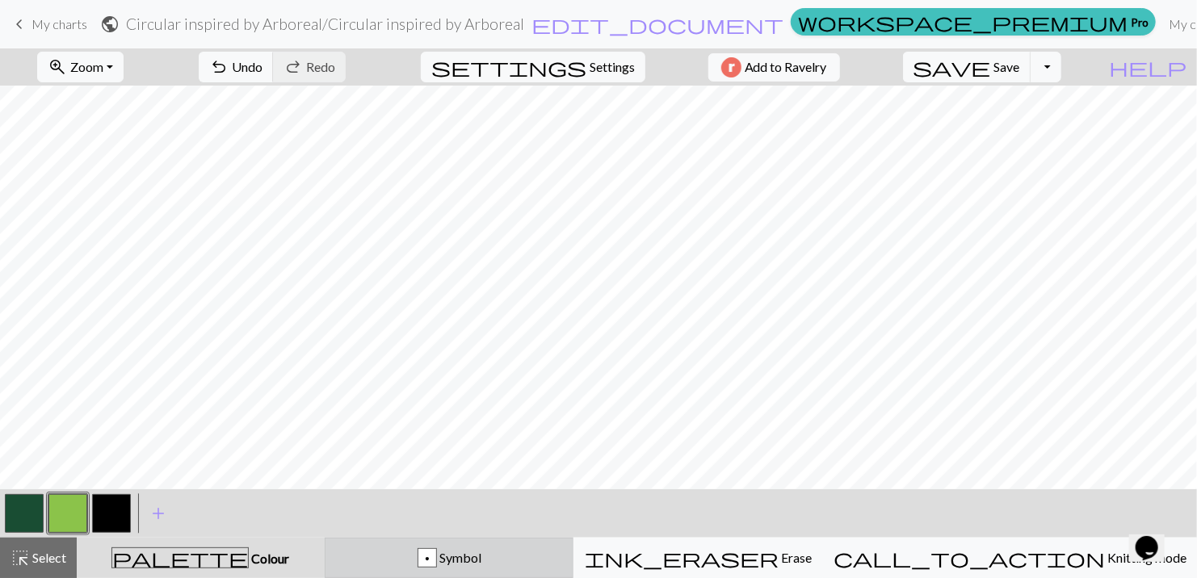
click at [486, 553] on div "p Symbol" at bounding box center [449, 557] width 229 height 19
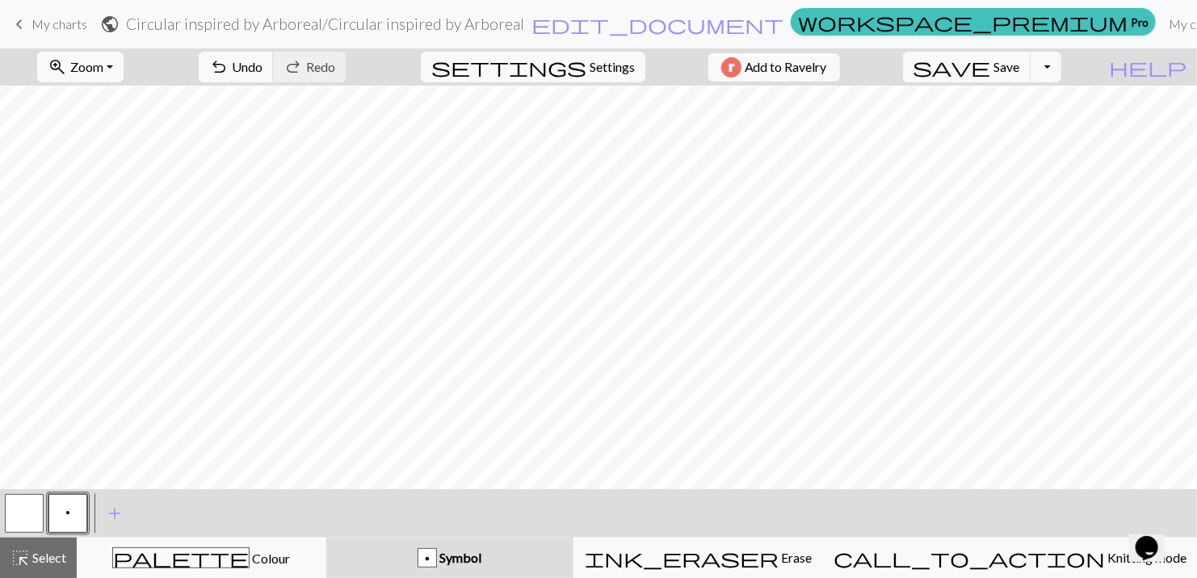
click at [32, 508] on button "button" at bounding box center [24, 513] width 39 height 39
click at [116, 516] on span "add" at bounding box center [114, 513] width 19 height 23
click at [69, 511] on span "p" at bounding box center [67, 512] width 5 height 13
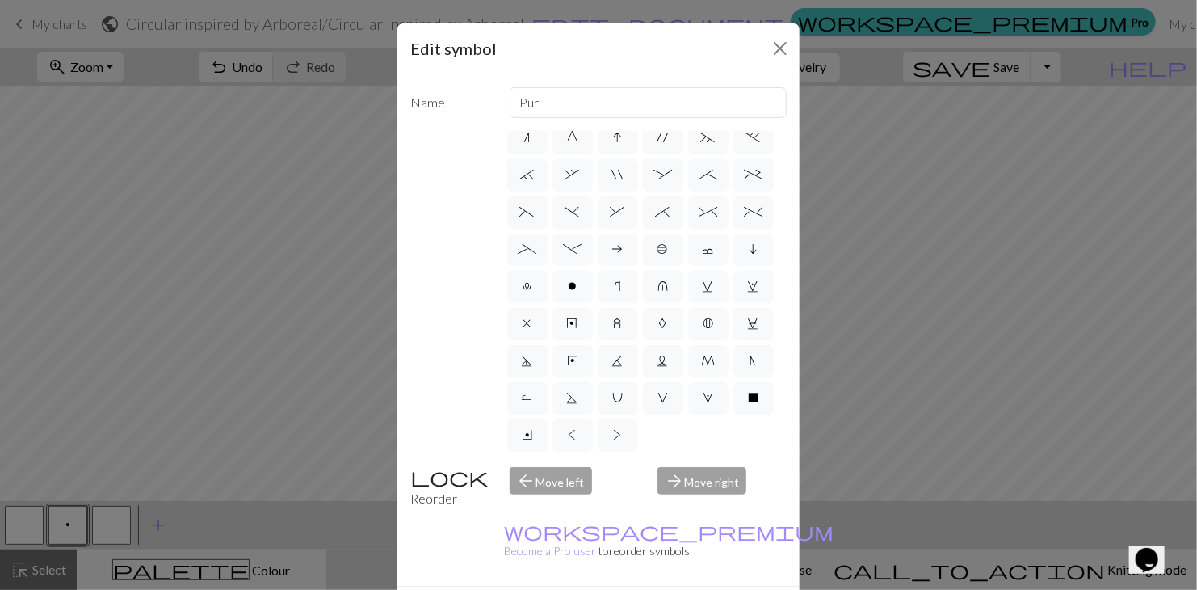
scroll to position [308, 0]
click at [643, 400] on label "V" at bounding box center [663, 398] width 40 height 32
click at [657, 585] on input "V" at bounding box center [662, 590] width 11 height 11
radio input "true"
type input "sl1 purlwise"
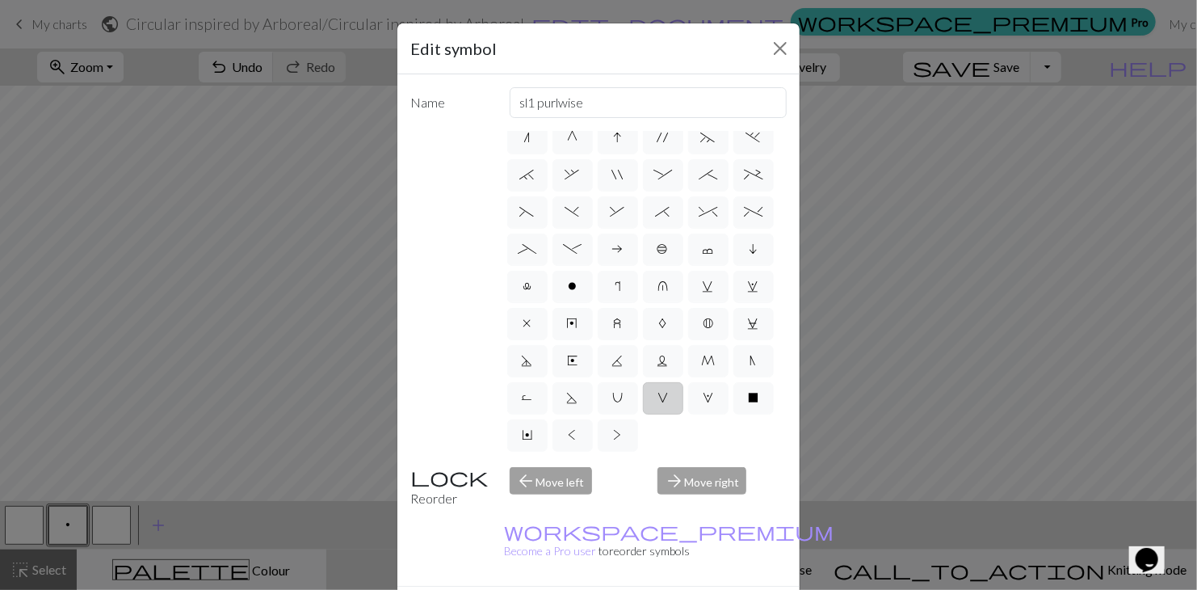
scroll to position [153, 0]
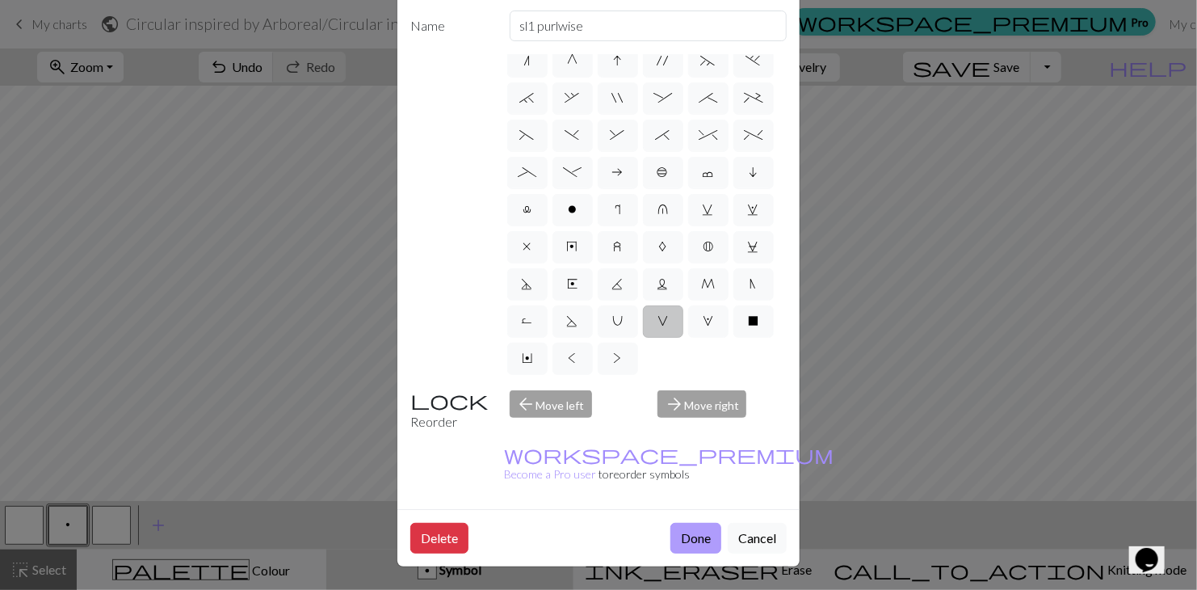
click at [686, 523] on button "Done" at bounding box center [695, 538] width 51 height 31
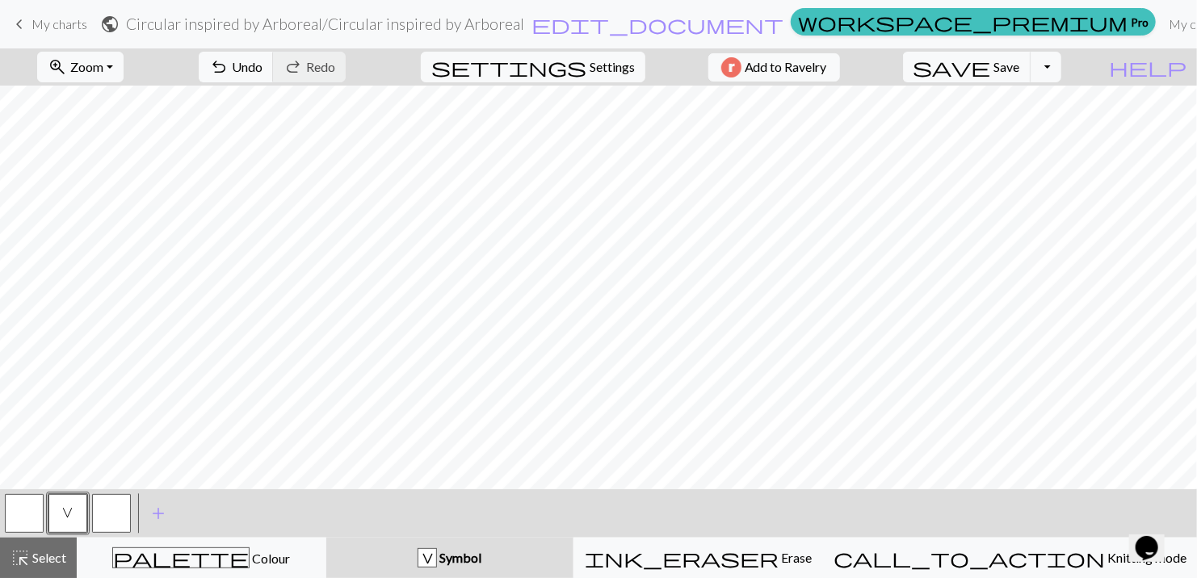
click at [105, 513] on button "button" at bounding box center [111, 513] width 39 height 39
click at [108, 503] on button "button" at bounding box center [111, 513] width 39 height 39
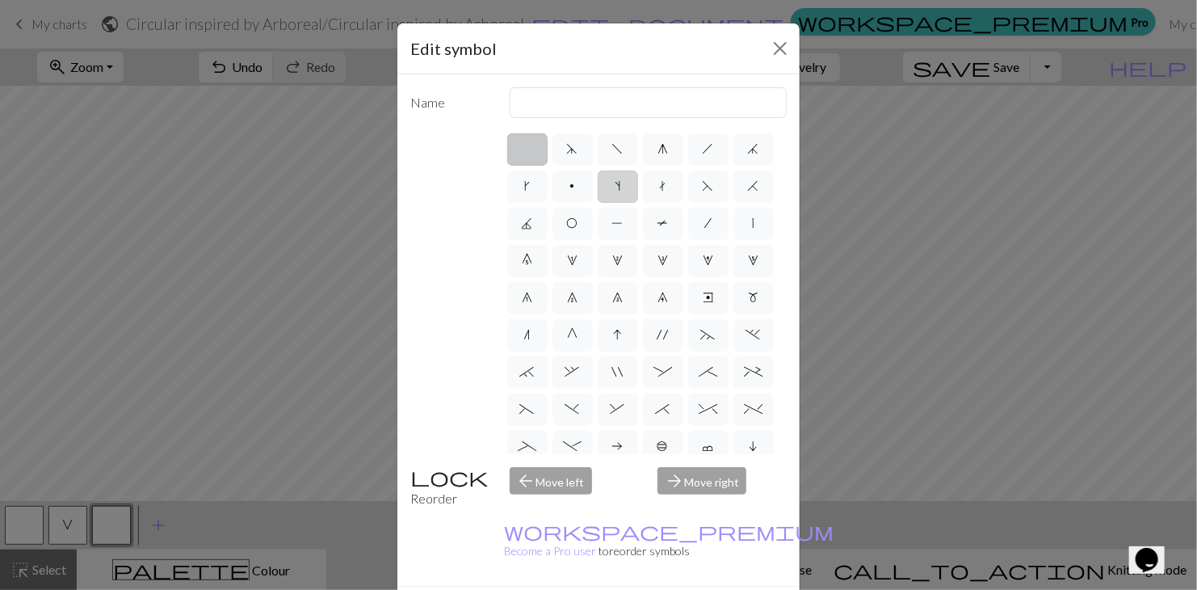
click at [620, 184] on span "s" at bounding box center [618, 185] width 6 height 13
click at [625, 184] on input "s" at bounding box center [620, 181] width 11 height 11
radio input "true"
type input "increase one left leaning"
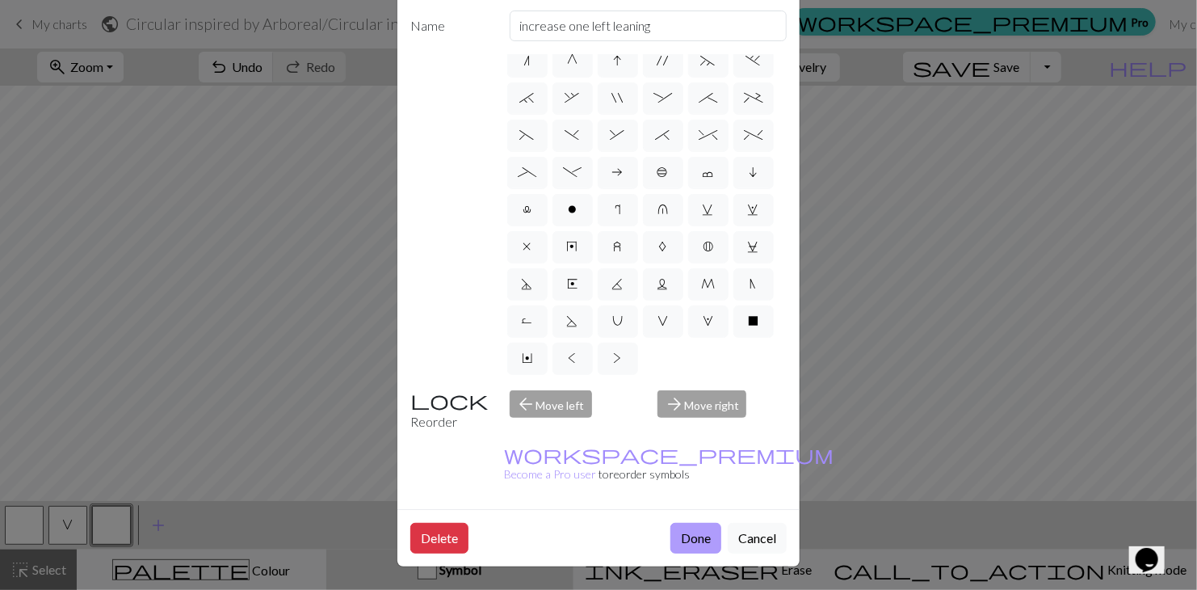
click at [695, 523] on button "Done" at bounding box center [695, 538] width 51 height 31
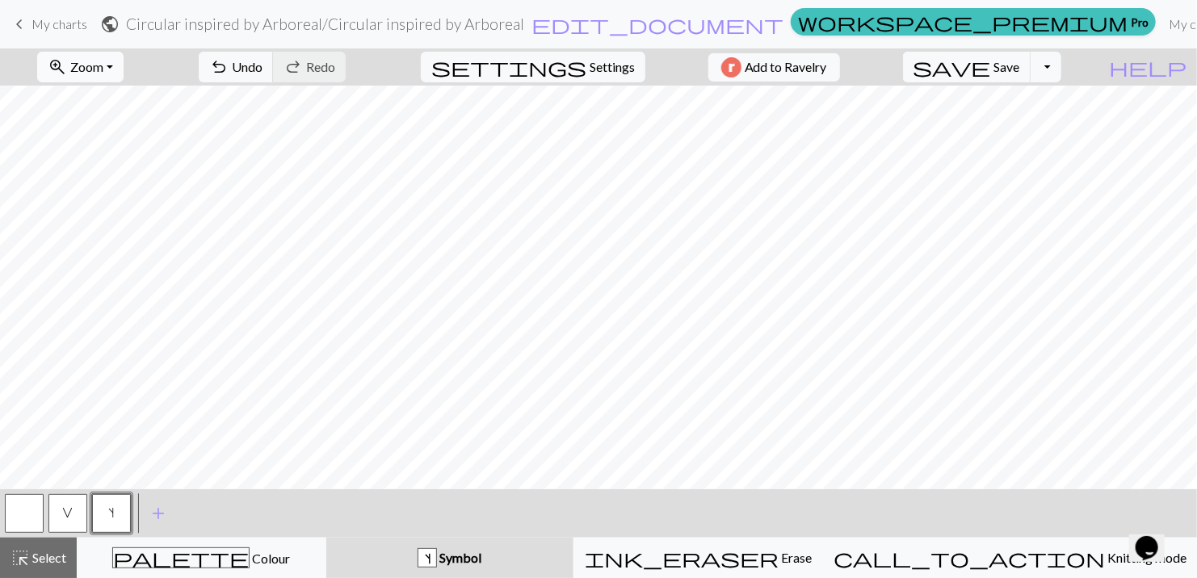
click at [63, 69] on span "zoom_in" at bounding box center [57, 67] width 19 height 23
click at [73, 211] on button "100%" at bounding box center [103, 220] width 128 height 26
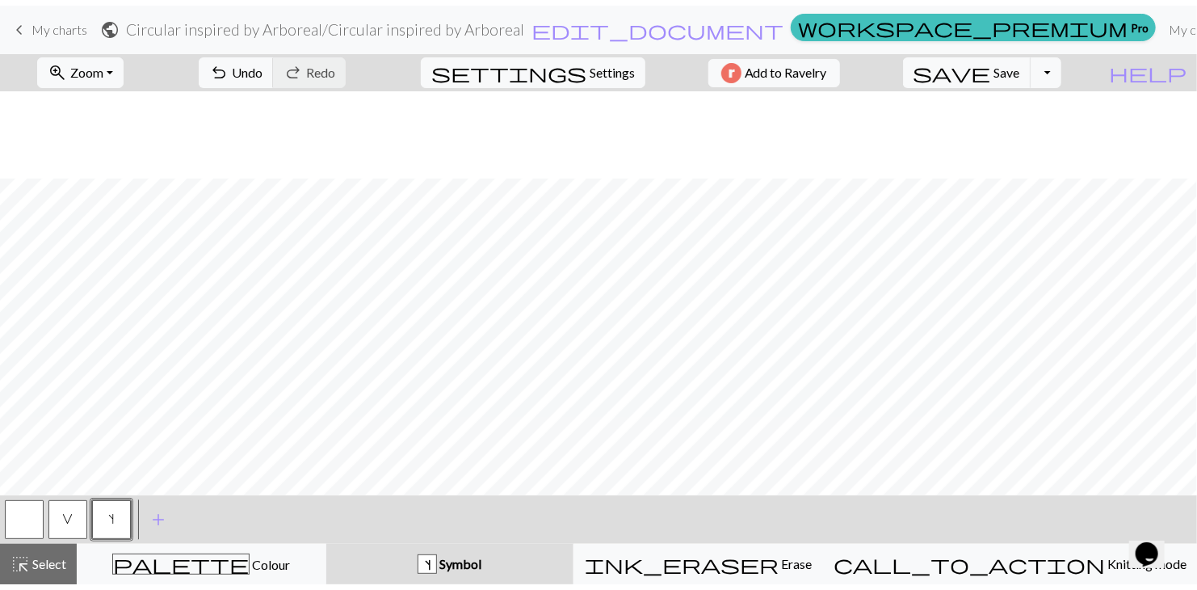
scroll to position [375, 0]
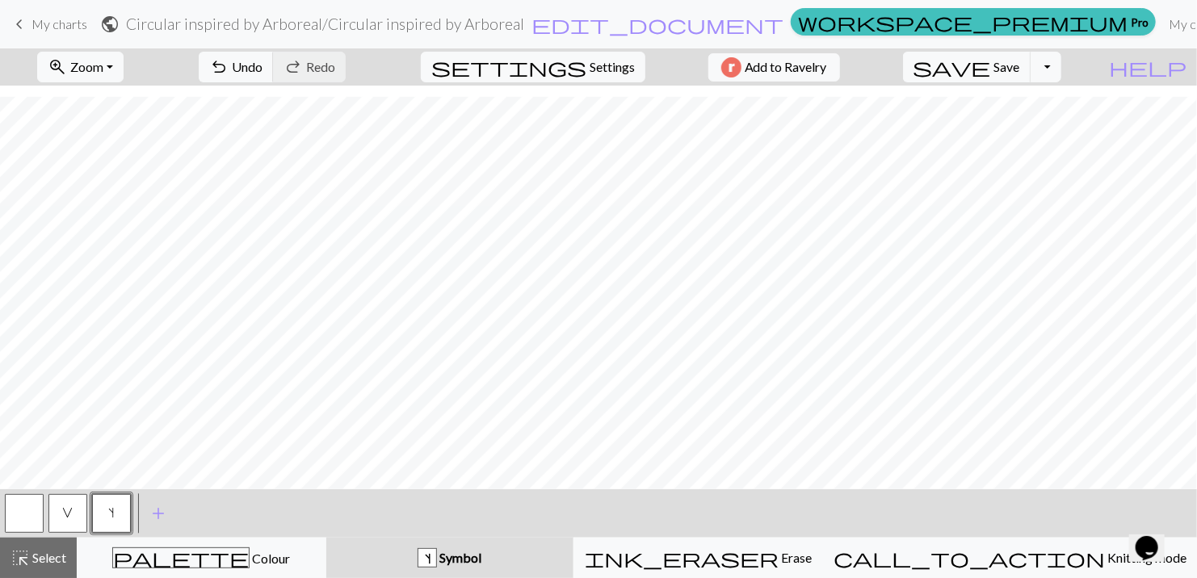
click at [78, 506] on button "V" at bounding box center [67, 513] width 39 height 39
click at [65, 513] on span "V" at bounding box center [68, 512] width 11 height 13
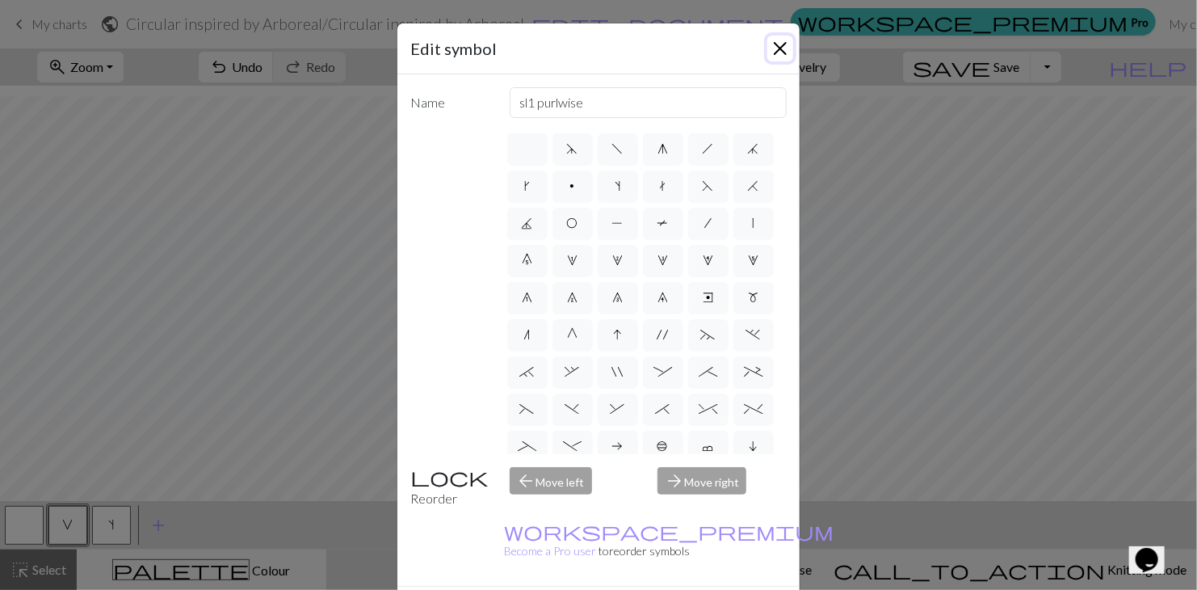
click at [774, 47] on button "Close" at bounding box center [780, 49] width 26 height 26
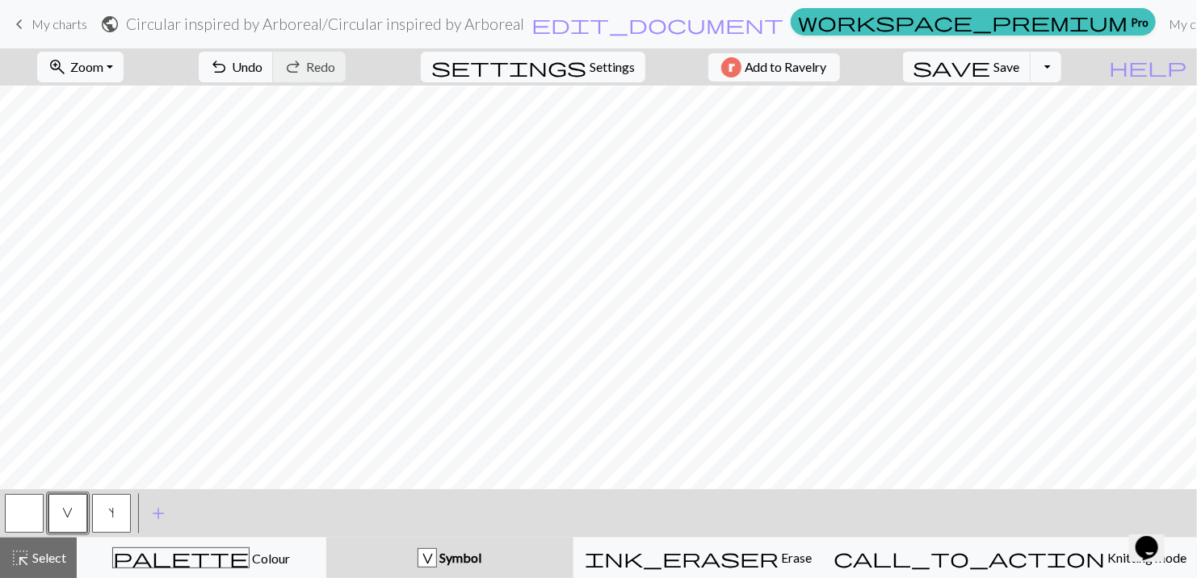
click at [114, 518] on span "s" at bounding box center [112, 512] width 6 height 13
click at [69, 510] on span "V" at bounding box center [68, 512] width 11 height 13
click at [121, 514] on button "s" at bounding box center [111, 513] width 39 height 39
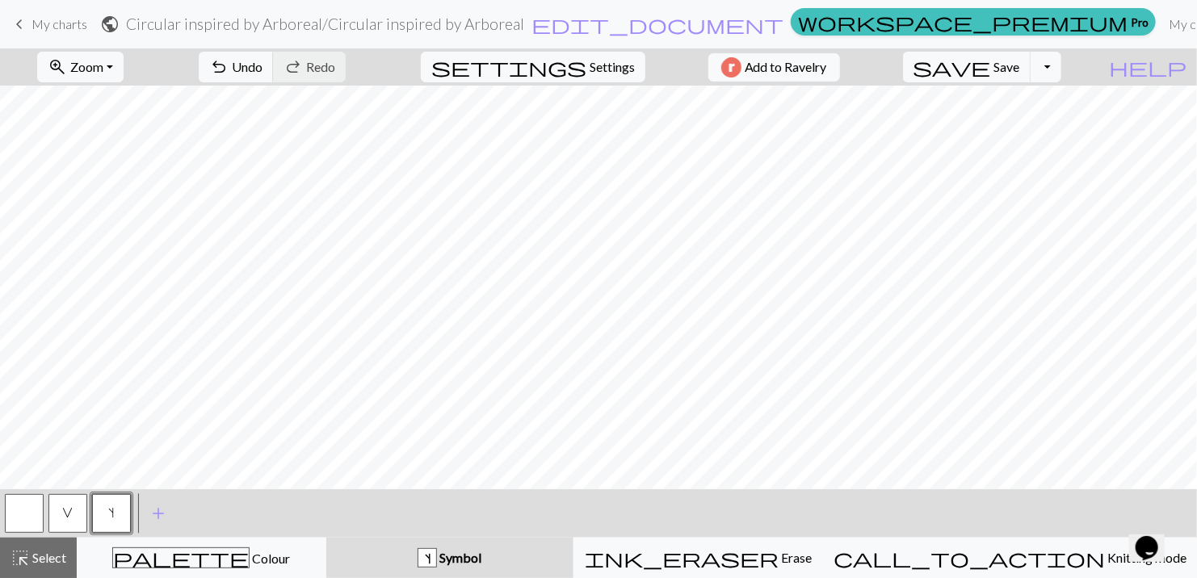
drag, startPoint x: 76, startPoint y: 517, endPoint x: 152, endPoint y: 483, distance: 83.2
click at [78, 517] on button "V" at bounding box center [67, 513] width 39 height 39
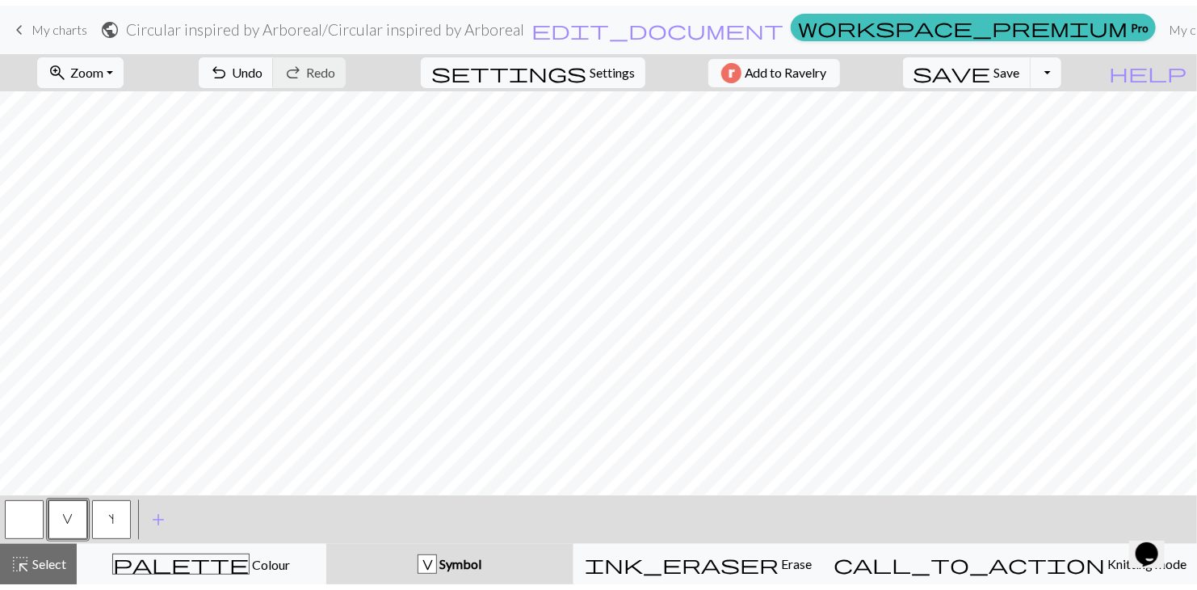
scroll to position [375, 0]
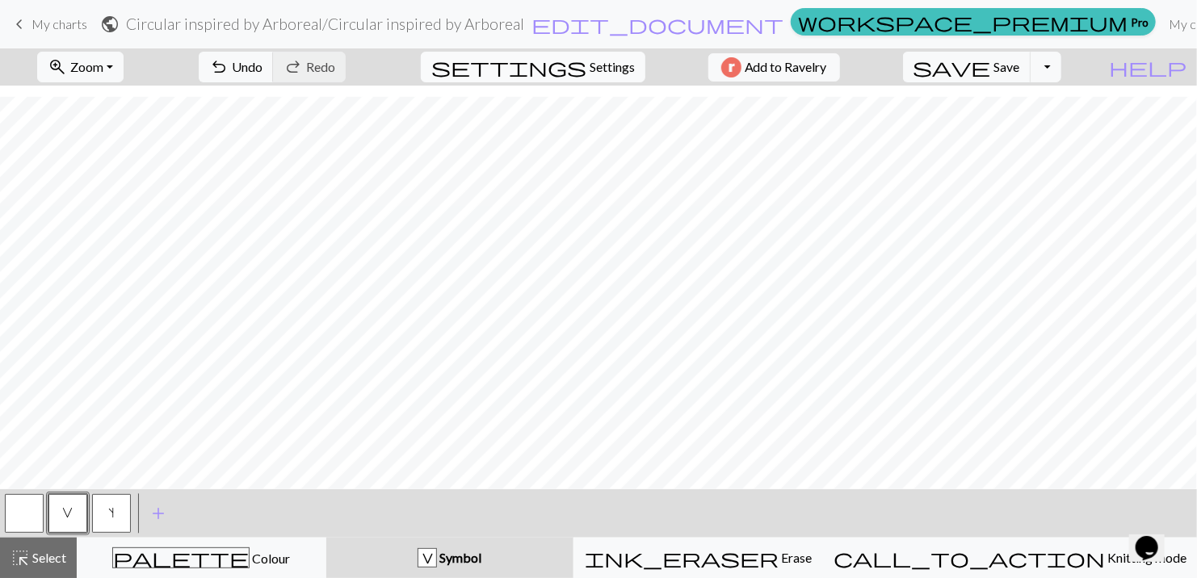
click at [638, 64] on button "settings Settings" at bounding box center [533, 67] width 225 height 31
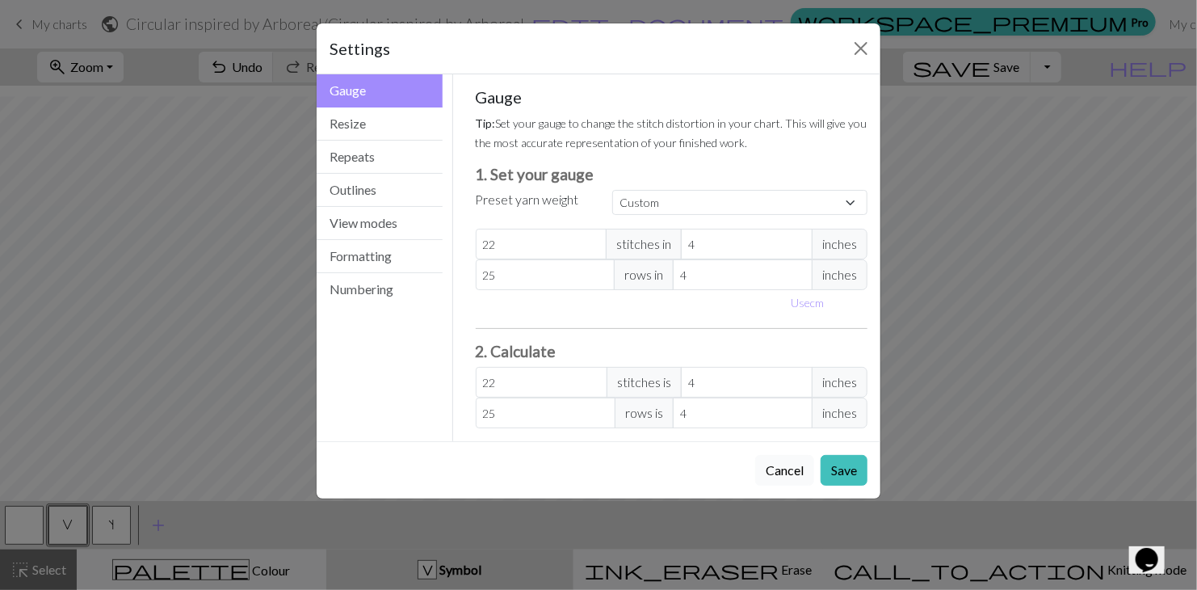
click at [782, 465] on button "Cancel" at bounding box center [784, 470] width 59 height 31
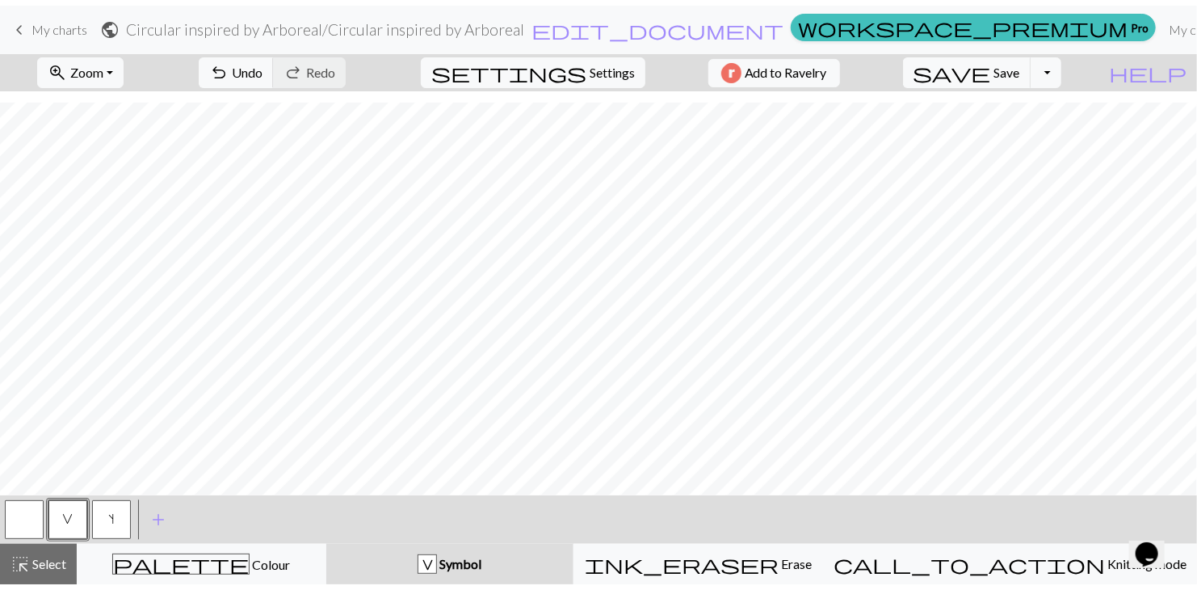
scroll to position [375, 0]
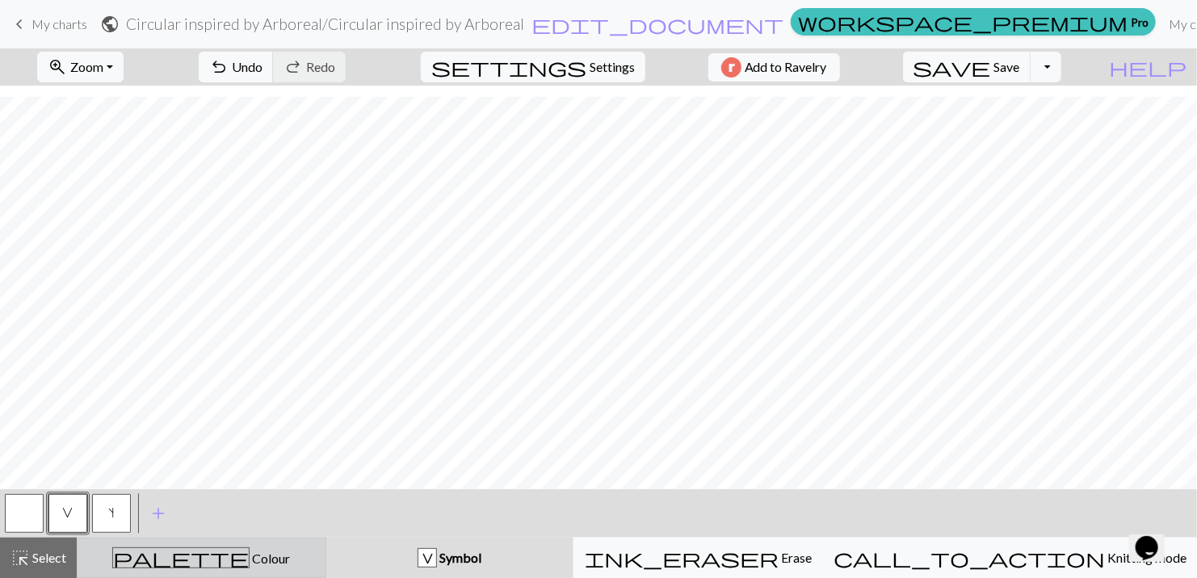
click at [142, 563] on span "palette" at bounding box center [181, 558] width 136 height 23
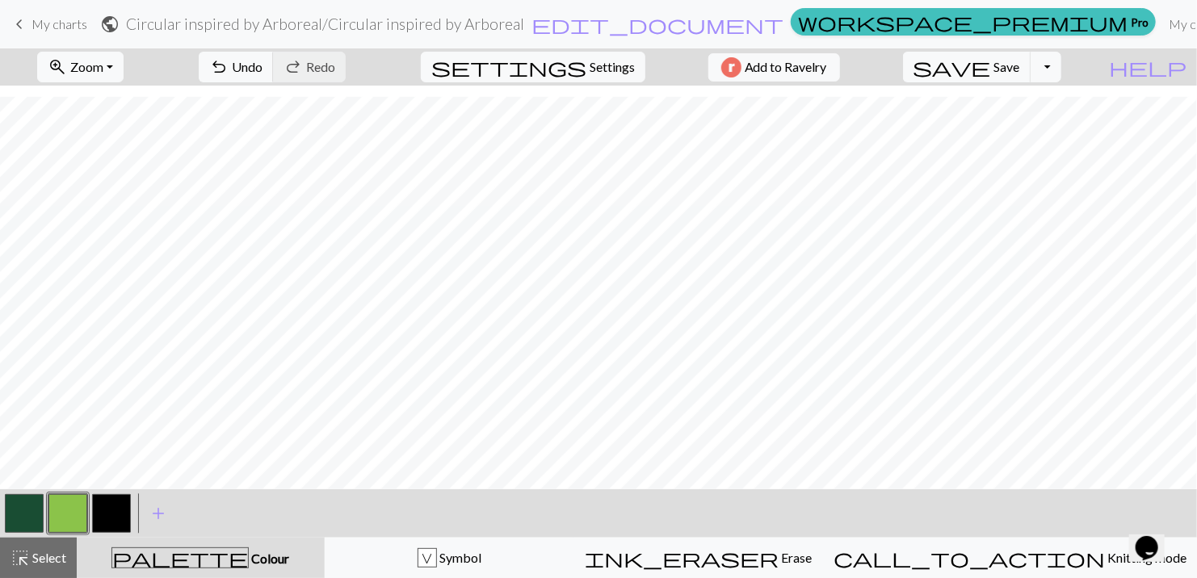
click at [23, 510] on button "button" at bounding box center [24, 513] width 39 height 39
click at [11, 512] on button "button" at bounding box center [24, 513] width 39 height 39
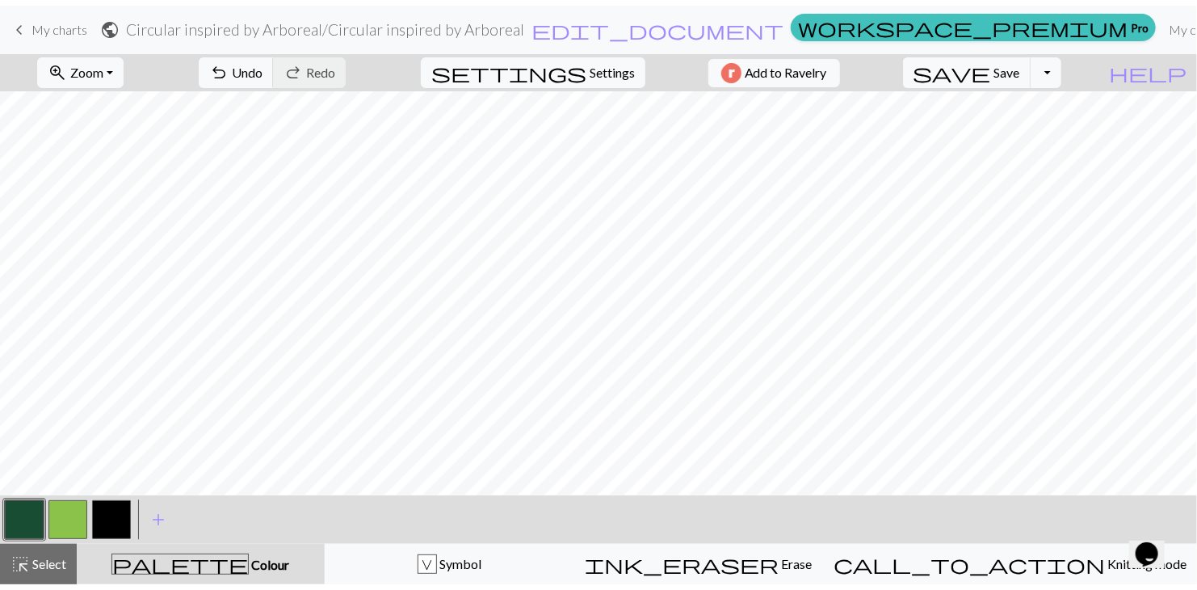
scroll to position [363, 0]
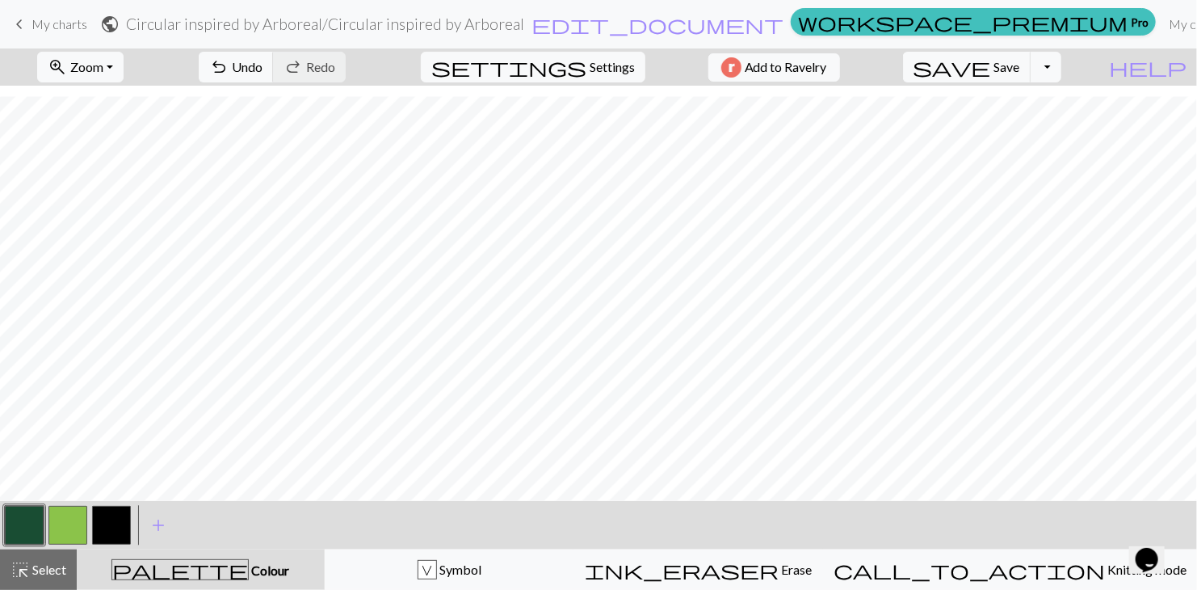
click at [11, 512] on div "Edit colour Name MC Use advanced picker workspace_premium Become a Pro user to …" at bounding box center [598, 295] width 1197 height 590
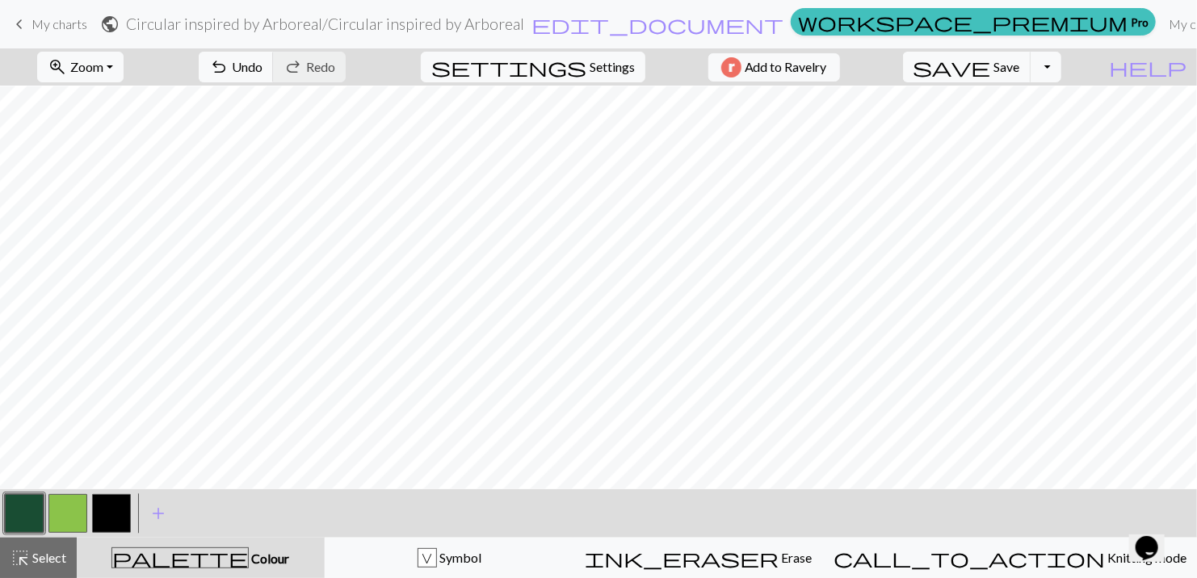
click at [25, 506] on button "button" at bounding box center [24, 513] width 39 height 39
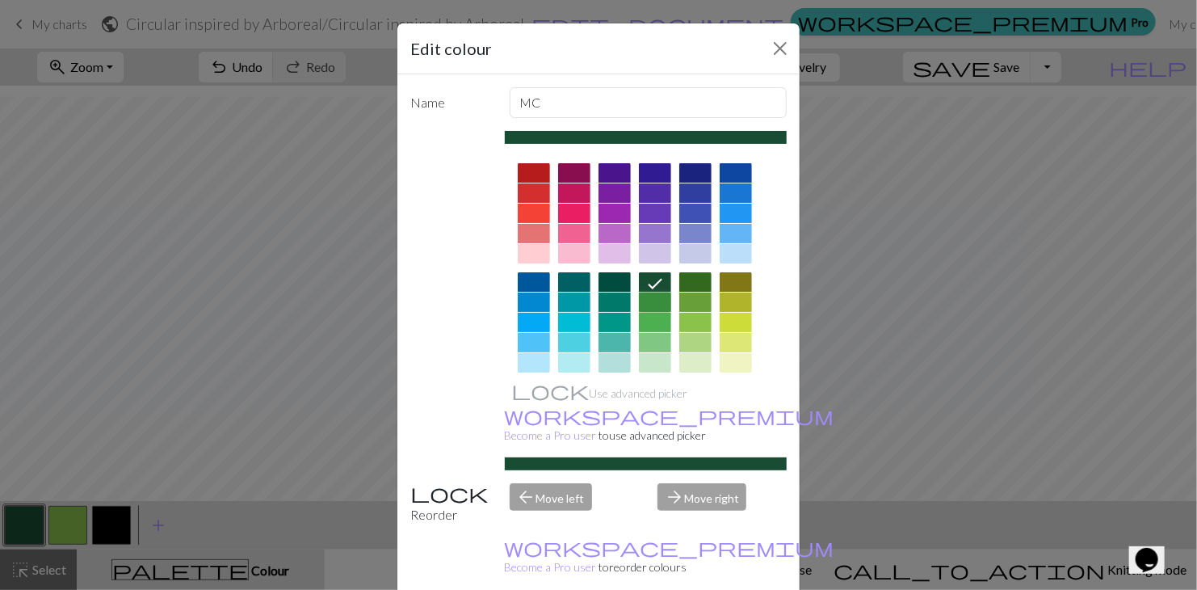
click at [648, 296] on div at bounding box center [655, 301] width 32 height 19
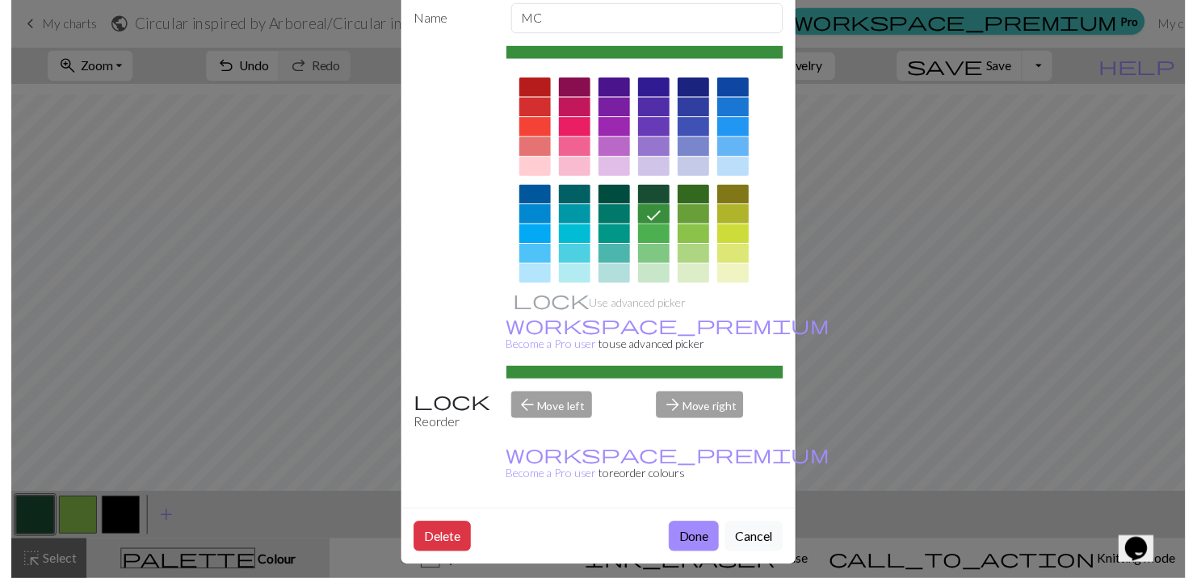
scroll to position [92, 0]
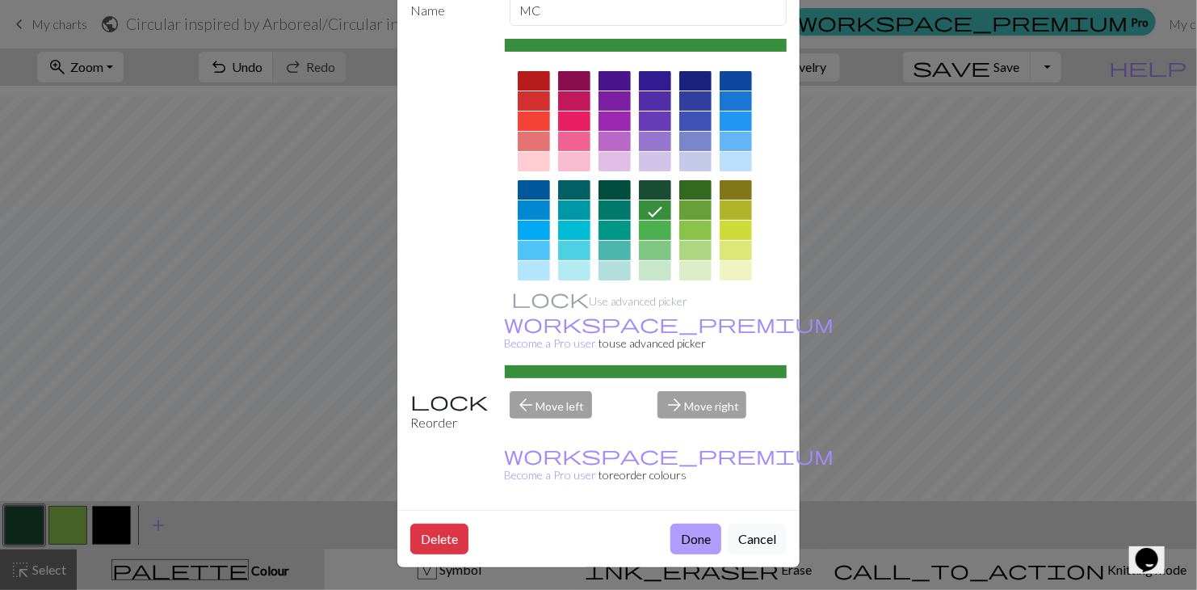
click at [676, 544] on button "Done" at bounding box center [695, 538] width 51 height 31
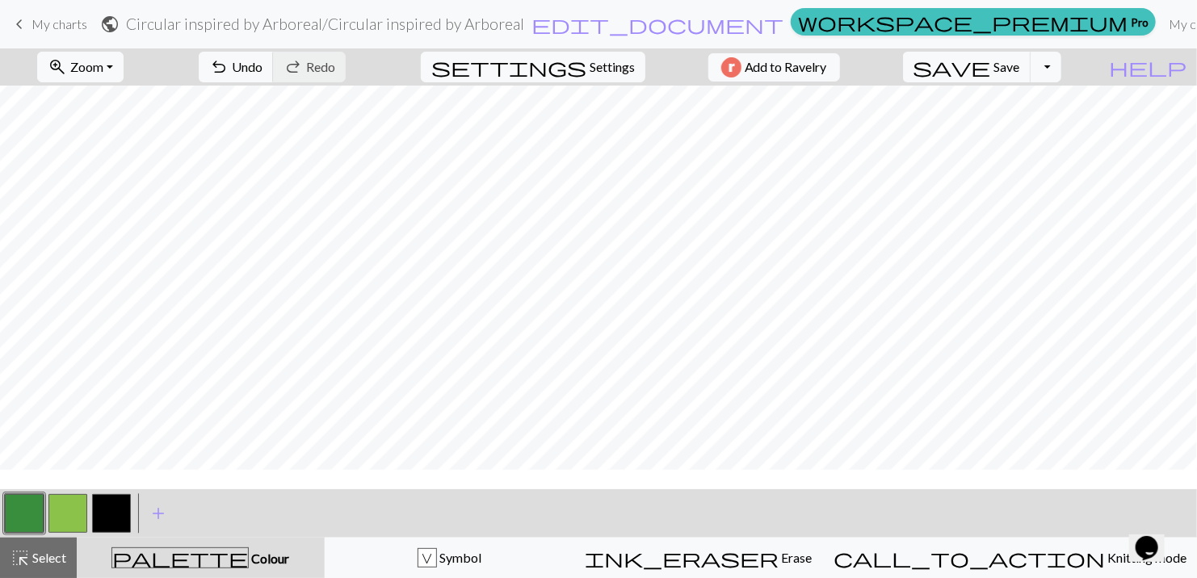
scroll to position [0, 0]
click at [57, 64] on span "zoom_in" at bounding box center [57, 67] width 19 height 23
click at [82, 212] on button "100%" at bounding box center [103, 220] width 128 height 26
click at [86, 74] on span "Zoom" at bounding box center [86, 66] width 33 height 15
click at [64, 188] on button "50%" at bounding box center [103, 194] width 128 height 26
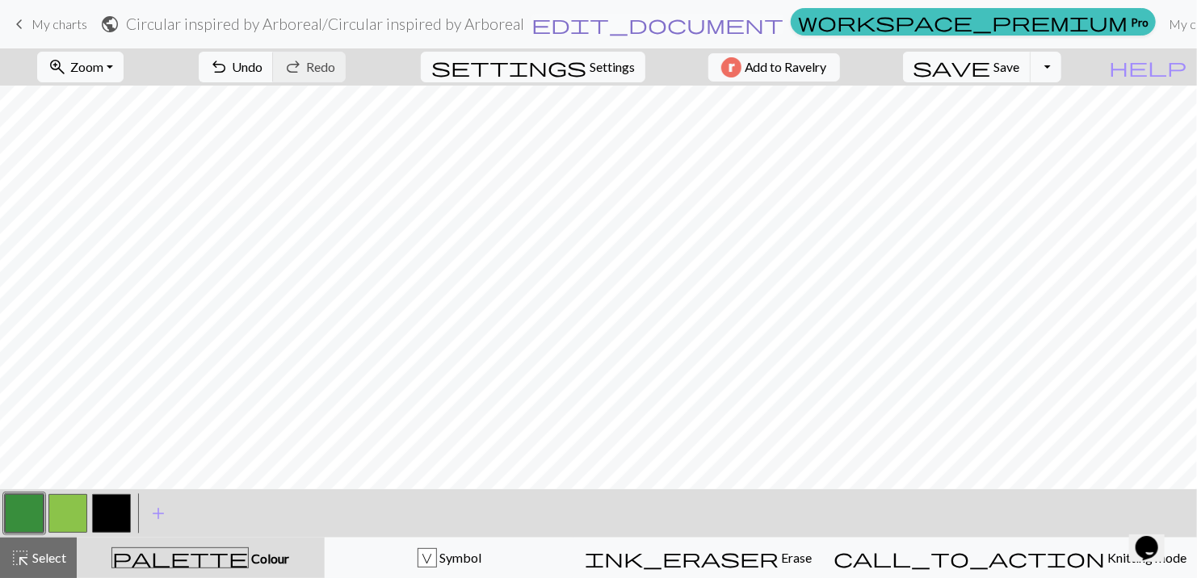
click at [625, 29] on span "edit_document" at bounding box center [657, 24] width 252 height 23
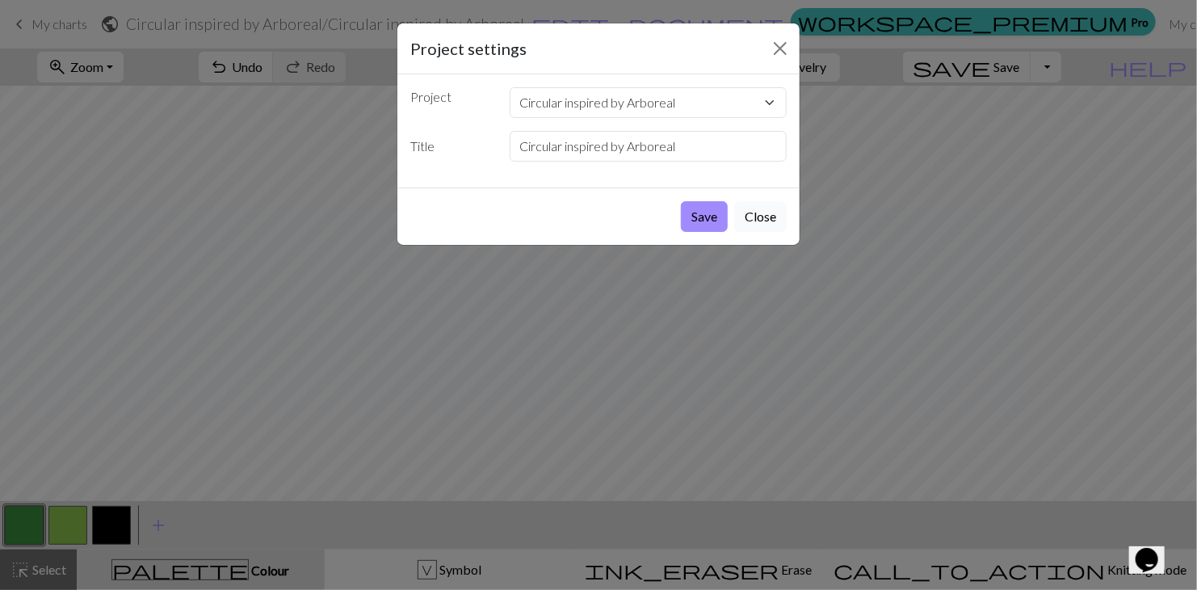
click at [775, 221] on button "Close" at bounding box center [760, 216] width 53 height 31
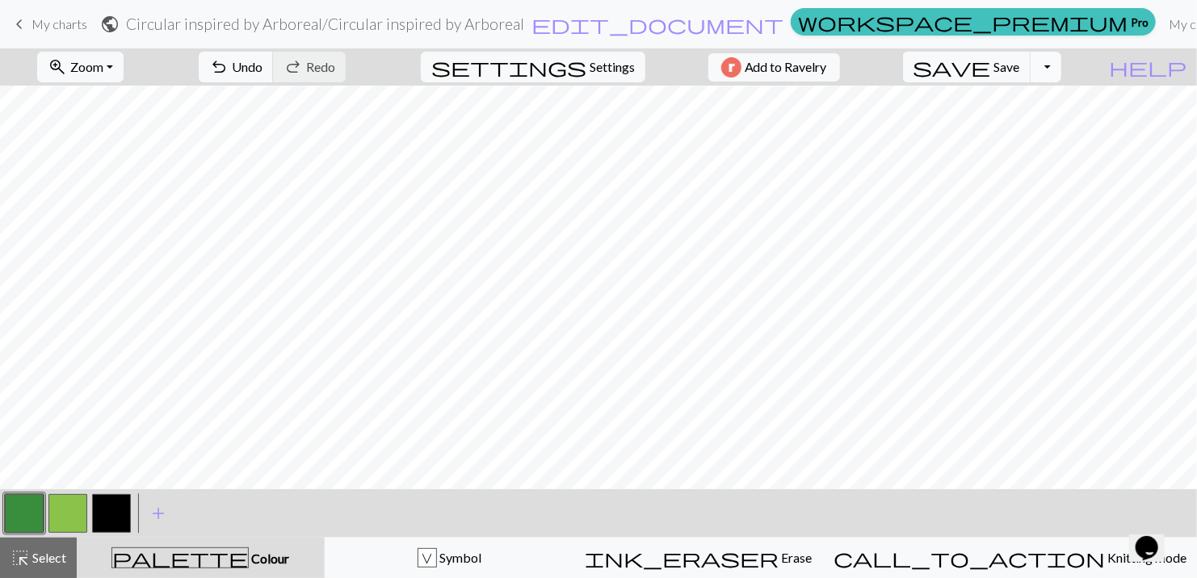
click at [1045, 64] on button "Toggle Dropdown" at bounding box center [1046, 67] width 31 height 31
click at [1048, 61] on button "Toggle Dropdown" at bounding box center [1046, 67] width 31 height 31
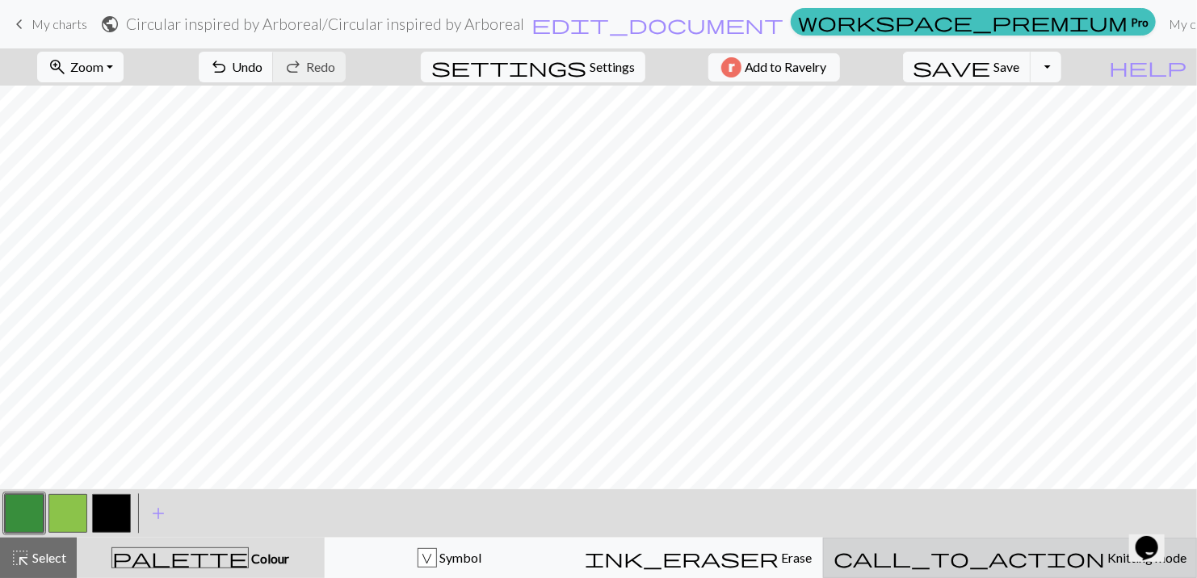
click at [1067, 557] on span "call_to_action" at bounding box center [969, 558] width 271 height 23
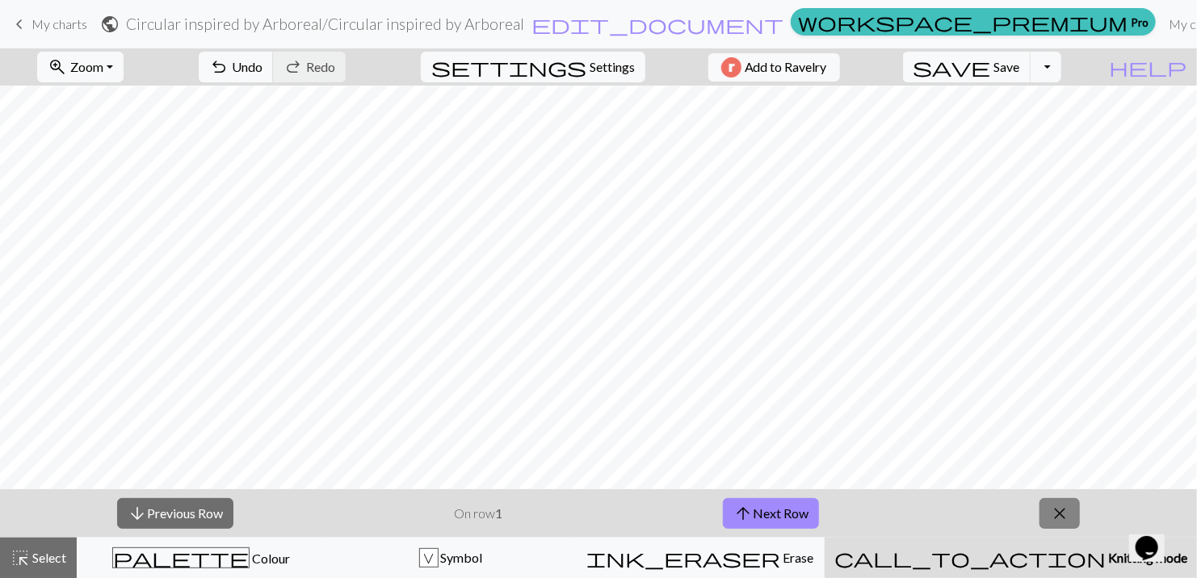
click at [1078, 512] on button "close" at bounding box center [1060, 513] width 40 height 31
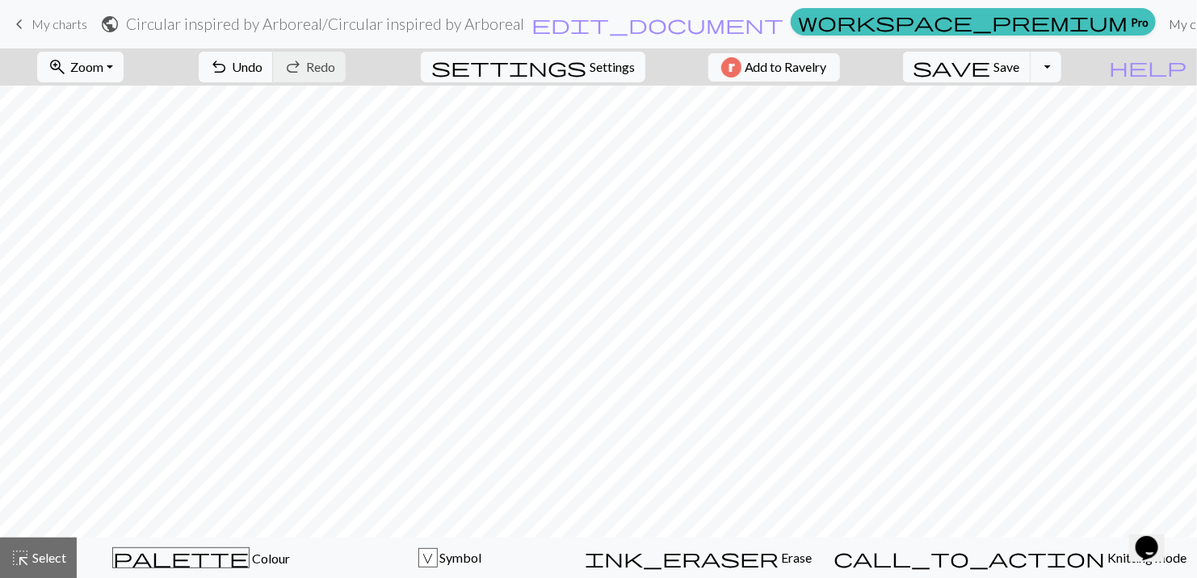
click at [1175, 32] on link "My charts" at bounding box center [1196, 24] width 69 height 32
click at [964, 71] on span "save" at bounding box center [953, 67] width 78 height 23
click at [1180, 23] on div "Chart saved" at bounding box center [598, 32] width 1197 height 64
click at [1175, 24] on link "My charts" at bounding box center [1196, 24] width 69 height 32
click at [1175, 19] on ul "workspace_premium Pro My charts Library Manual Hi HokeCraft Account settings Lo…" at bounding box center [1109, 24] width 651 height 32
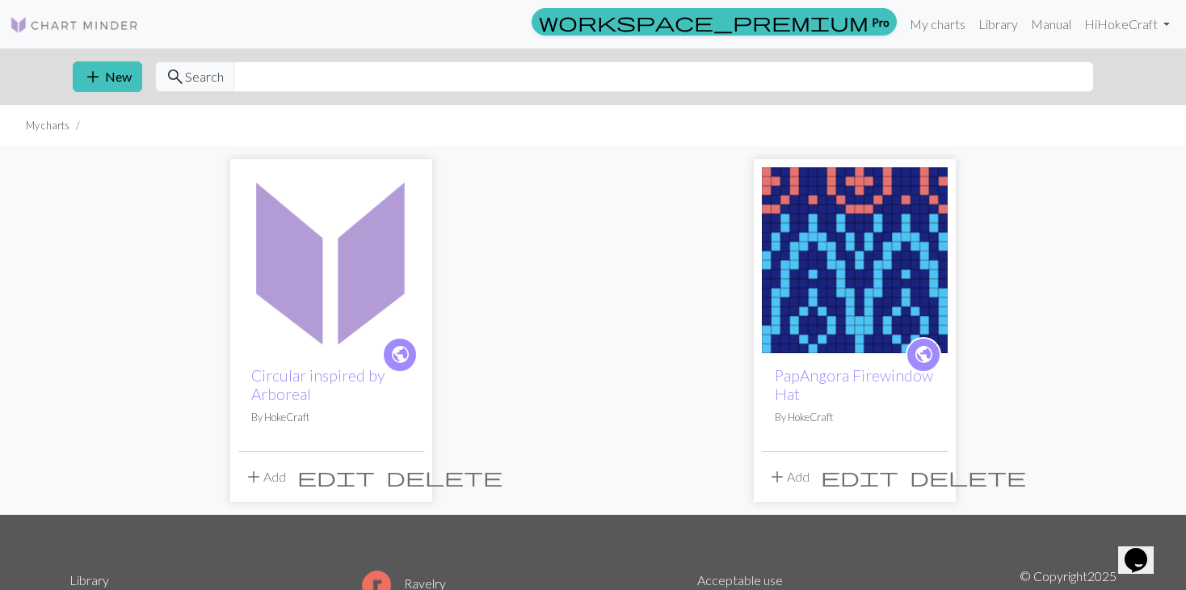
click at [314, 282] on img at bounding box center [331, 260] width 186 height 186
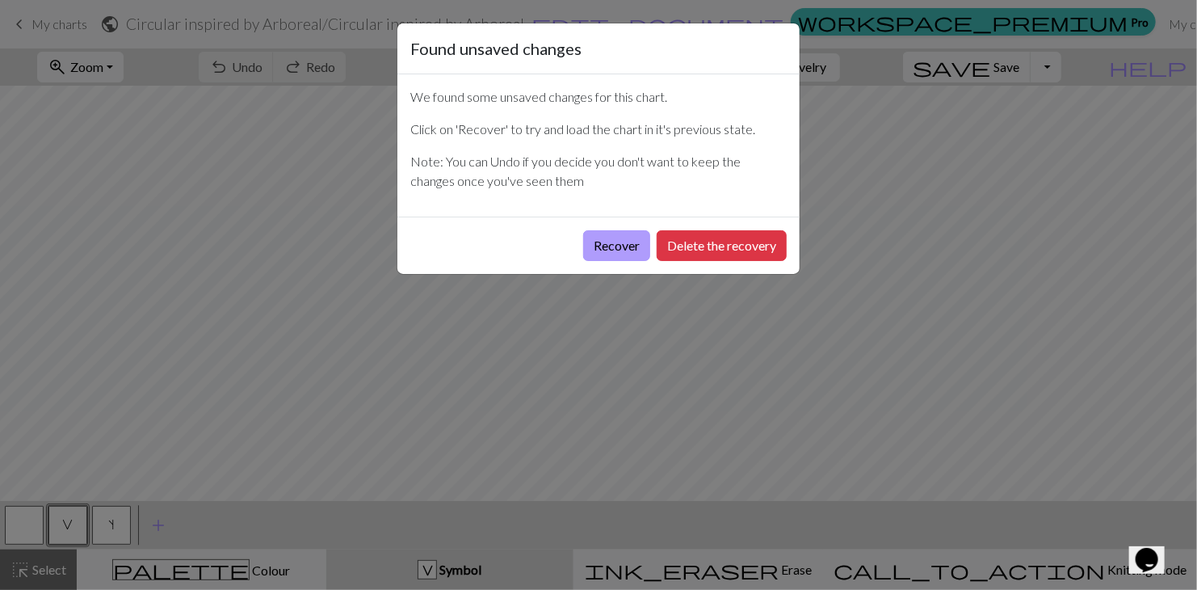
click at [626, 245] on button "Recover" at bounding box center [616, 245] width 67 height 31
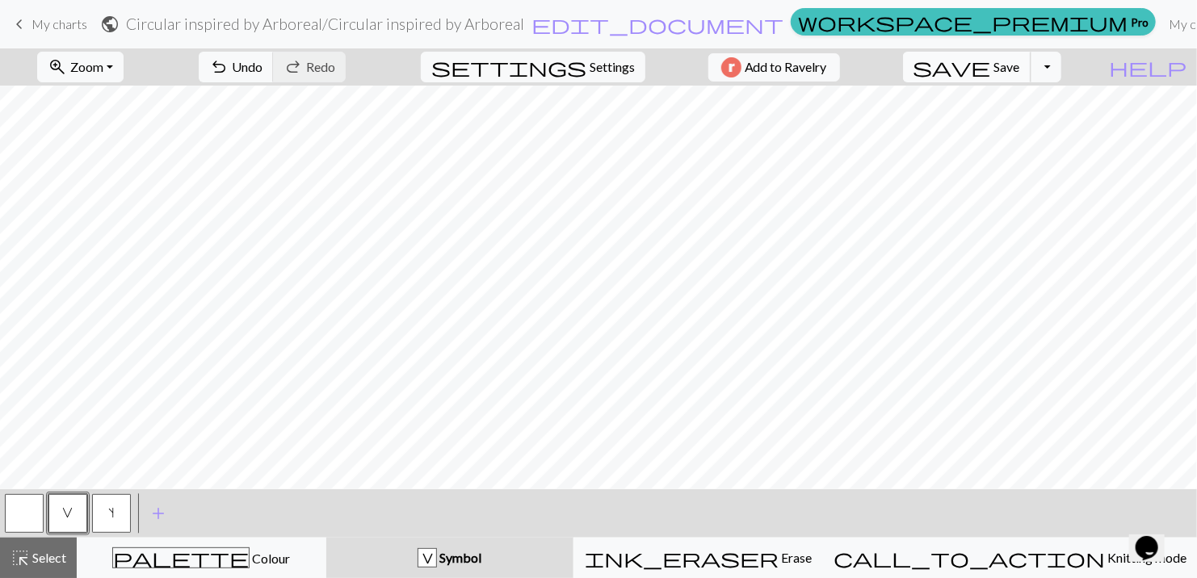
click at [955, 76] on span "save" at bounding box center [953, 67] width 78 height 23
click at [1168, 19] on link "My charts" at bounding box center [1196, 24] width 69 height 32
